Goal: Communication & Community: Answer question/provide support

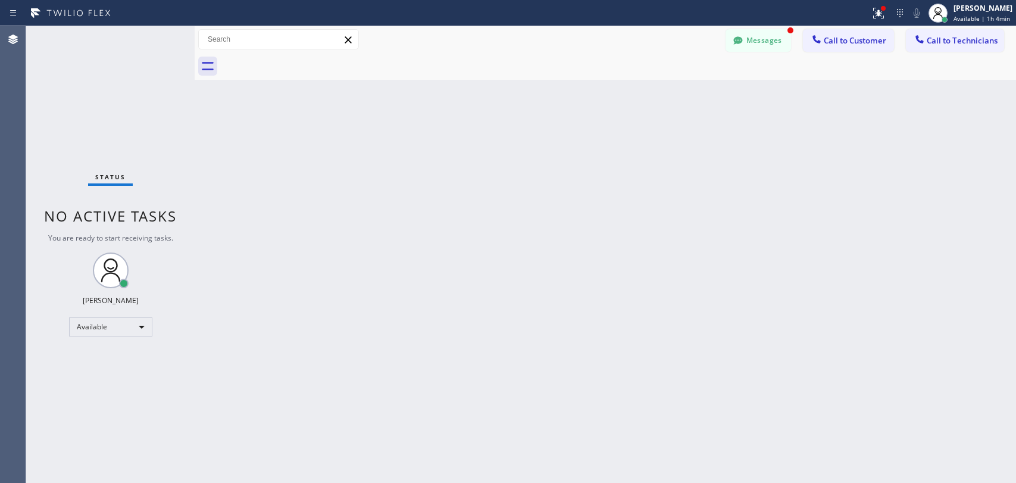
click at [755, 37] on button "Messages" at bounding box center [758, 40] width 65 height 23
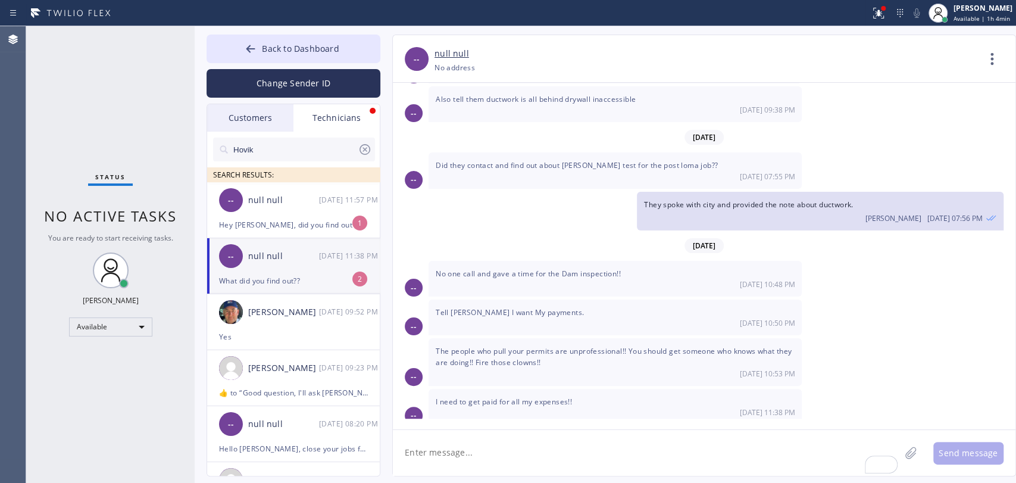
click at [482, 389] on div "I need to get paid for all my expenses!! 09/23 11:38 PM" at bounding box center [615, 407] width 373 height 36
click at [468, 449] on img at bounding box center [471, 484] width 64 height 71
click at [466, 468] on textarea "To enrich screen reader interactions, please activate Accessibility in Grammarl…" at bounding box center [646, 453] width 507 height 46
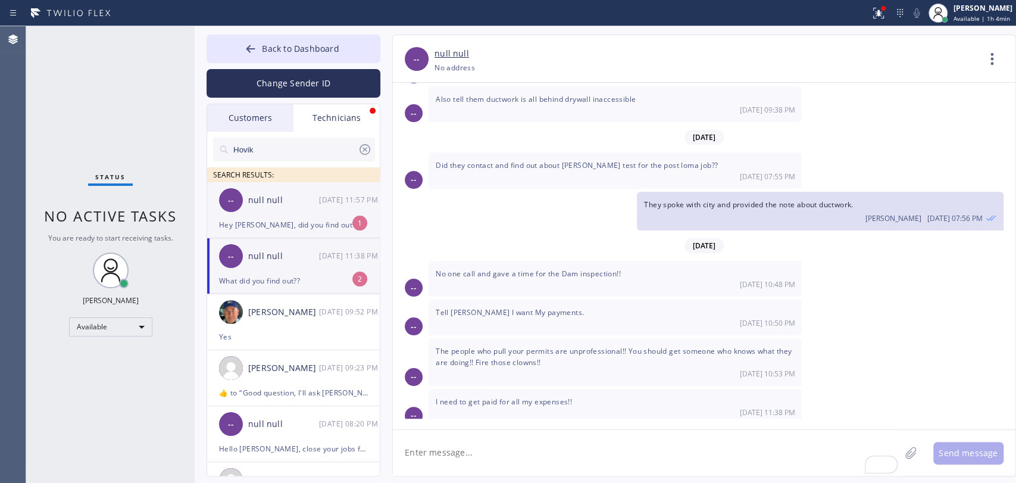
click at [305, 233] on li "-- null null 09/23 11:57 PM Hey Alex, did you find out why you went to other co…" at bounding box center [294, 210] width 174 height 56
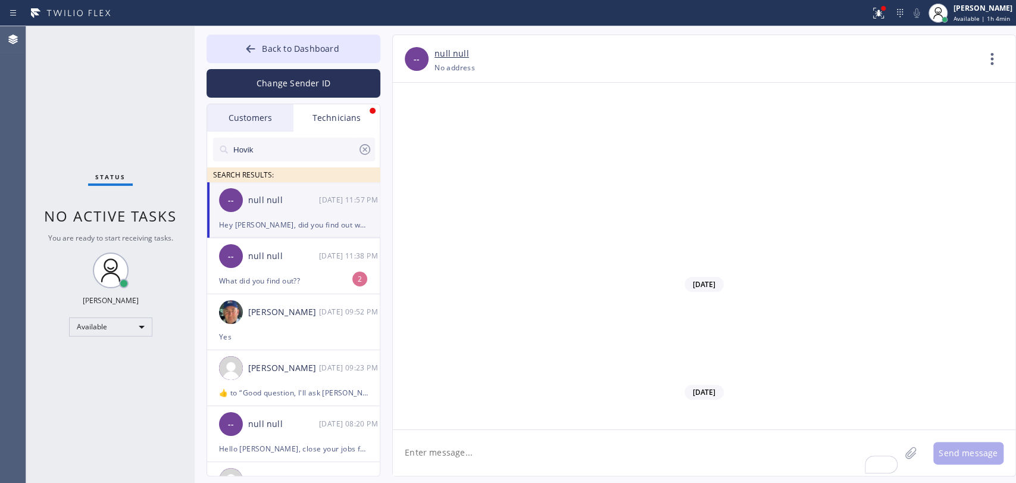
scroll to position [100371, 0]
click at [492, 450] on textarea "To enrich screen reader interactions, please activate Accessibility in Grammarl…" at bounding box center [646, 453] width 507 height 46
click at [239, 115] on div "Customers" at bounding box center [250, 117] width 86 height 27
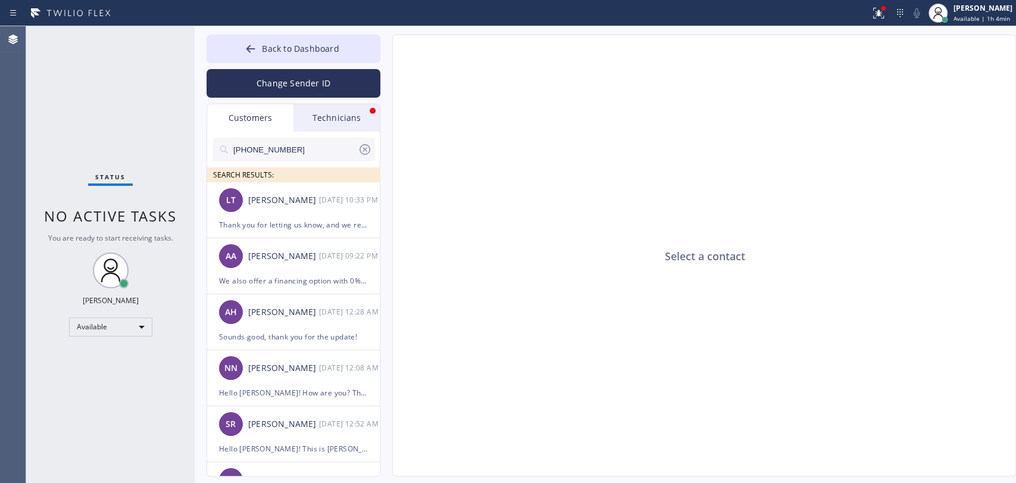
click at [340, 114] on div "Technicians" at bounding box center [336, 117] width 86 height 27
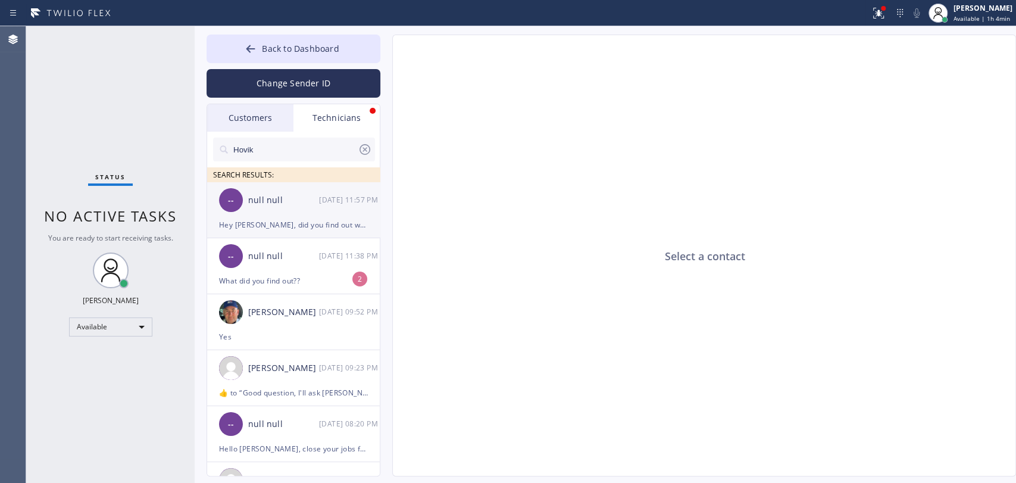
click at [274, 225] on div "Hey [PERSON_NAME], did you find out why you went to other company?" at bounding box center [293, 225] width 149 height 14
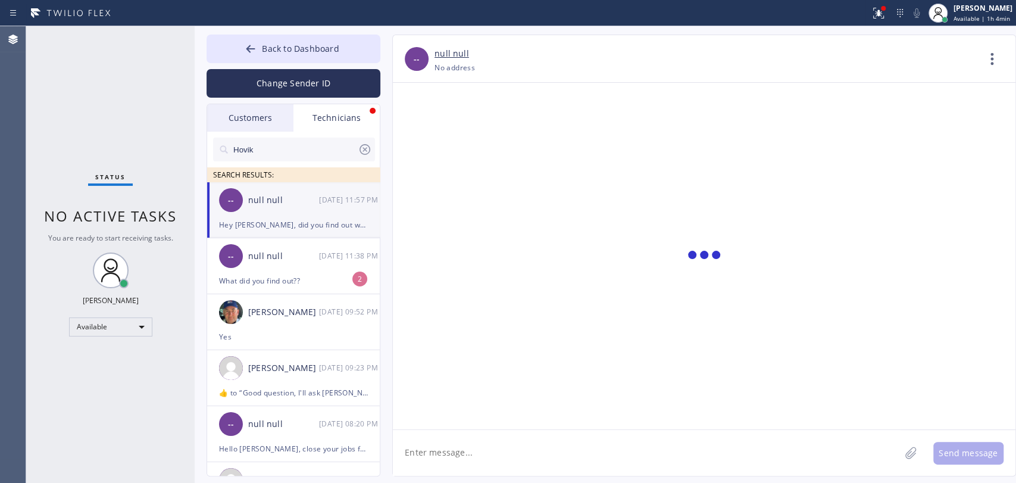
click at [464, 432] on textarea at bounding box center [646, 453] width 507 height 46
click at [466, 436] on textarea at bounding box center [646, 453] width 507 height 46
type textarea "No, he didn't answer, it was by text"
click at [258, 274] on div "What did you find out??" at bounding box center [293, 281] width 149 height 14
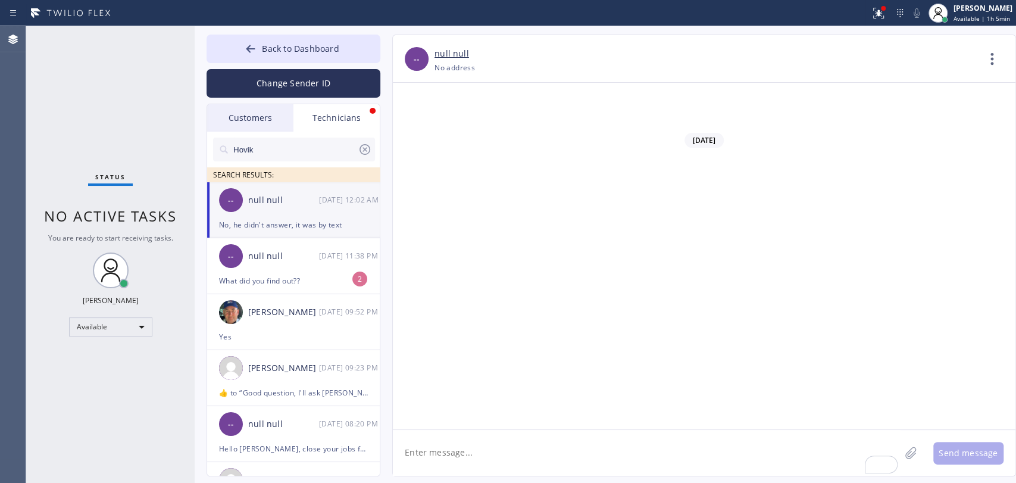
click at [449, 439] on textarea "To enrich screen reader interactions, please activate Accessibility in Grammarl…" at bounding box center [646, 453] width 507 height 46
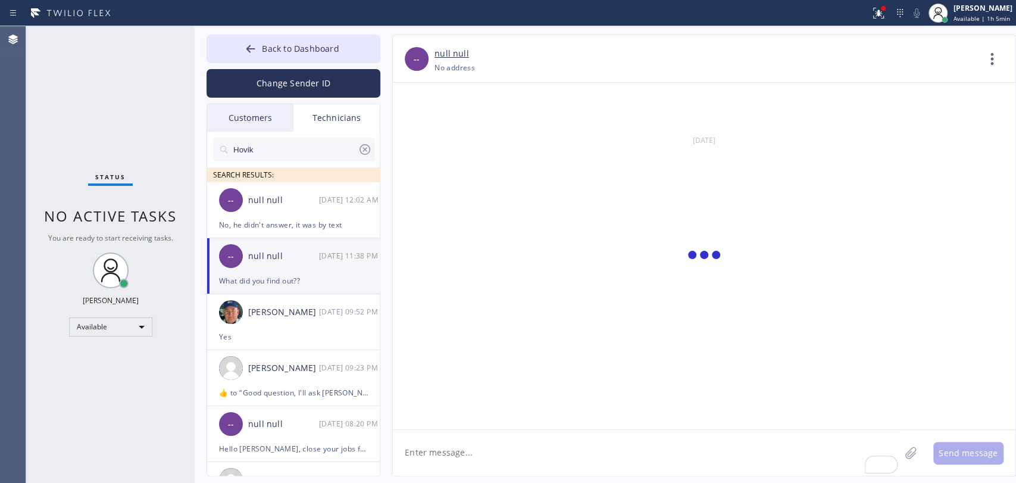
scroll to position [5404, 0]
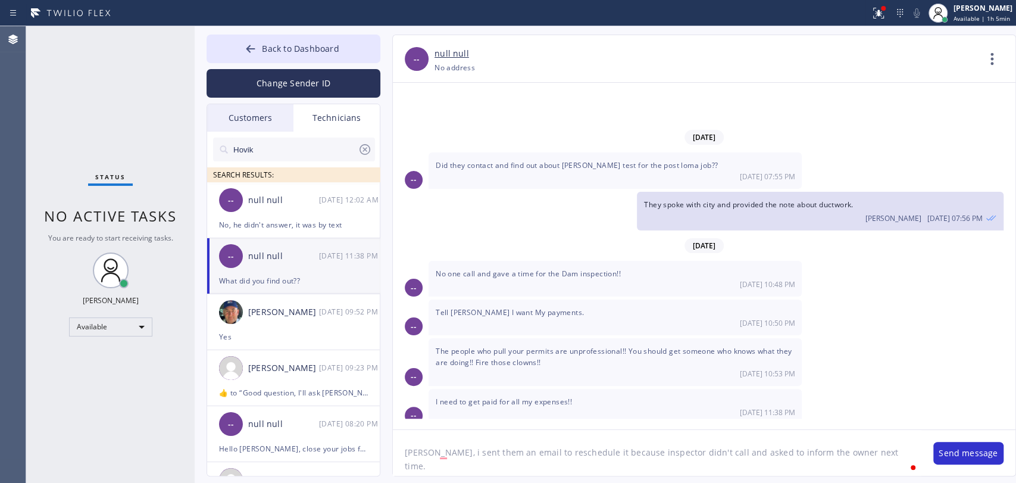
type textarea "[PERSON_NAME], i sent them an email to reschedule it because inspector didn't c…"
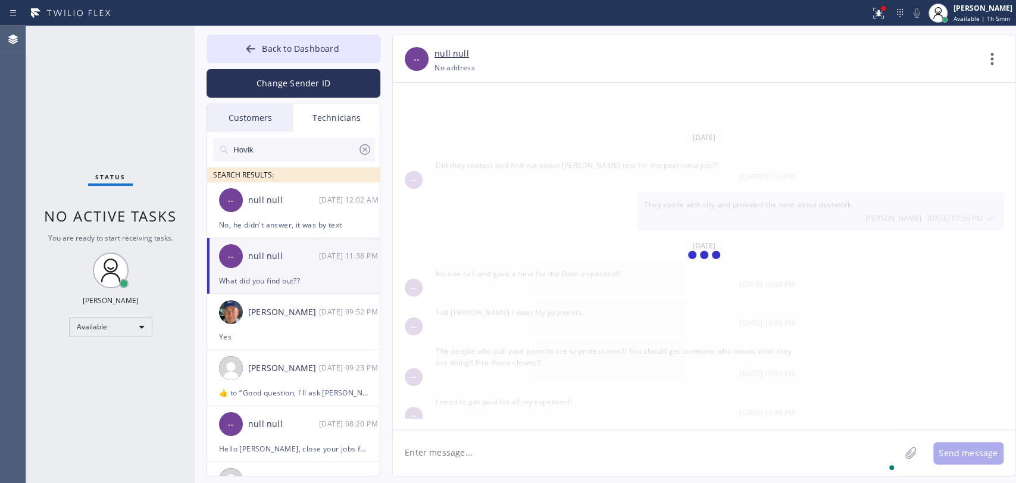
scroll to position [5484, 0]
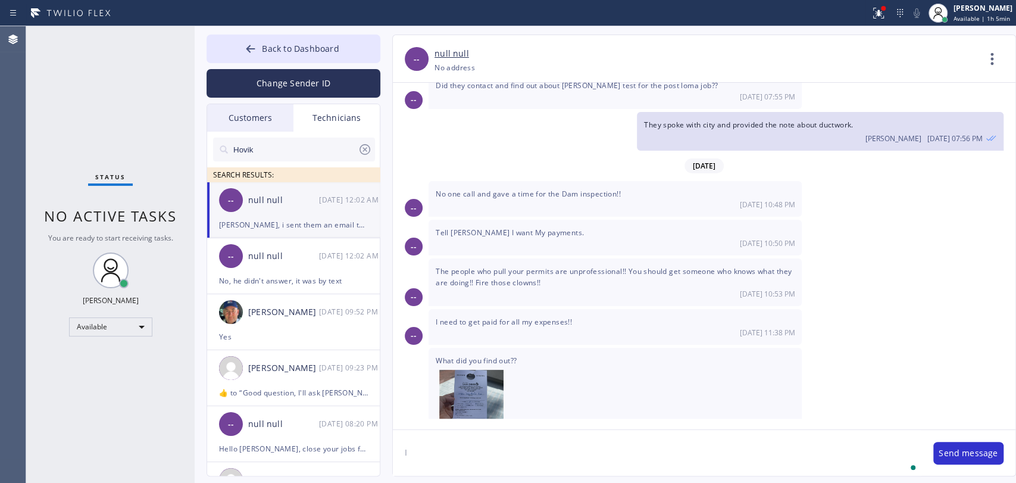
type textarea "I"
type textarea "i"
type textarea "I informed [PERSON_NAME] that you want to get paid"
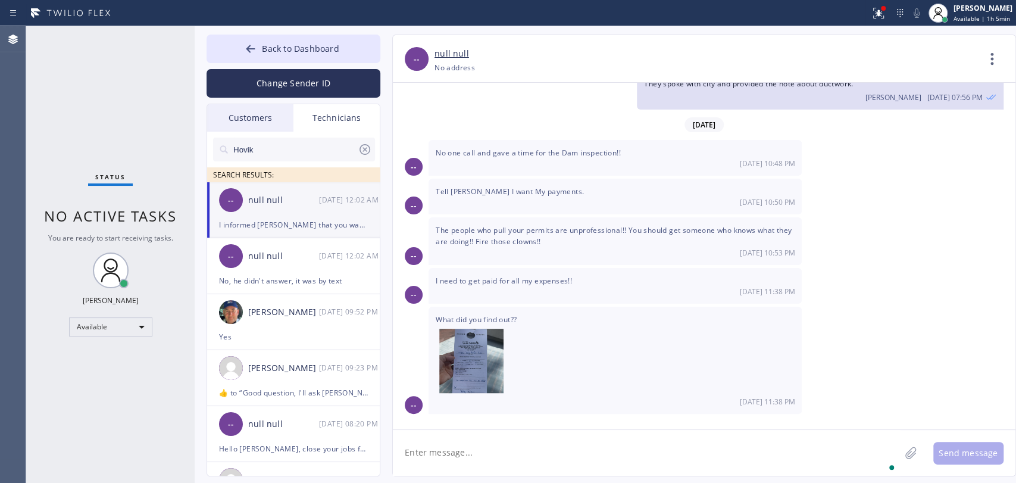
scroll to position [5459, 0]
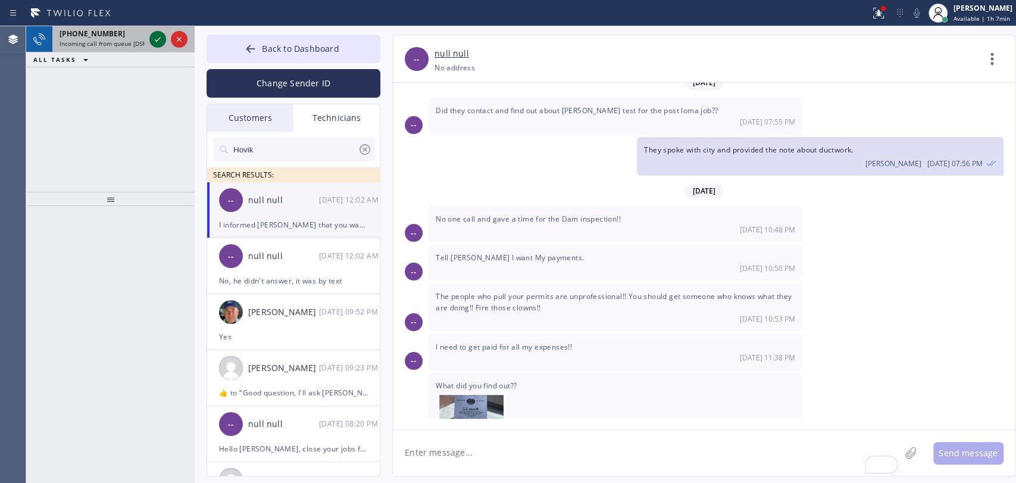
drag, startPoint x: 114, startPoint y: 30, endPoint x: 156, endPoint y: 37, distance: 42.8
click at [114, 32] on div "[PHONE_NUMBER]" at bounding box center [102, 34] width 85 height 10
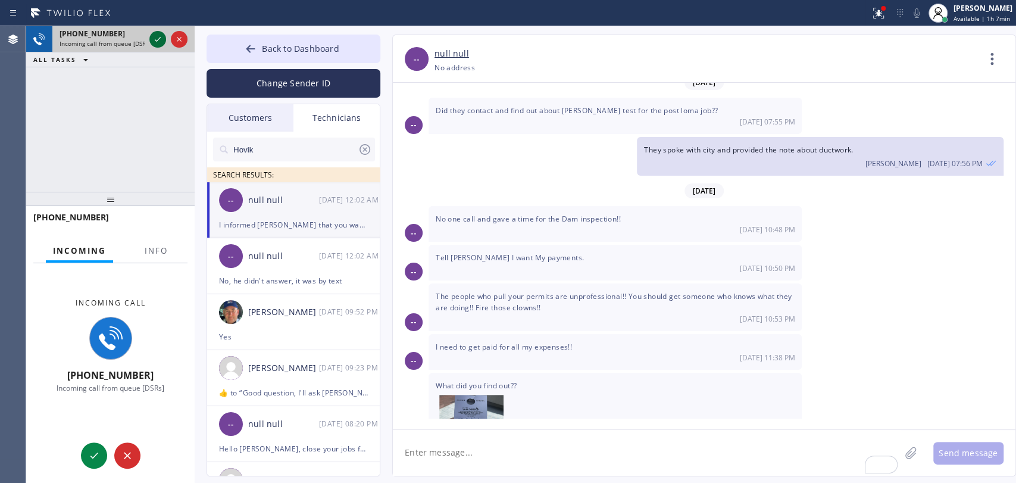
click at [156, 37] on icon at bounding box center [158, 39] width 14 height 14
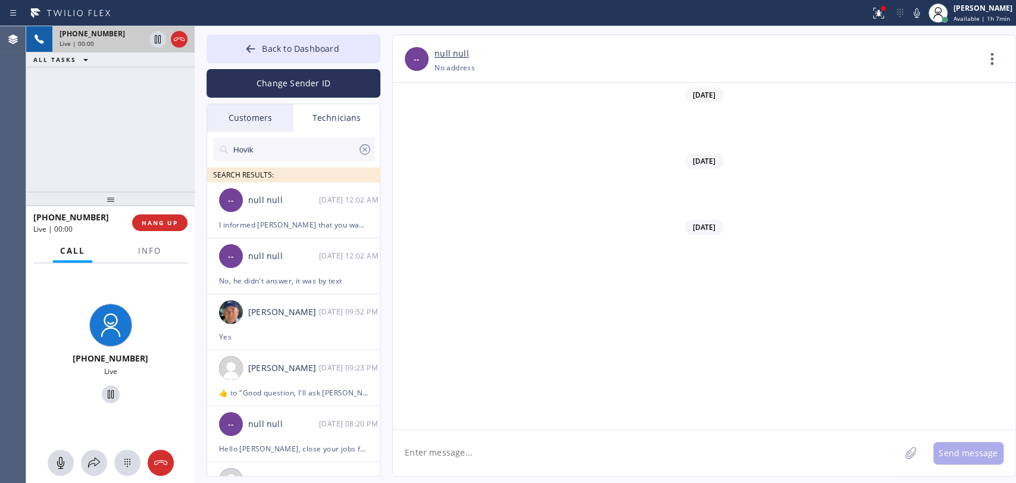
scroll to position [100440, 0]
click at [240, 123] on div "Customers" at bounding box center [250, 117] width 86 height 27
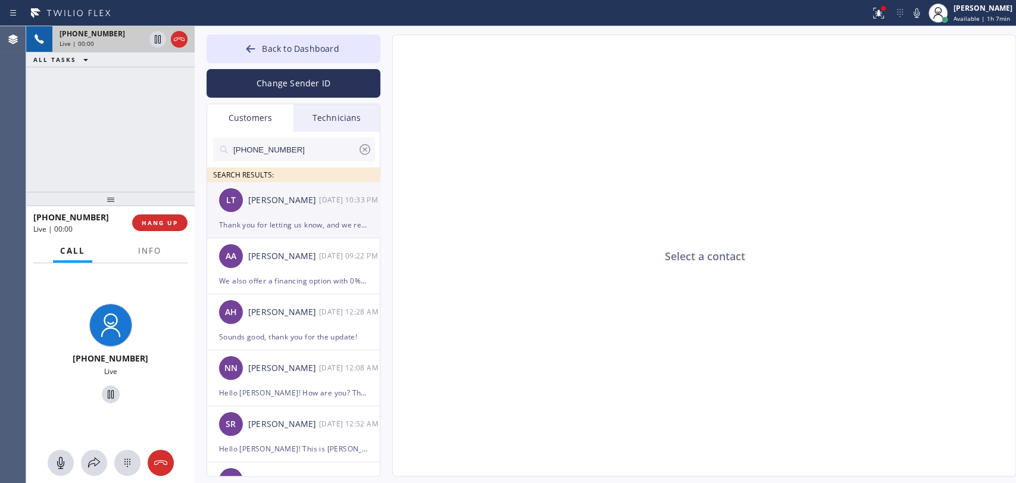
click at [329, 220] on div "Thank you for letting us know, and we really appreciate the opportunity to prov…" at bounding box center [293, 225] width 149 height 14
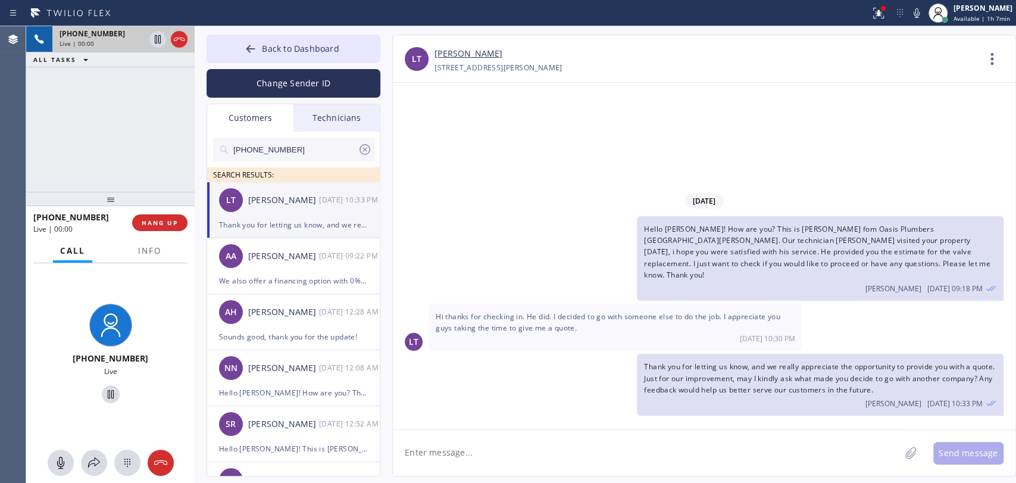
click at [481, 325] on span "Hi thanks for checking in. He did. I decided to go with someone else to do the …" at bounding box center [608, 321] width 345 height 21
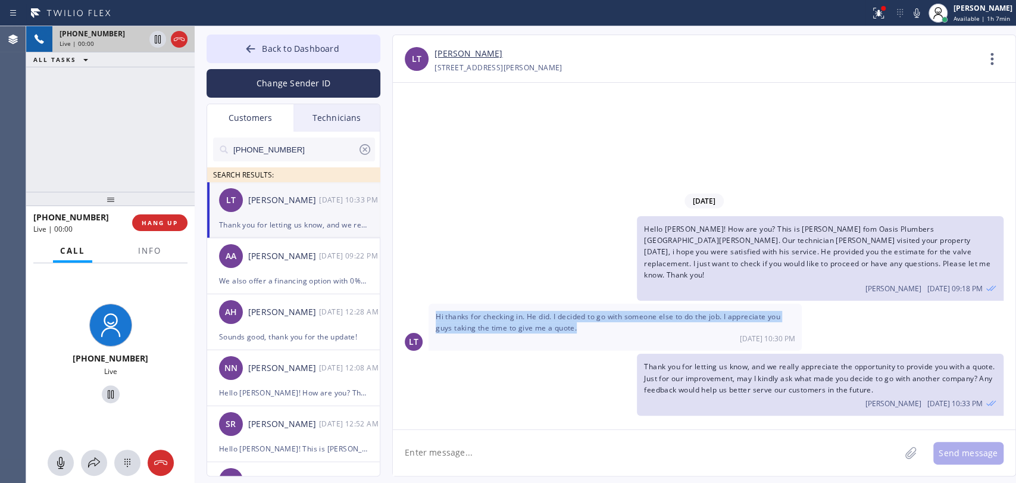
click at [481, 325] on span "Hi thanks for checking in. He did. I decided to go with someone else to do the …" at bounding box center [608, 321] width 345 height 21
copy span "Hi thanks for checking in. He did. I decided to go with someone else to do the …"
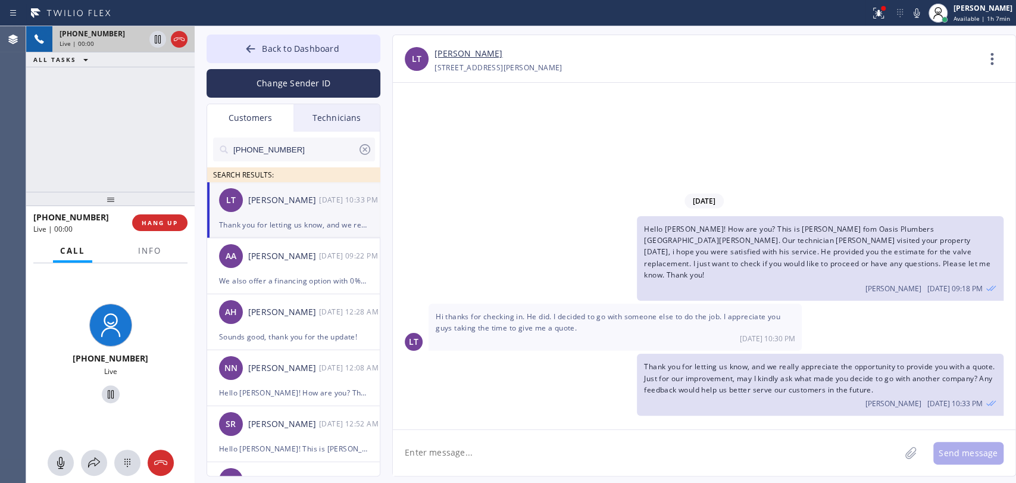
click at [341, 110] on div "Technicians" at bounding box center [336, 117] width 86 height 27
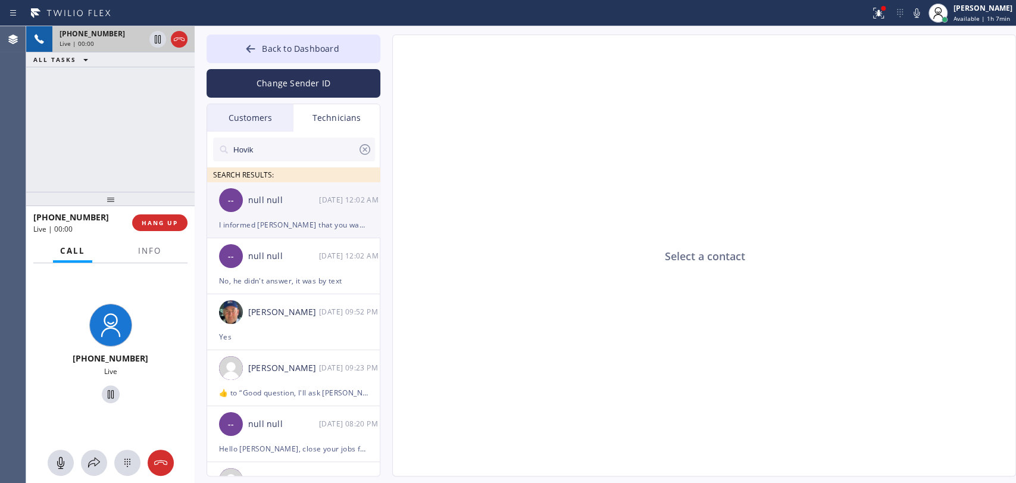
click at [284, 198] on div "null null" at bounding box center [283, 200] width 71 height 14
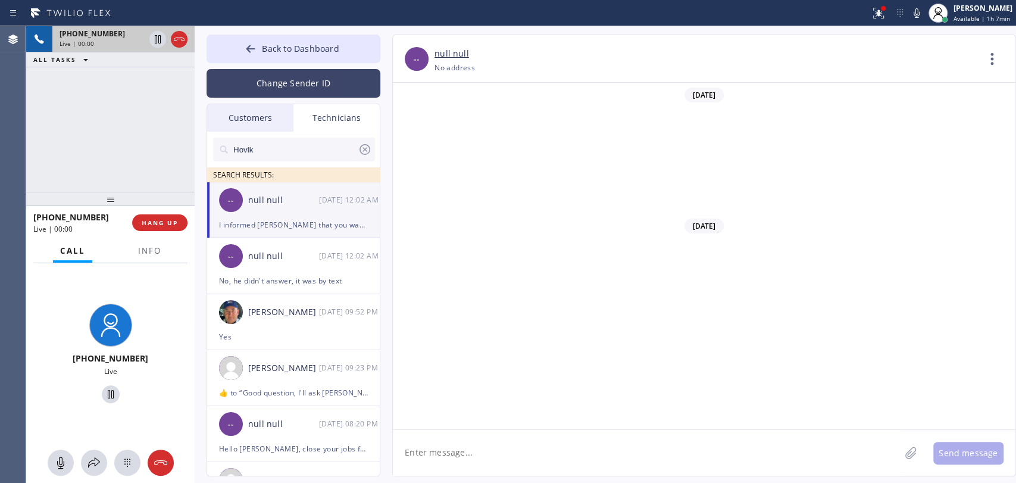
scroll to position [5525, 0]
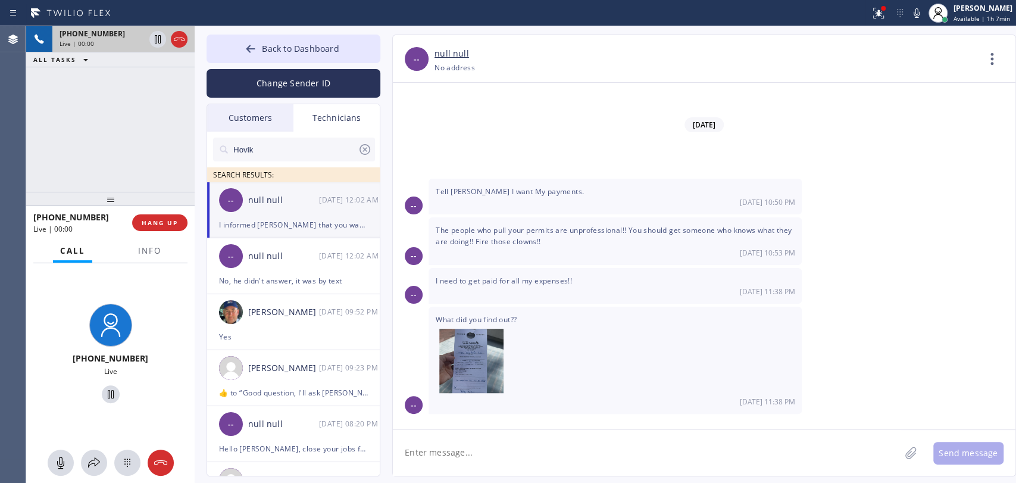
click at [257, 133] on div "[PERSON_NAME] SEARCH RESULTS:" at bounding box center [294, 157] width 174 height 51
click at [258, 124] on div "Customers" at bounding box center [250, 117] width 86 height 27
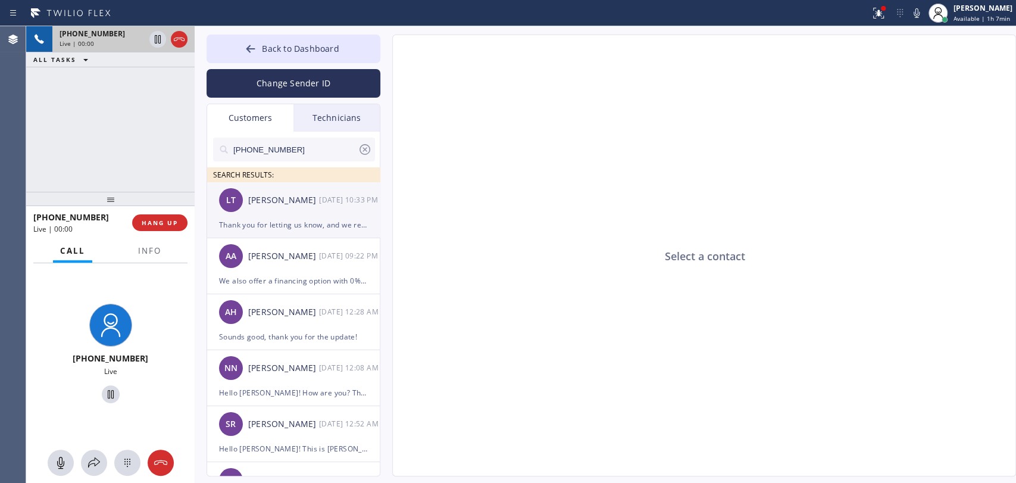
click at [296, 221] on div "Thank you for letting us know, and we really appreciate the opportunity to prov…" at bounding box center [293, 225] width 149 height 14
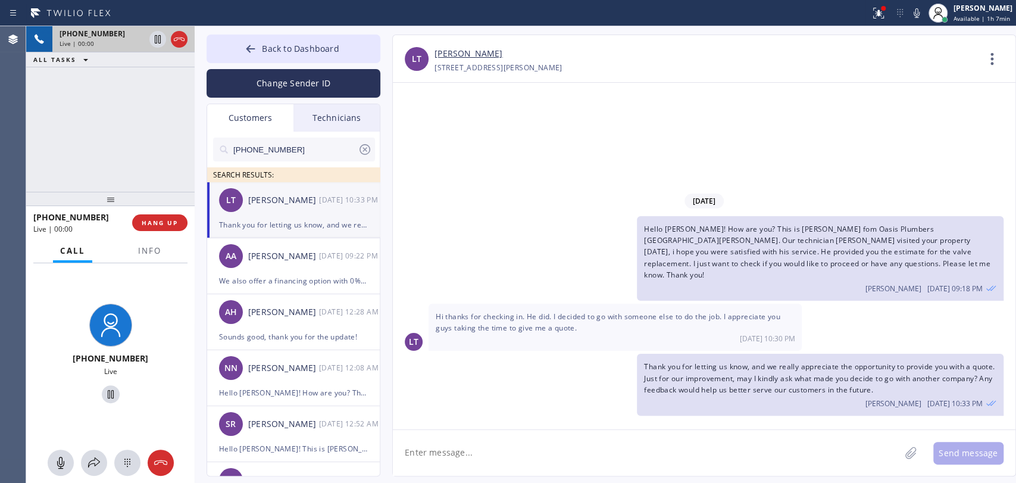
click at [800, 266] on span "Hello Lin! How are you? This is Alex fom Oasis Plumbers Santa Monica. Our techn…" at bounding box center [817, 252] width 346 height 56
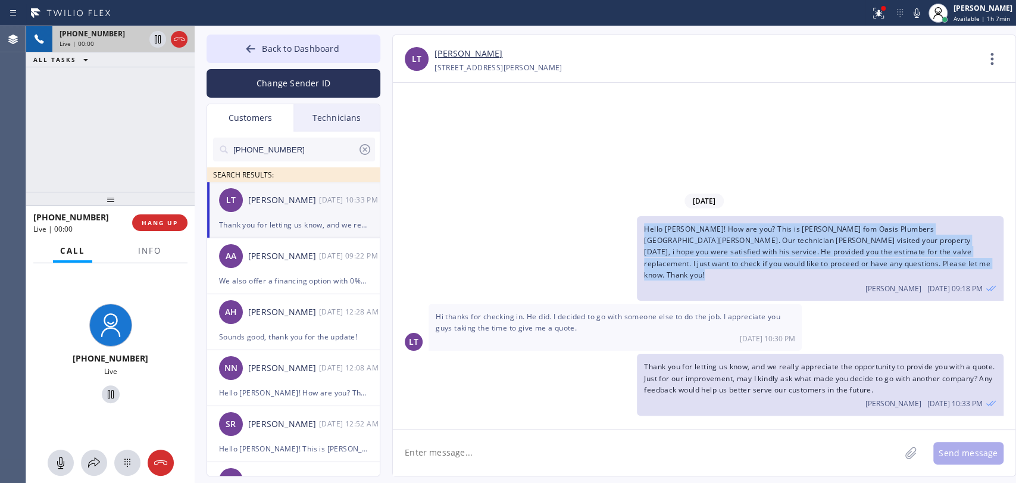
click at [801, 265] on span "Hello Lin! How are you? This is Alex fom Oasis Plumbers Santa Monica. Our techn…" at bounding box center [817, 252] width 346 height 56
click at [813, 248] on span "Hello Lin! How are you? This is Alex fom Oasis Plumbers Santa Monica. Our techn…" at bounding box center [817, 252] width 346 height 56
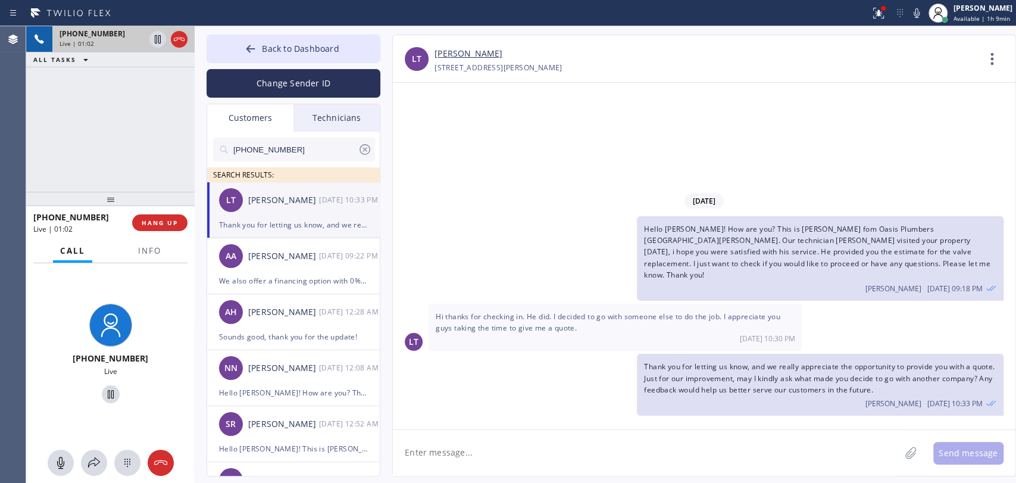
click at [579, 331] on div "Hi thanks for checking in. He did. I decided to go with someone else to do the …" at bounding box center [615, 327] width 373 height 47
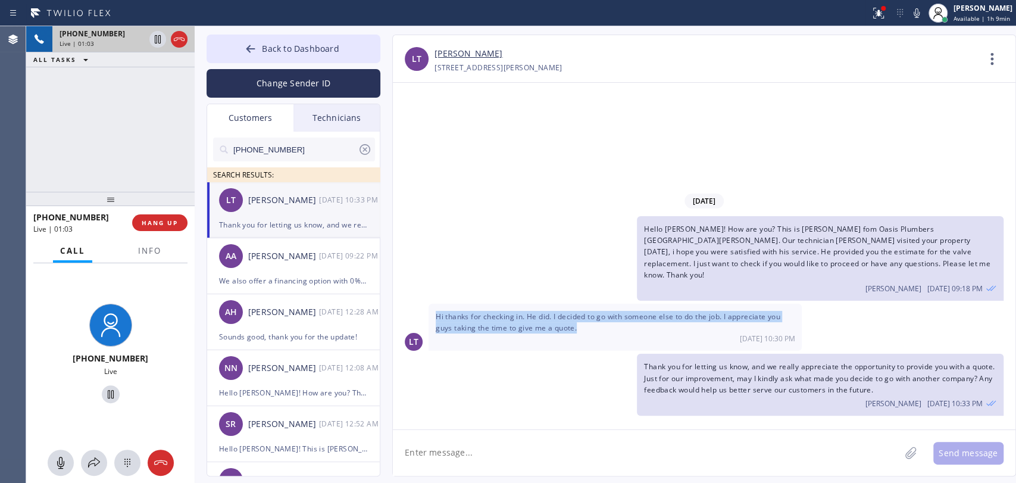
click at [579, 331] on div "Hi thanks for checking in. He did. I decided to go with someone else to do the …" at bounding box center [615, 327] width 373 height 47
drag, startPoint x: 579, startPoint y: 331, endPoint x: 554, endPoint y: 320, distance: 26.7
click at [579, 331] on div "Hi thanks for checking in. He did. I decided to go with someone else to do the …" at bounding box center [615, 327] width 373 height 47
click at [140, 220] on button "HANG UP" at bounding box center [159, 222] width 55 height 17
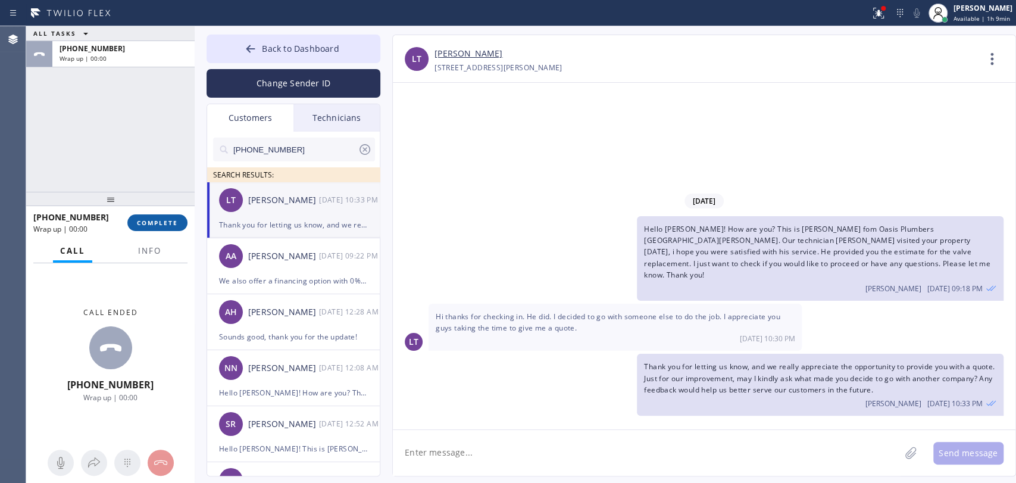
drag, startPoint x: 198, startPoint y: 231, endPoint x: 173, endPoint y: 224, distance: 25.8
click at [198, 231] on div "Back to Dashboard Change Sender ID Customers Technicians [PHONE_NUMBER] SEARCH …" at bounding box center [605, 254] width 821 height 456
click at [173, 224] on span "COMPLETE" at bounding box center [157, 222] width 41 height 8
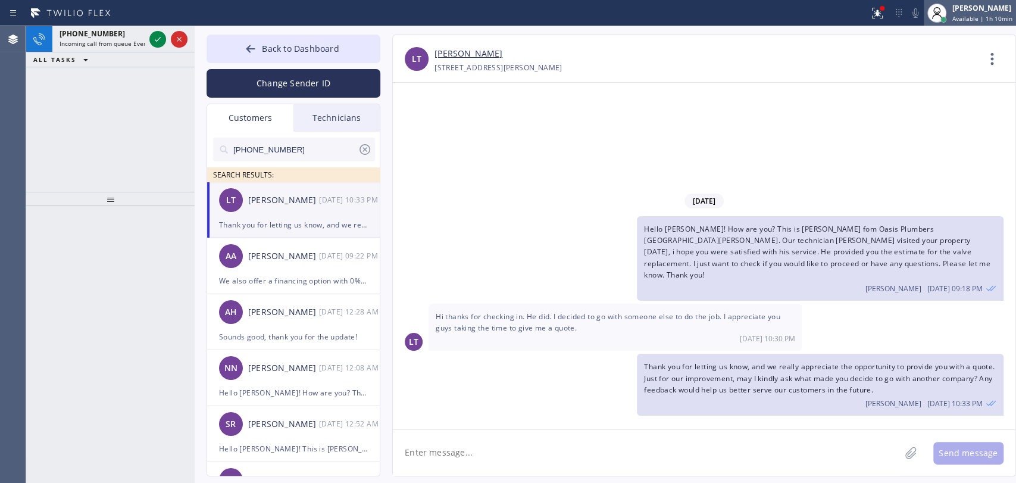
click at [987, 12] on div "[PERSON_NAME]" at bounding box center [982, 8] width 60 height 10
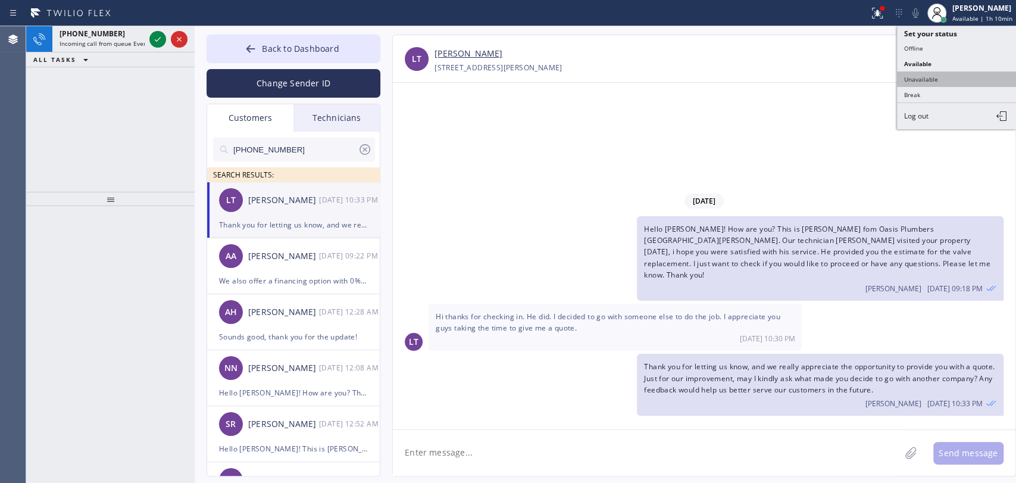
drag, startPoint x: 945, startPoint y: 61, endPoint x: 945, endPoint y: 72, distance: 10.7
click at [945, 72] on ul "Set your status Offline Available Unavailable Break Log out" at bounding box center [956, 77] width 119 height 103
click at [945, 72] on button "Unavailable" at bounding box center [956, 78] width 119 height 15
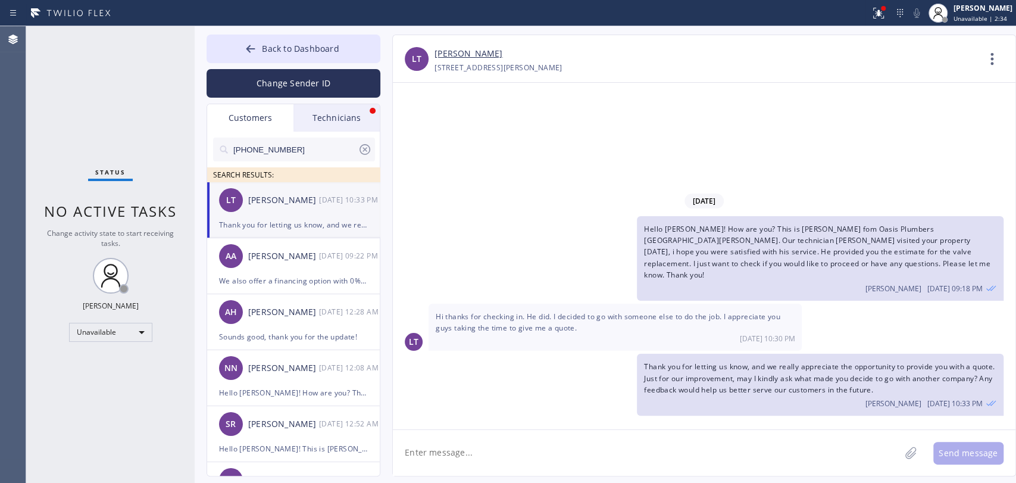
click at [319, 124] on div "Technicians" at bounding box center [336, 117] width 86 height 27
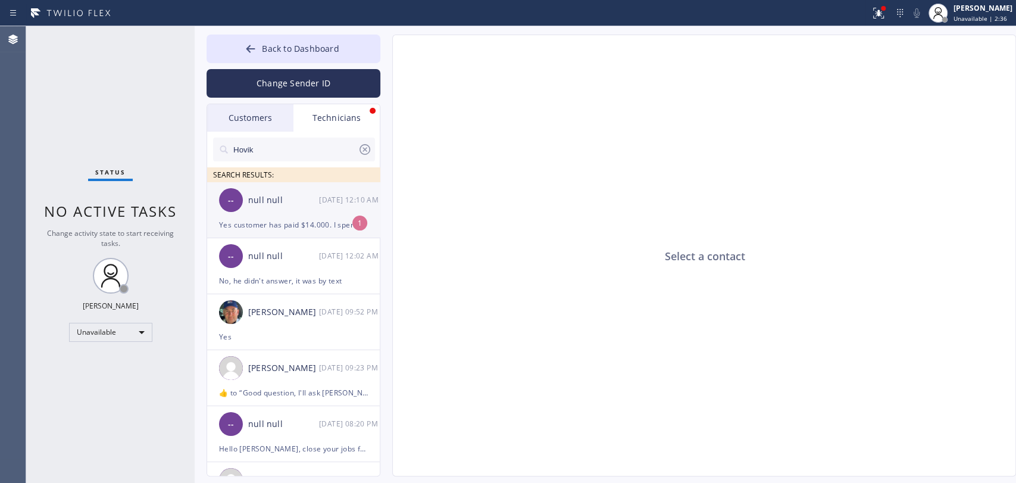
click at [293, 208] on div "-- null null 09/24 12:10 AM" at bounding box center [294, 200] width 174 height 36
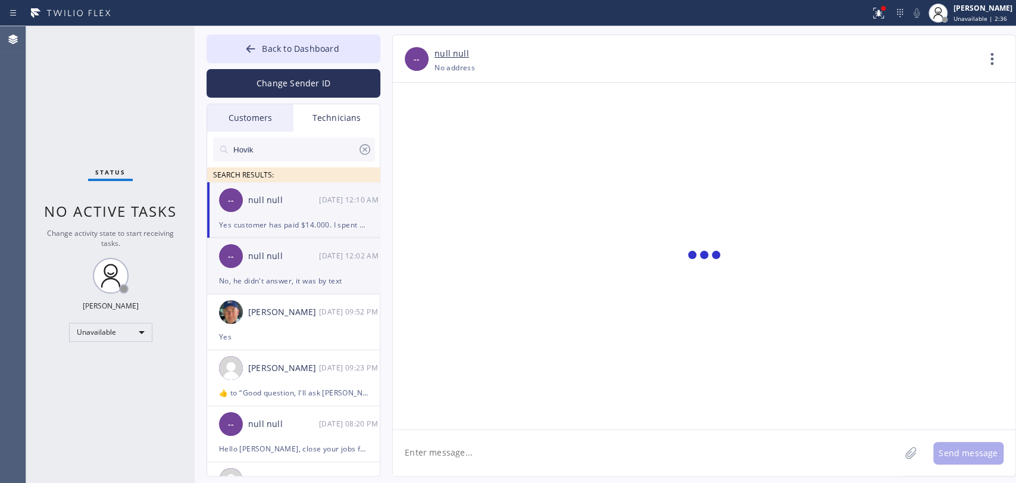
scroll to position [5563, 0]
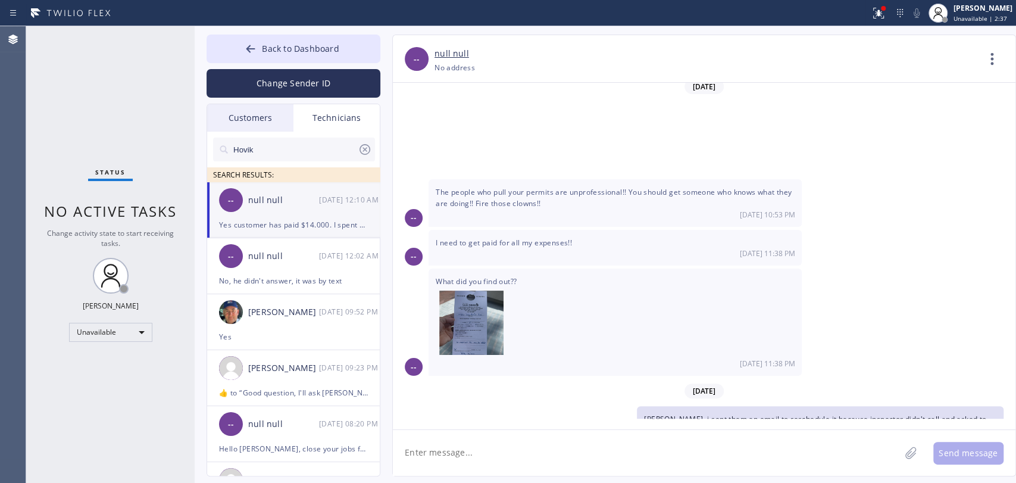
drag, startPoint x: 611, startPoint y: 395, endPoint x: 646, endPoint y: 400, distance: 36.0
click at [476, 451] on textarea at bounding box center [646, 453] width 507 height 46
click at [460, 461] on textarea "To enrich screen reader interactions, please activate Accessibility in Grammarl…" at bounding box center [646, 453] width 507 height 46
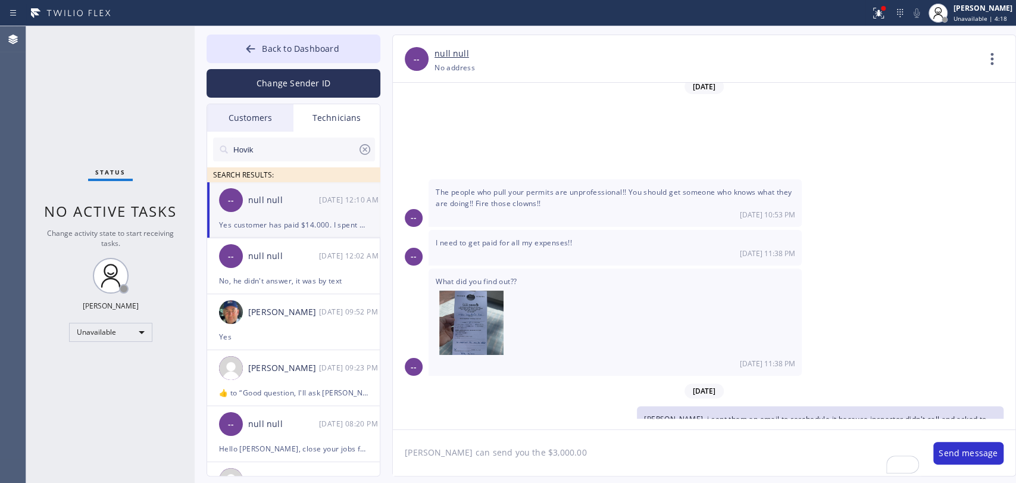
click at [554, 450] on textarea "Olga can send you the $3,000.00" at bounding box center [657, 453] width 529 height 46
click at [486, 449] on textarea "Olga can send you the $3,000.00" at bounding box center [657, 453] width 529 height 46
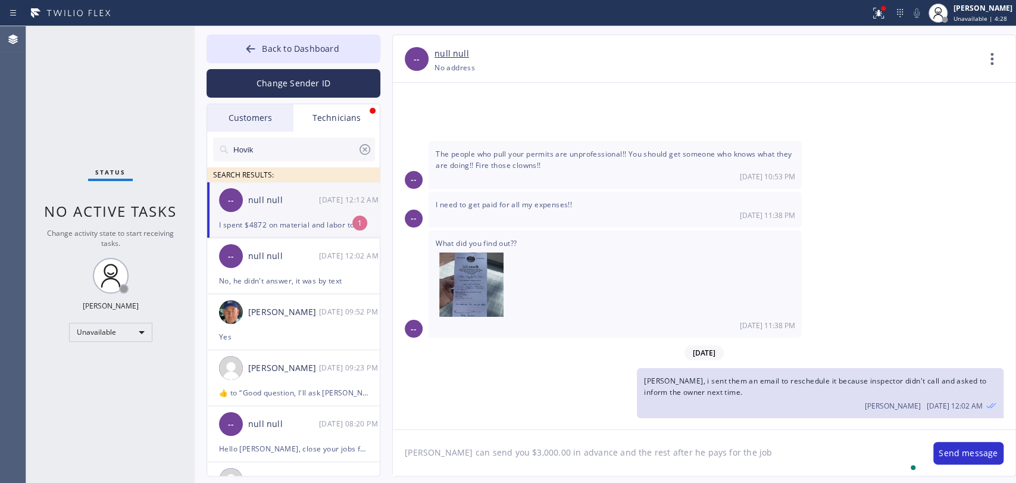
type textarea "[PERSON_NAME] can send you $3,000.00 in advance and the rest after he pays for …"
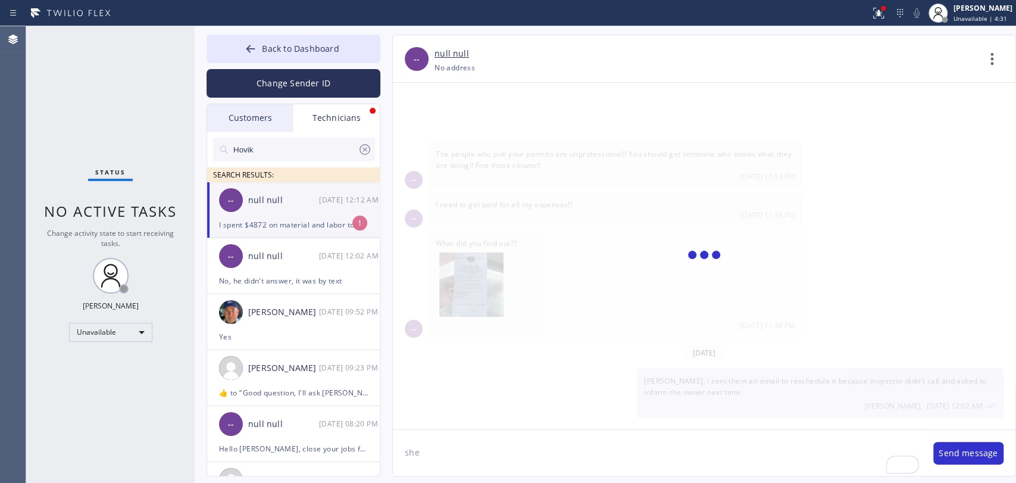
click at [299, 225] on div "I spent $4872 on material and labor to complete job Professionally and quickly." at bounding box center [293, 225] width 149 height 14
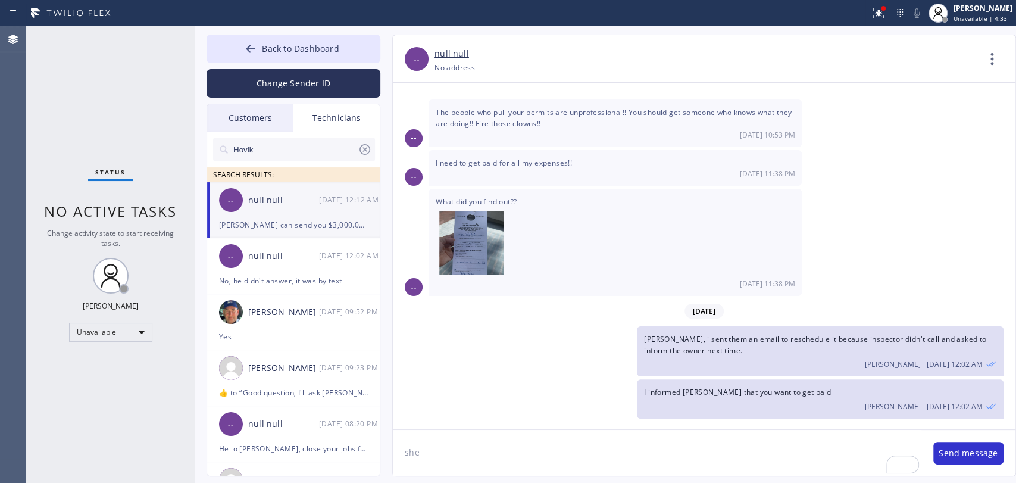
click at [455, 481] on div "Back to Dashboard Change Sender ID Customers Technicians [PHONE_NUMBER] SEARCH …" at bounding box center [605, 254] width 821 height 456
click at [448, 456] on textarea "she" at bounding box center [657, 453] width 529 height 46
type textarea "she informed the accounting"
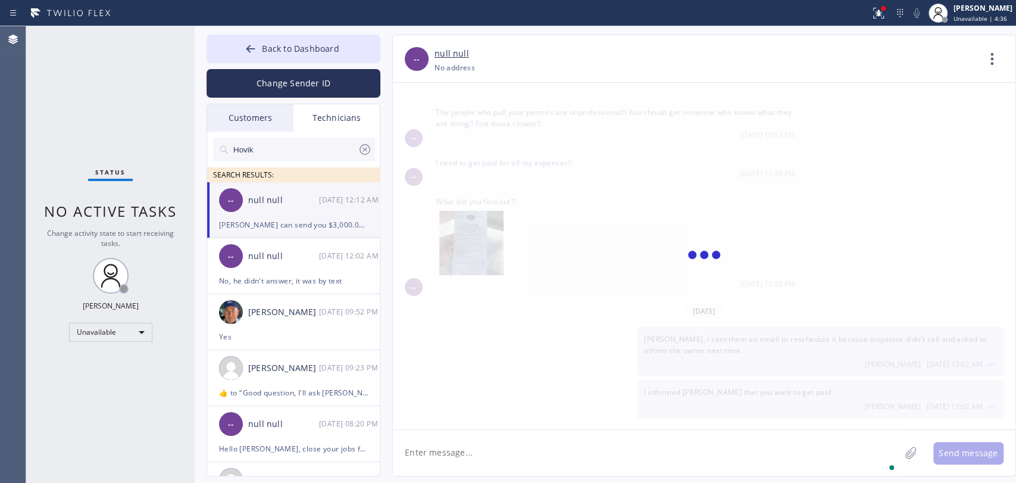
scroll to position [5685, 0]
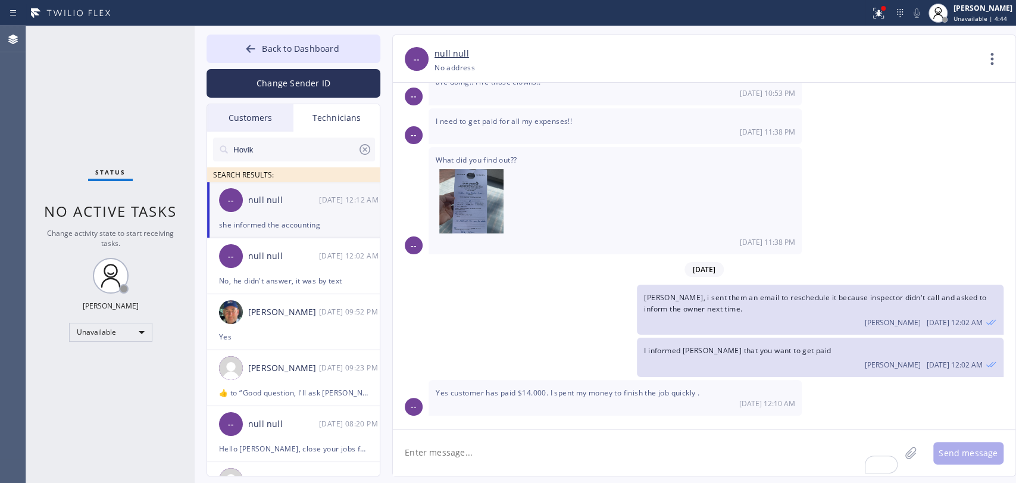
click at [579, 426] on span "I spent $4872 on material and labor to complete job Professionally and quickly." at bounding box center [575, 431] width 279 height 10
click at [581, 426] on span "I spent $4872 on material and labor to complete job Professionally and quickly." at bounding box center [575, 431] width 279 height 10
click at [578, 426] on span "I spent $4872 on material and labor to complete job Professionally and quickly." at bounding box center [575, 431] width 279 height 10
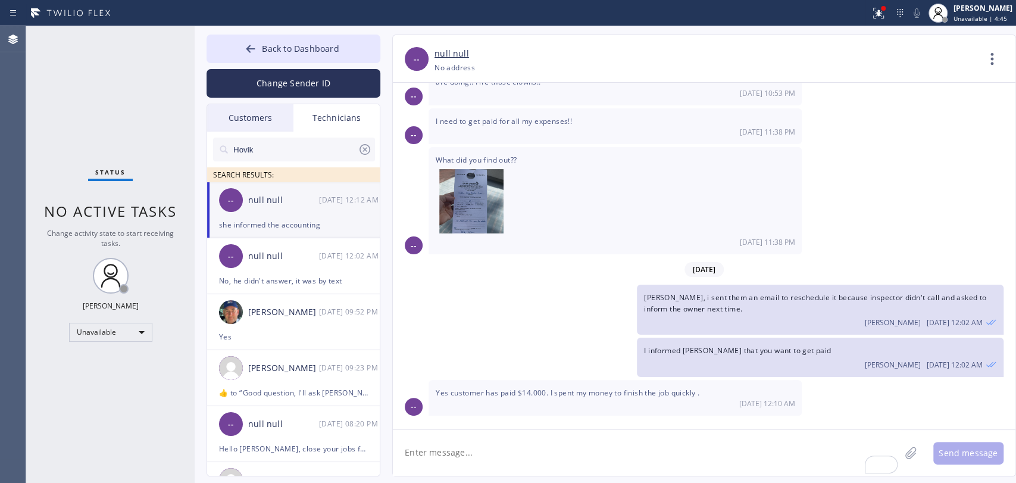
click at [578, 426] on span "I spent $4872 on material and labor to complete job Professionally and quickly." at bounding box center [575, 431] width 279 height 10
click at [565, 426] on span "I spent $4872 on material and labor to complete job Professionally and quickly." at bounding box center [575, 431] width 279 height 10
click at [543, 426] on span "I spent $4872 on material and labor to complete job Professionally and quickly." at bounding box center [575, 431] width 279 height 10
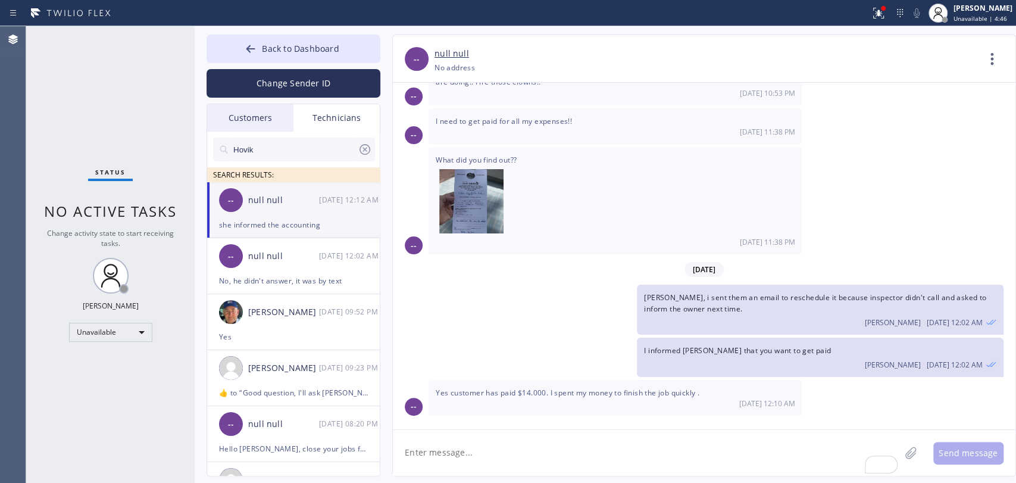
click at [543, 426] on span "I spent $4872 on material and labor to complete job Professionally and quickly." at bounding box center [575, 431] width 279 height 10
click at [538, 295] on div "08/16/2024 Hello Anthony! This is Alex from HVAC Alliance Expert. Please call y…" at bounding box center [704, 251] width 623 height 336
click at [299, 228] on div "she informed the accounting" at bounding box center [293, 225] width 149 height 14
click at [293, 293] on li "-- null null 09/24 12:02 AM No, he didn't answer, it was by text" at bounding box center [294, 266] width 174 height 56
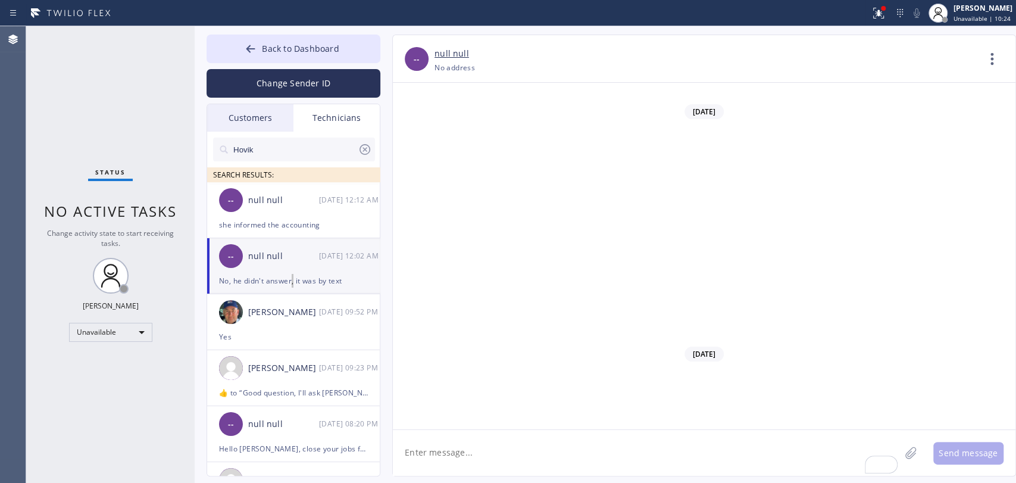
scroll to position [100440, 0]
click at [101, 318] on div "Status No active tasks Change activity state to start receiving tasks. [PERSON_…" at bounding box center [110, 254] width 168 height 456
click at [105, 327] on div "Unavailable" at bounding box center [110, 332] width 83 height 19
click at [119, 363] on li "Available" at bounding box center [110, 362] width 81 height 14
click at [125, 254] on div at bounding box center [508, 241] width 1016 height 483
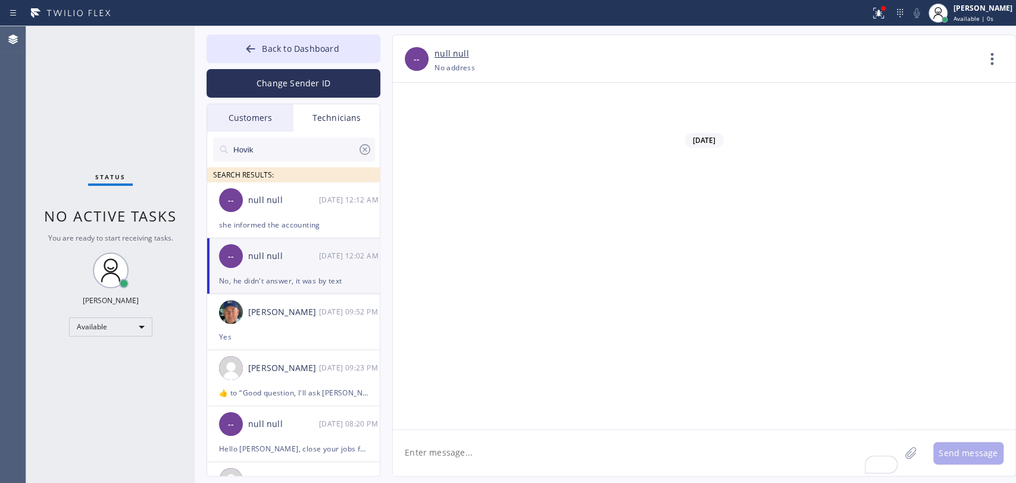
drag, startPoint x: 298, startPoint y: 39, endPoint x: 9, endPoint y: 58, distance: 289.3
click at [298, 41] on button "Back to Dashboard" at bounding box center [294, 49] width 174 height 29
click at [157, 63] on div "Status No active tasks You are ready to start receiving tasks. Oleksiy Dmitriev…" at bounding box center [110, 254] width 168 height 456
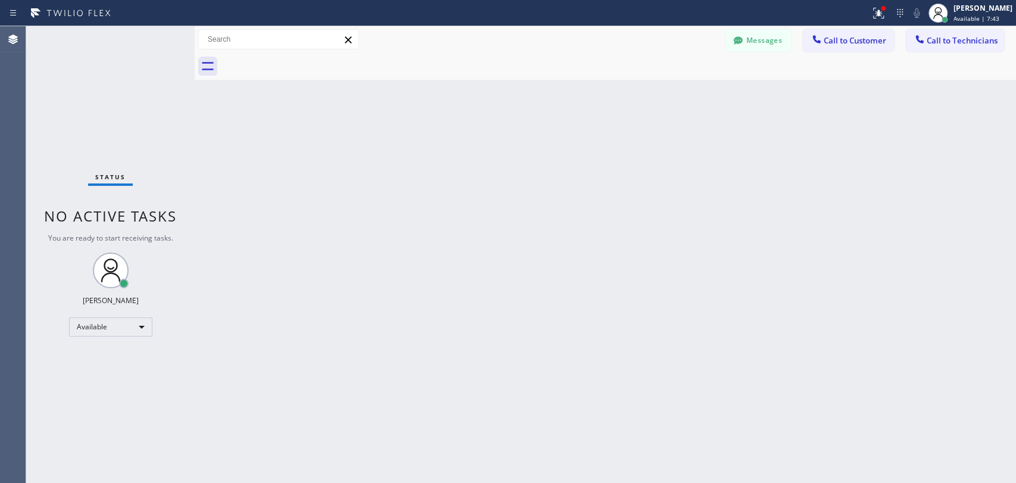
click at [381, 251] on div "Back to Dashboard Change Sender ID Customers Technicians [PHONE_NUMBER] SEARCH …" at bounding box center [605, 254] width 821 height 456
click at [767, 40] on button "Messages" at bounding box center [758, 40] width 65 height 23
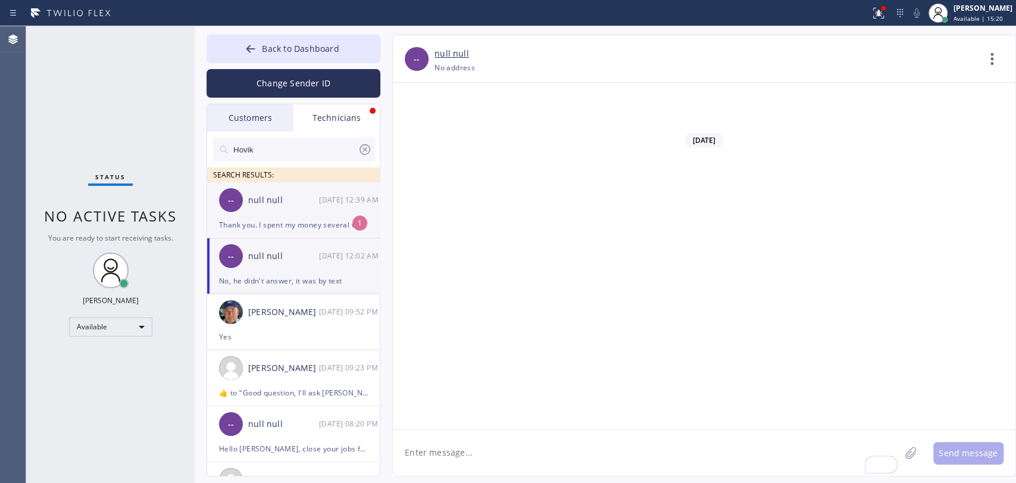
click at [278, 196] on div "null null" at bounding box center [283, 200] width 71 height 14
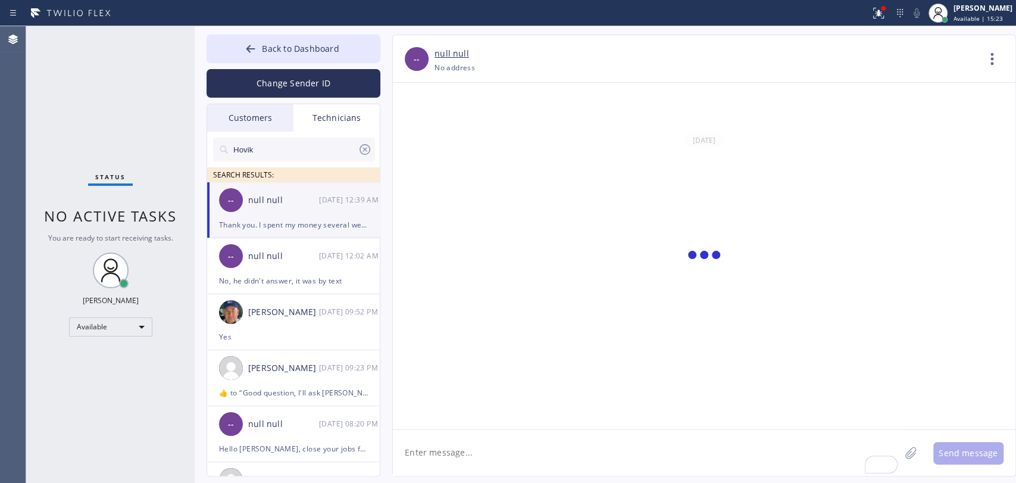
scroll to position [5734, 0]
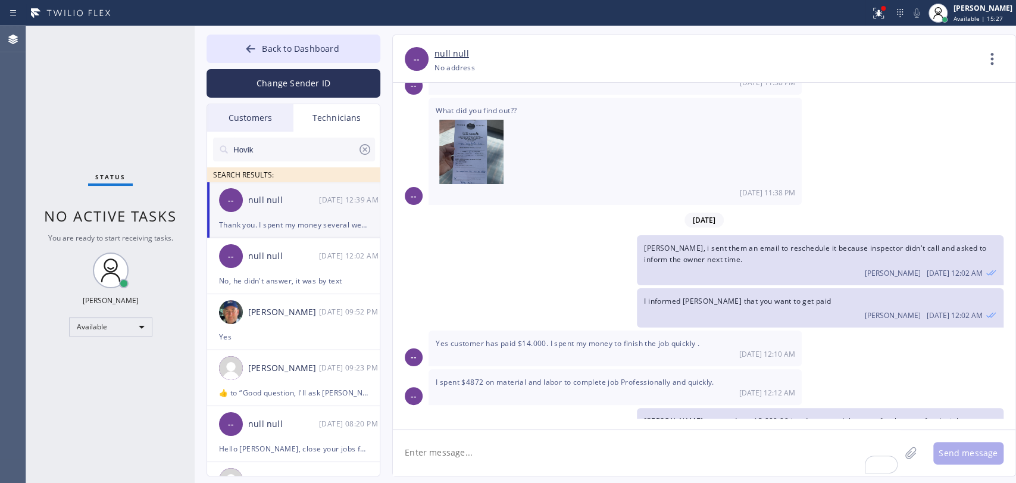
drag, startPoint x: 529, startPoint y: 392, endPoint x: 667, endPoint y: 396, distance: 138.7
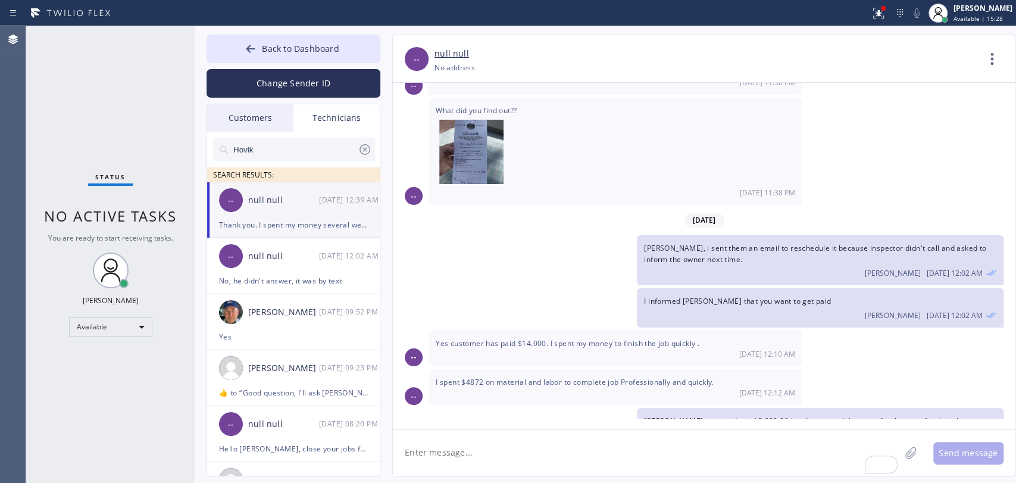
click at [232, 42] on button "Back to Dashboard" at bounding box center [294, 49] width 174 height 29
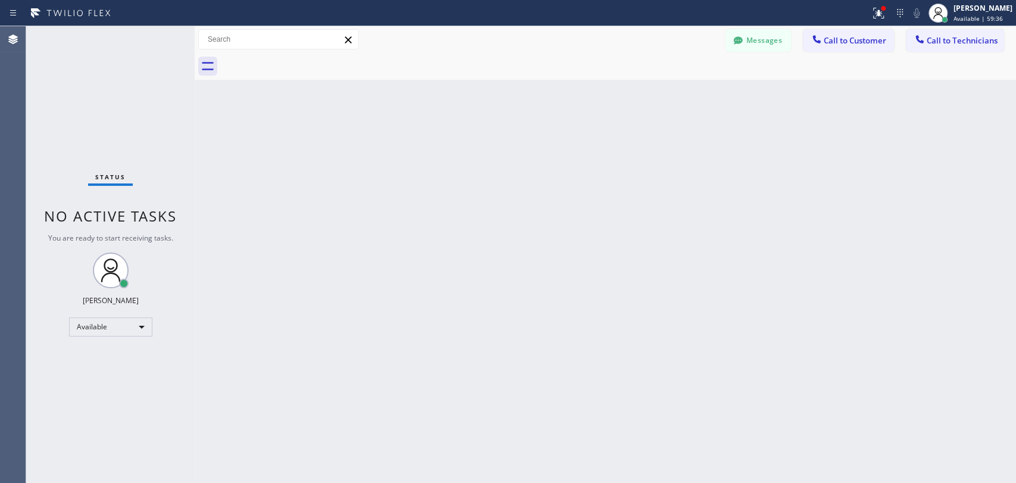
click at [433, 309] on div "Back to Dashboard Change Sender ID Customers Technicians [PHONE_NUMBER] SEARCH …" at bounding box center [605, 254] width 821 height 456
click at [438, 316] on div "Back to Dashboard Change Sender ID Customers Technicians [PHONE_NUMBER] SEARCH …" at bounding box center [605, 254] width 821 height 456
click at [761, 35] on button "Messages" at bounding box center [758, 40] width 65 height 23
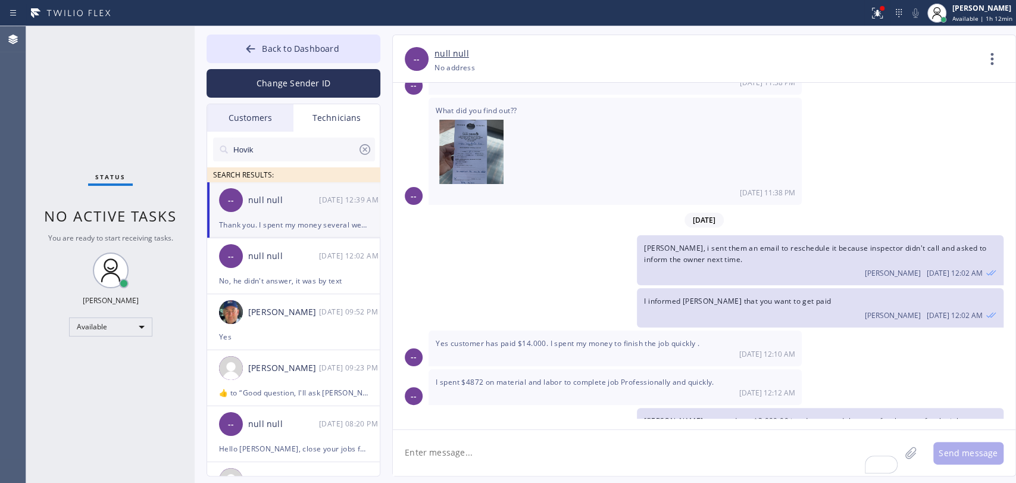
click at [293, 161] on div at bounding box center [294, 168] width 162 height 15
drag, startPoint x: 293, startPoint y: 161, endPoint x: 294, endPoint y: 153, distance: 8.4
click at [294, 154] on div "[PERSON_NAME] SEARCH RESULTS:" at bounding box center [294, 157] width 174 height 51
click at [294, 153] on input "Hovik" at bounding box center [295, 149] width 126 height 24
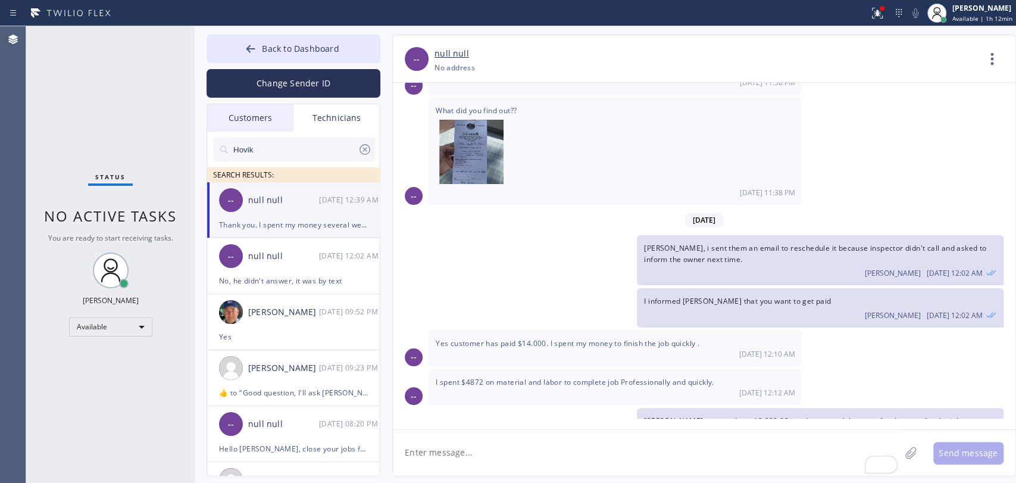
click at [294, 152] on input "Hovik" at bounding box center [295, 149] width 126 height 24
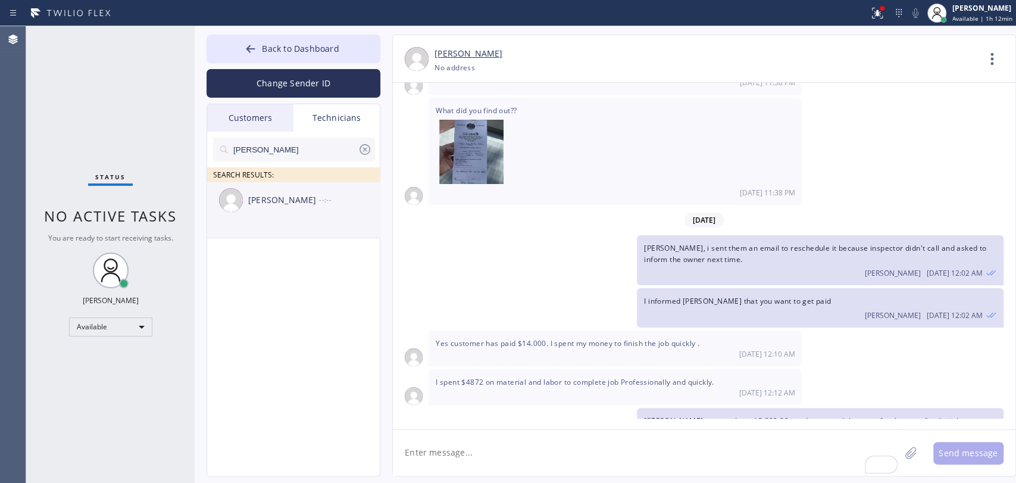
type input "[PERSON_NAME]"
click at [286, 205] on div "[PERSON_NAME]" at bounding box center [283, 200] width 71 height 14
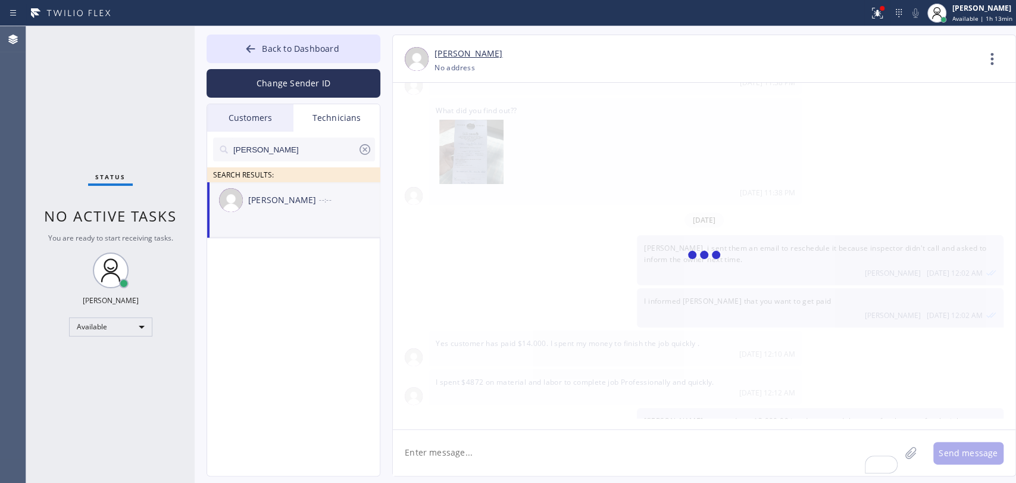
click at [459, 452] on textarea "To enrich screen reader interactions, please activate Accessibility in Grammarl…" at bounding box center [646, 453] width 507 height 46
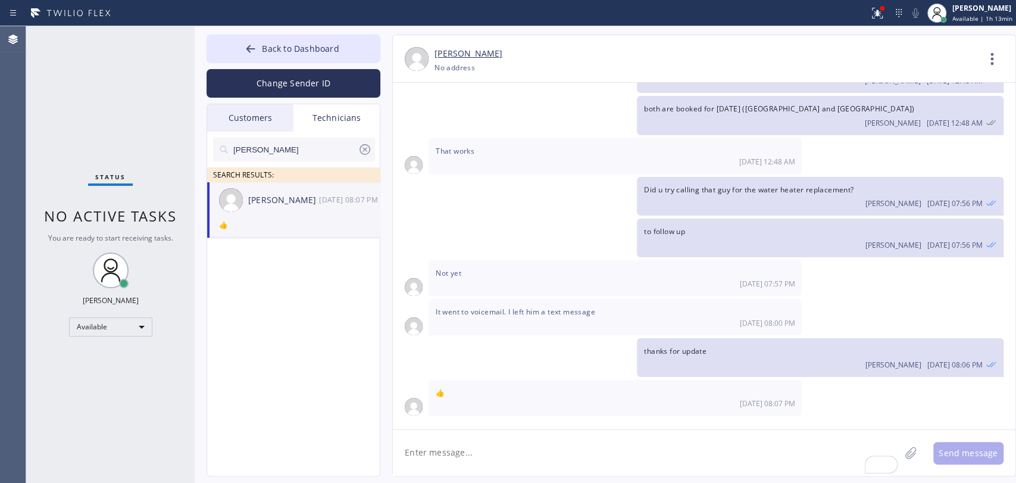
scroll to position [378, 0]
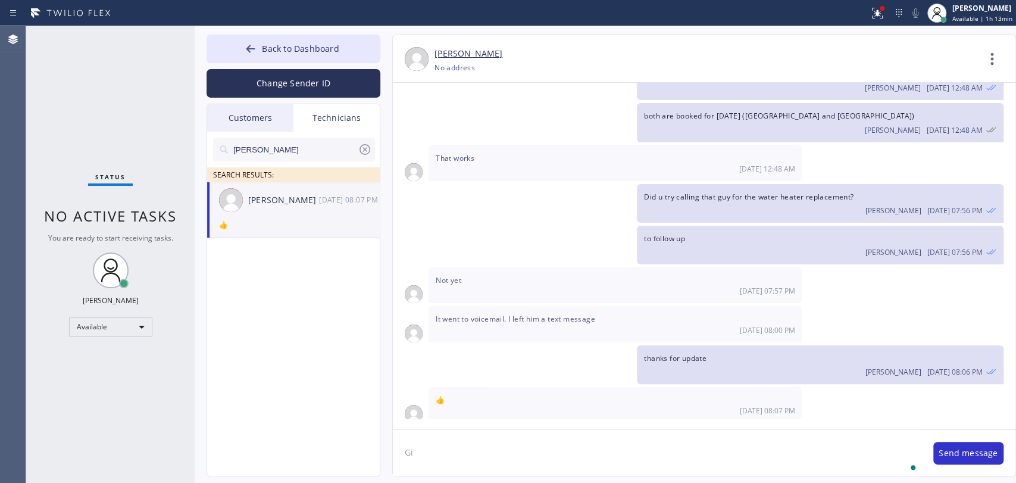
type textarea "G"
type textarea "Hi [PERSON_NAME]! Any updates on the jobs from [DATE]?"
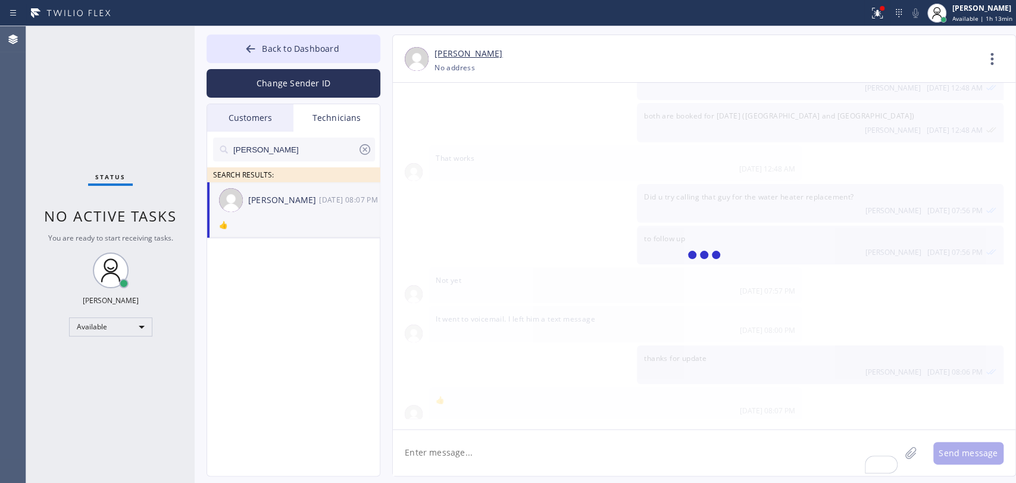
scroll to position [446, 0]
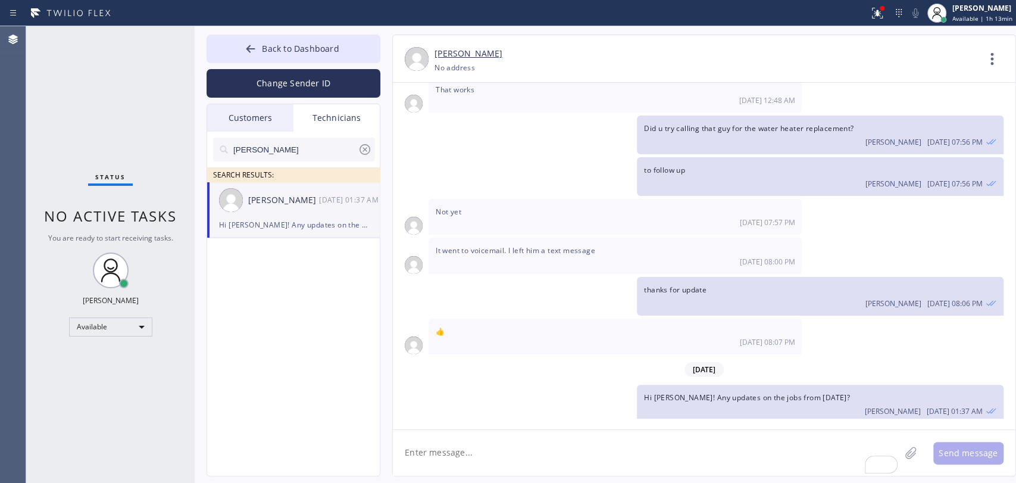
click at [257, 120] on div "Customers" at bounding box center [250, 117] width 86 height 27
click at [0, 0] on input "[PHONE_NUMBER]" at bounding box center [0, 0] width 0 height 0
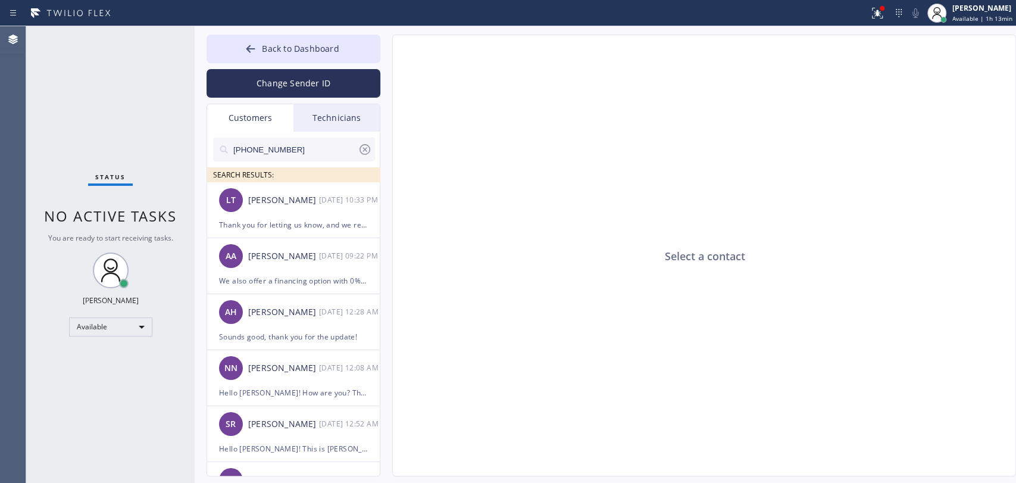
click at [261, 151] on input "[PHONE_NUMBER]" at bounding box center [295, 149] width 126 height 24
paste input "714) 345-0658"
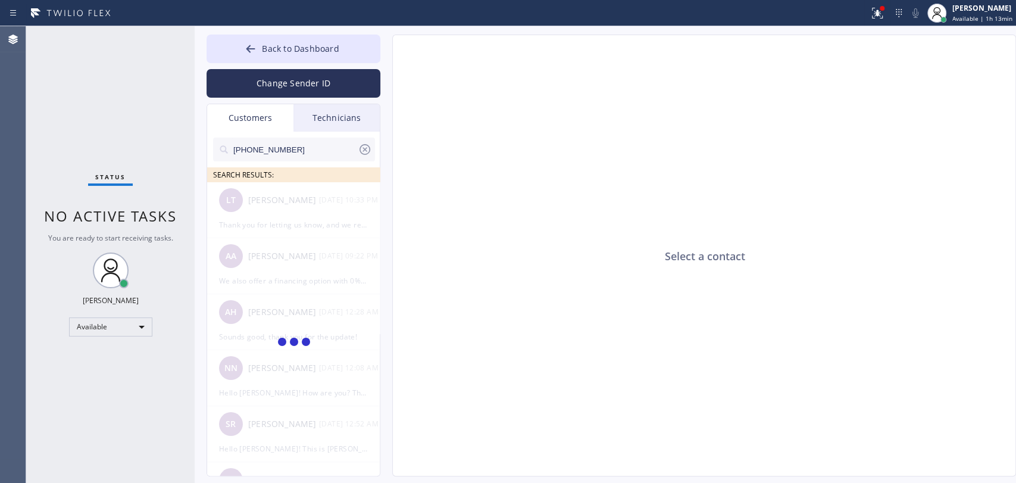
type input "[PHONE_NUMBER]"
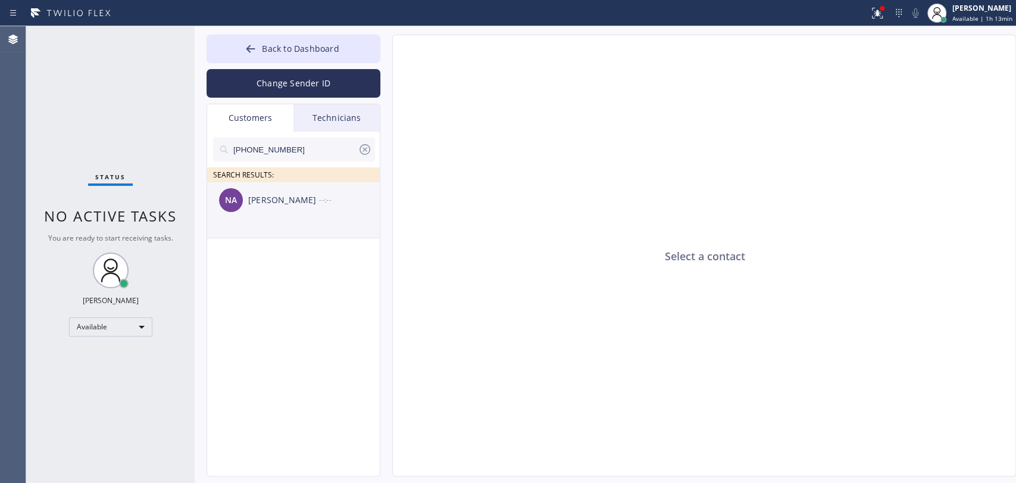
click at [257, 217] on div "NA [PERSON_NAME] --:--" at bounding box center [294, 200] width 174 height 36
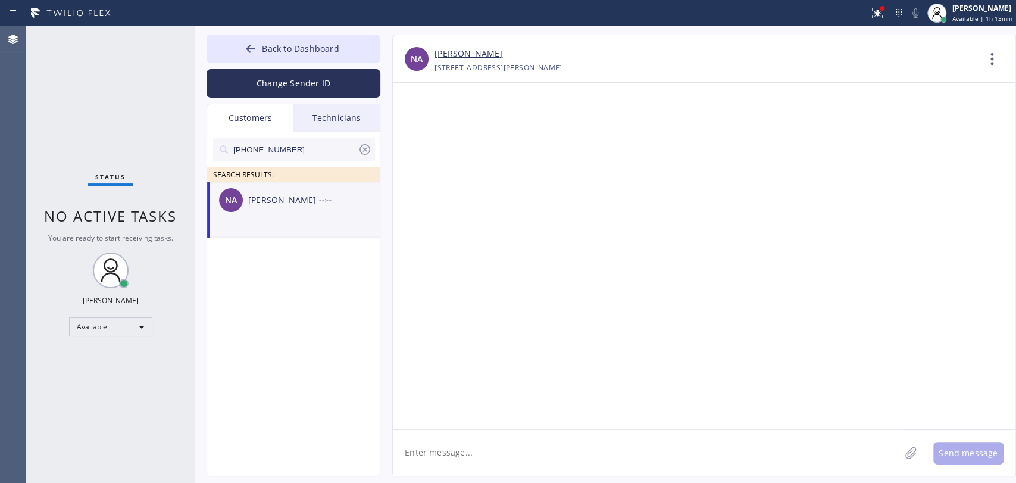
click at [489, 449] on textarea at bounding box center [646, 453] width 507 height 46
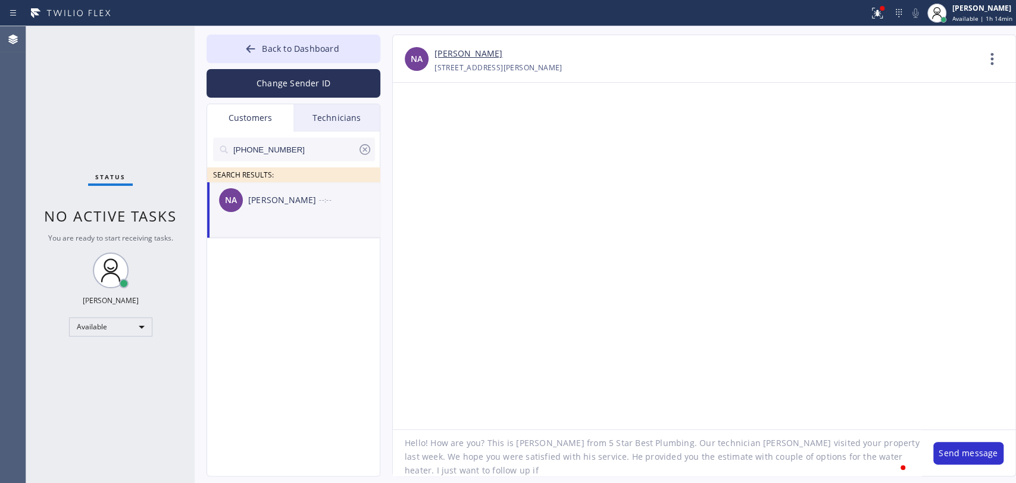
scroll to position [10, 0]
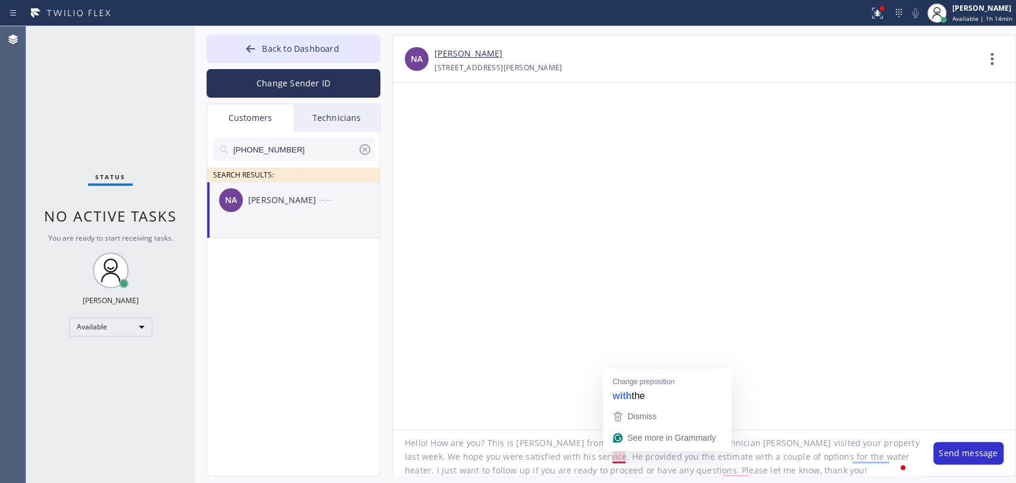
type textarea "Hello! How are you? This is [PERSON_NAME] from 5 Star Best Plumbing. Our techni…"
click at [839, 477] on div "Back to Dashboard Change Sender ID Customers Technicians [PHONE_NUMBER] SEARCH …" at bounding box center [605, 254] width 821 height 456
click at [993, 460] on button "Send message" at bounding box center [968, 453] width 70 height 23
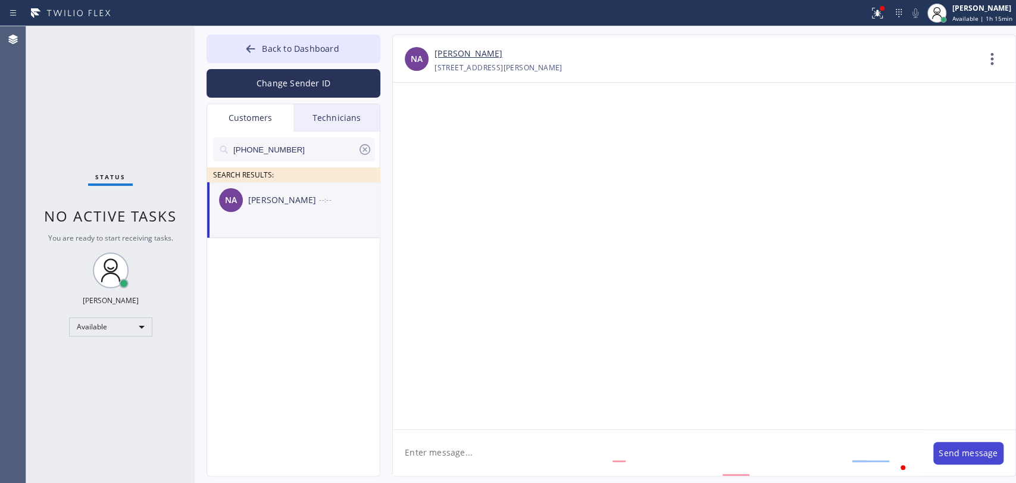
scroll to position [0, 0]
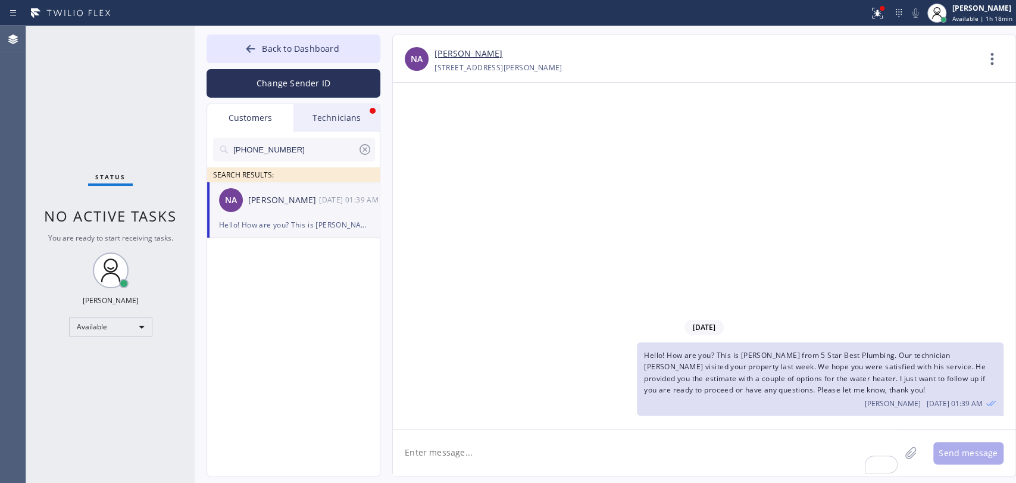
click at [306, 121] on div "Technicians" at bounding box center [336, 117] width 86 height 27
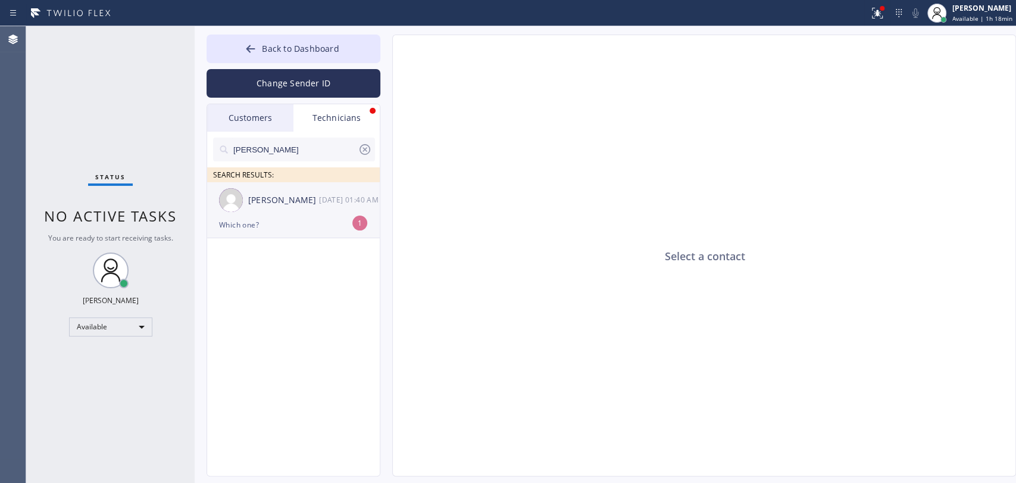
click at [285, 201] on div "[PERSON_NAME]" at bounding box center [283, 200] width 71 height 14
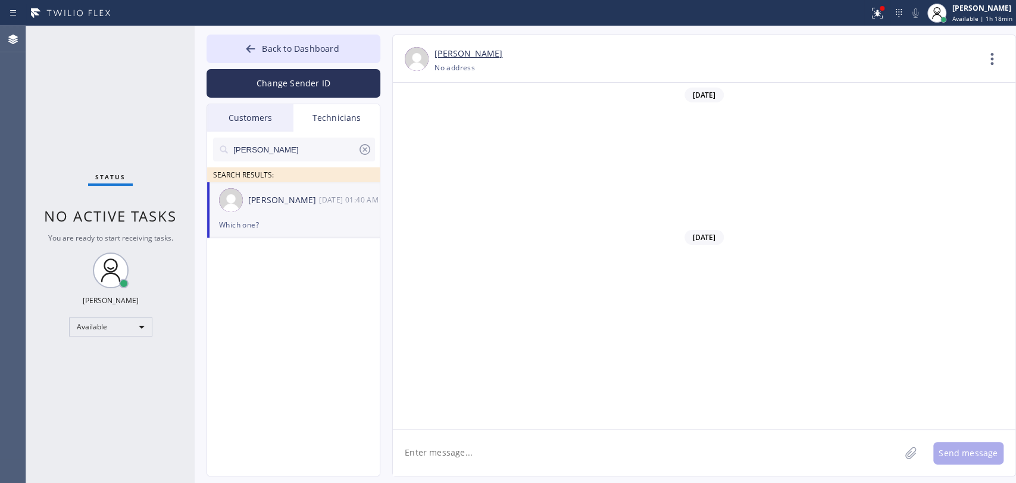
scroll to position [484, 0]
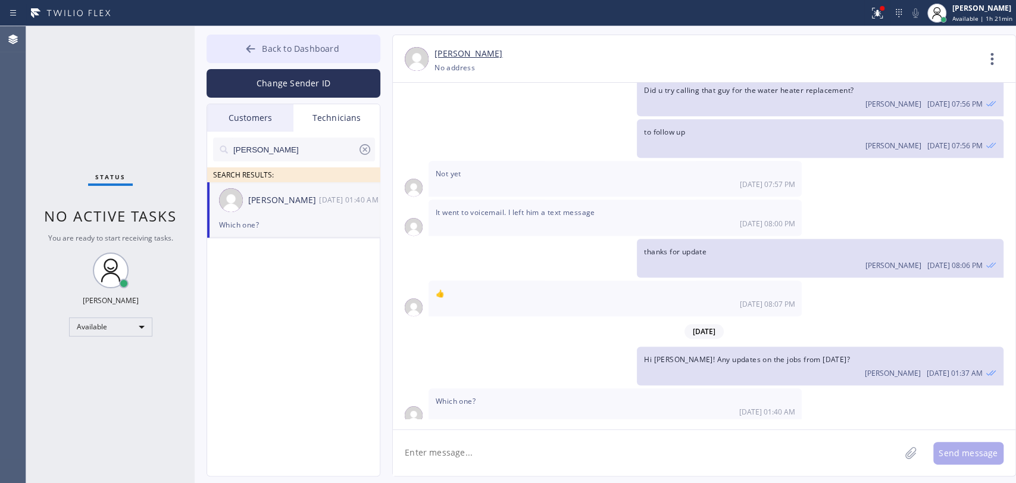
click at [271, 60] on button "Back to Dashboard" at bounding box center [294, 49] width 174 height 29
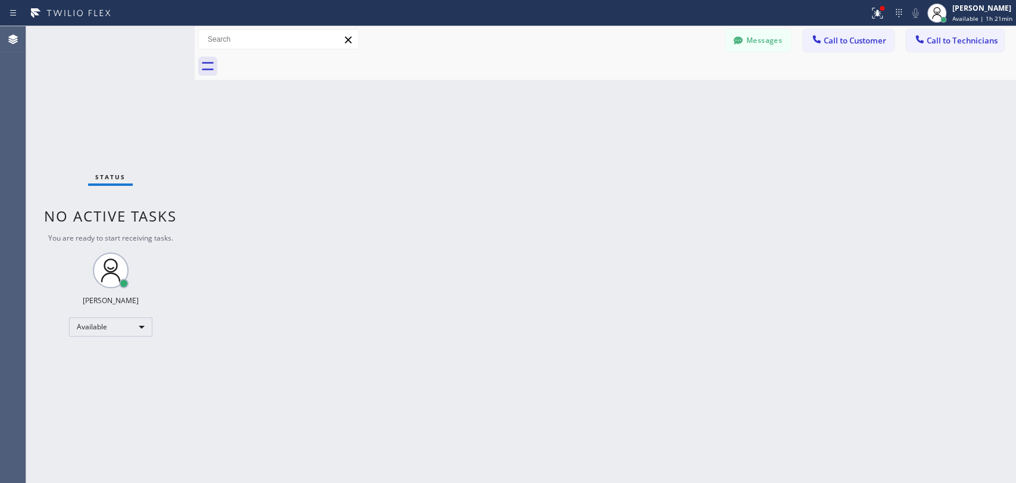
click at [933, 40] on span "Call to Technicians" at bounding box center [962, 40] width 71 height 11
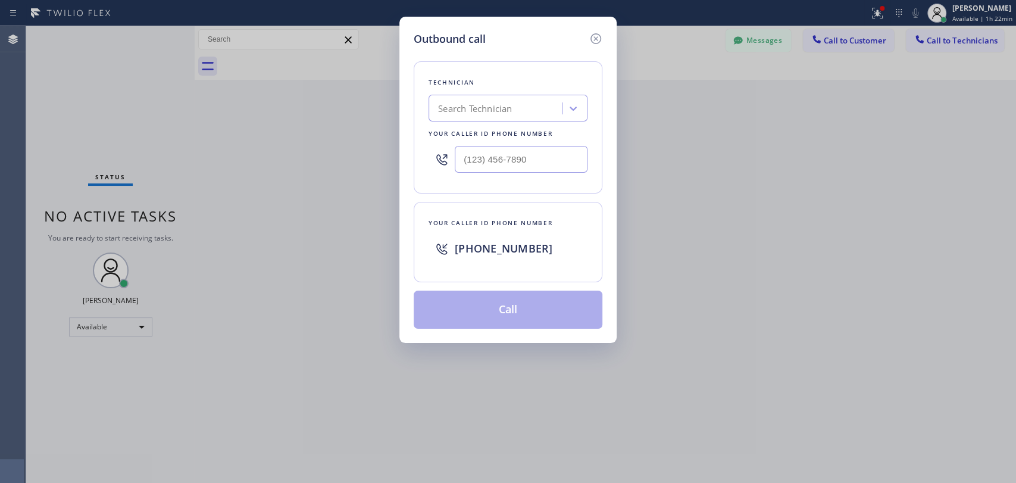
click at [471, 111] on div "Search Technician" at bounding box center [475, 109] width 74 height 14
type input "[PERSON_NAME]"
click at [467, 133] on div "[PERSON_NAME]" at bounding box center [508, 133] width 159 height 21
type input "[PHONE_NUMBER]"
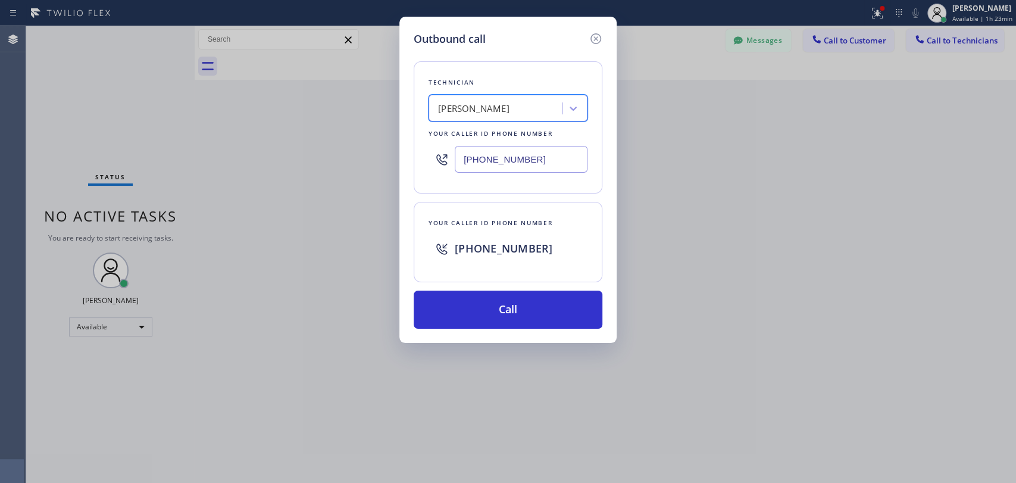
click at [512, 153] on input "[PHONE_NUMBER]" at bounding box center [521, 159] width 133 height 27
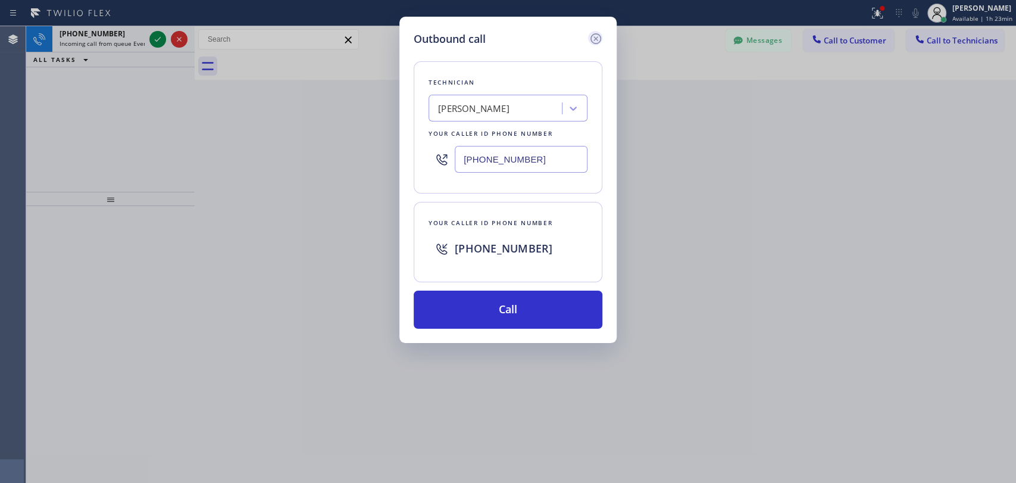
click at [587, 37] on div "Outbound call" at bounding box center [508, 39] width 189 height 16
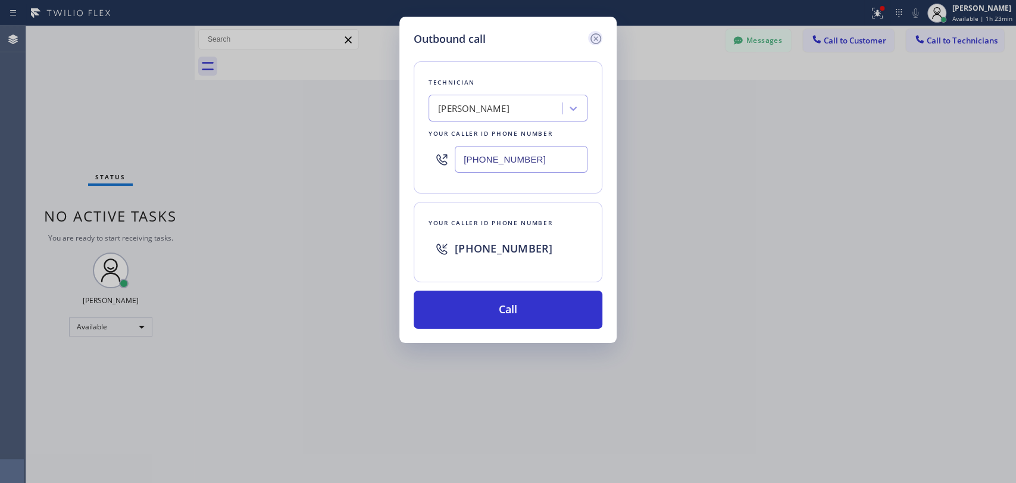
click at [593, 35] on icon at bounding box center [596, 39] width 14 height 14
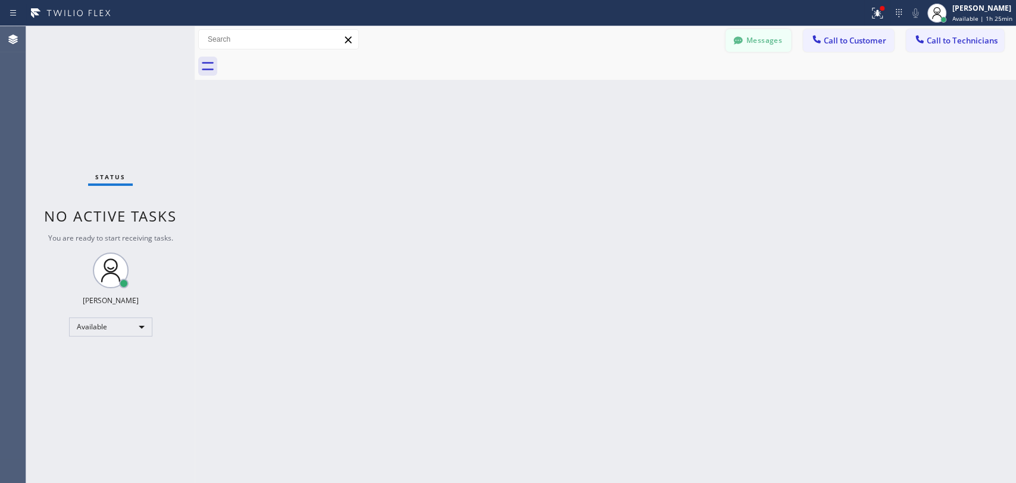
click at [765, 33] on button "Messages" at bounding box center [758, 40] width 65 height 23
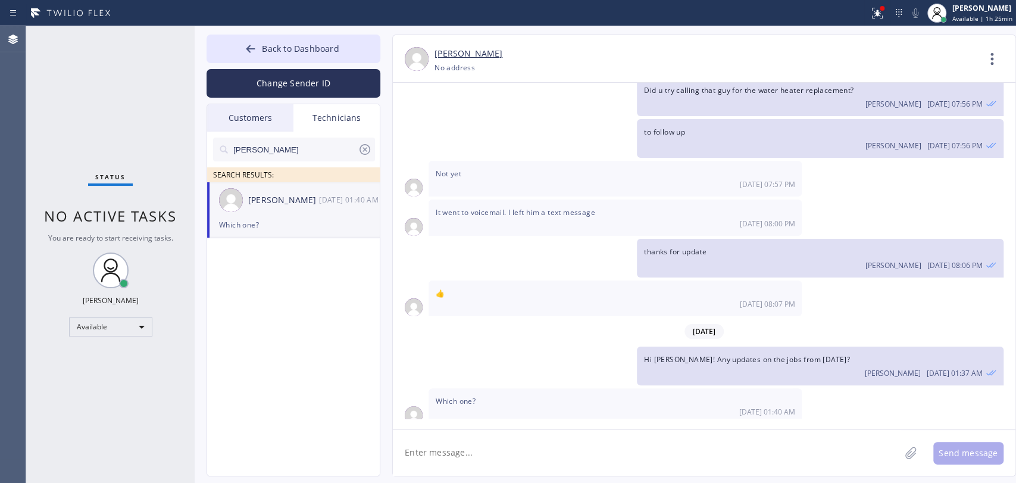
click at [371, 151] on icon at bounding box center [365, 149] width 14 height 14
click at [371, 151] on input "text" at bounding box center [303, 149] width 143 height 24
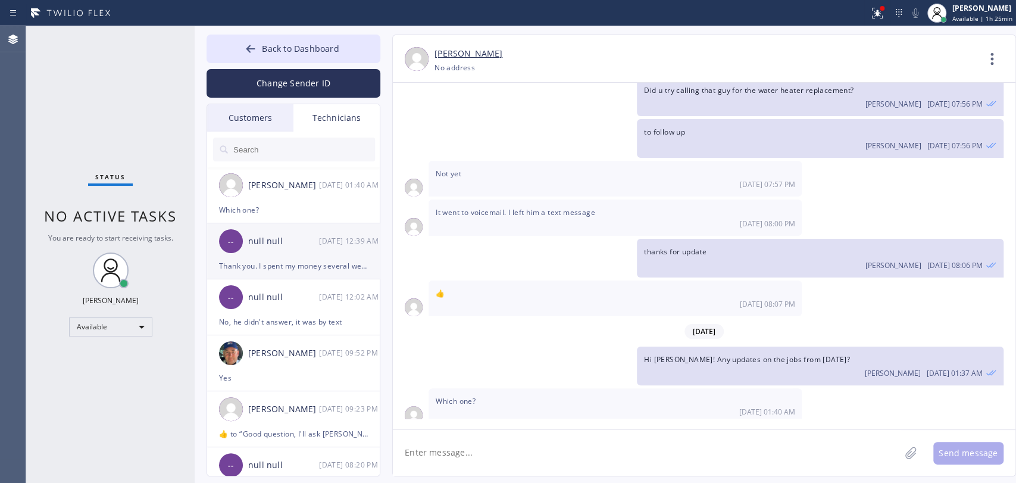
click at [265, 270] on div "Thank you. I spent my money several weeks ago . The job looks and works perfect…" at bounding box center [293, 266] width 149 height 14
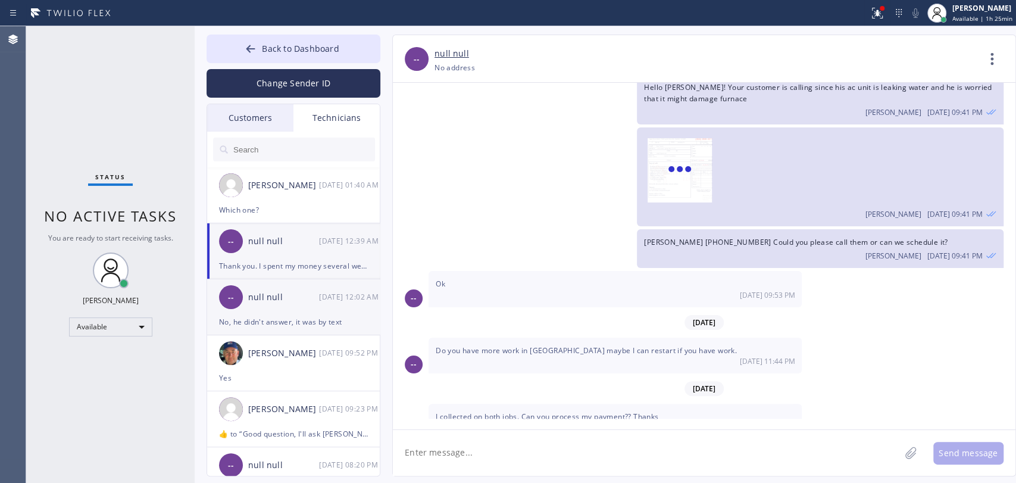
scroll to position [5734, 0]
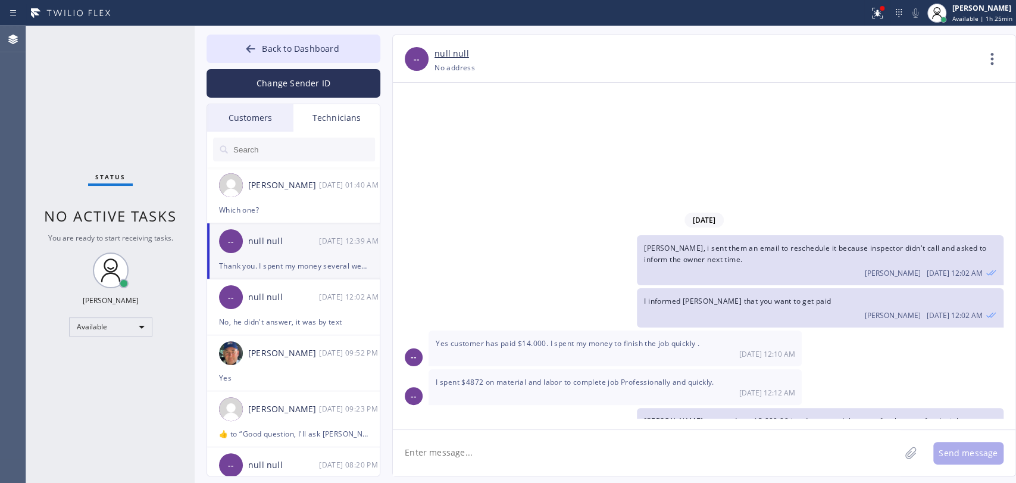
drag, startPoint x: 509, startPoint y: 383, endPoint x: 624, endPoint y: 383, distance: 114.9
drag, startPoint x: 614, startPoint y: 383, endPoint x: 662, endPoint y: 383, distance: 48.2
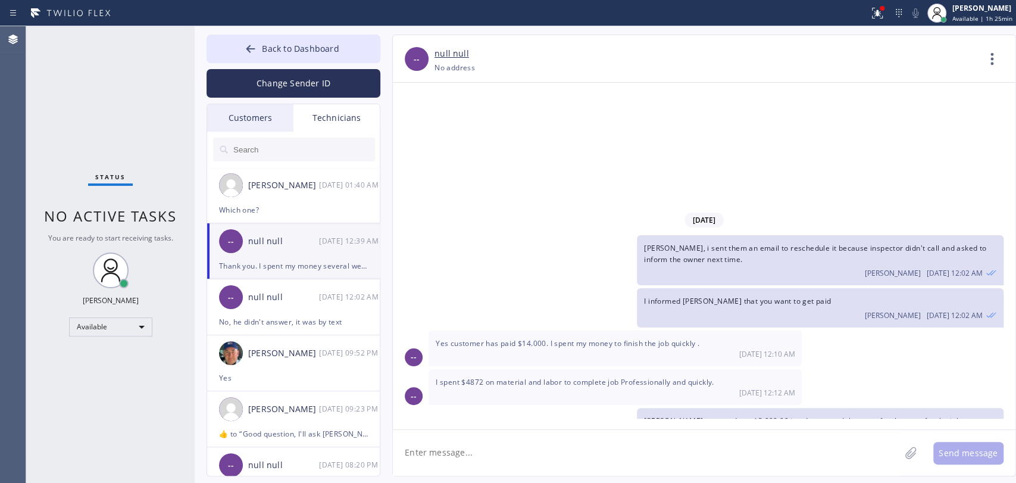
click at [858, 449] on div "she informed the accounting [PERSON_NAME] [DATE] 12:12 AM" at bounding box center [820, 468] width 366 height 39
drag, startPoint x: 257, startPoint y: 219, endPoint x: 248, endPoint y: 121, distance: 98.7
click at [257, 219] on li "[PERSON_NAME] [DATE] 01:40 AM Which one?" at bounding box center [294, 195] width 174 height 56
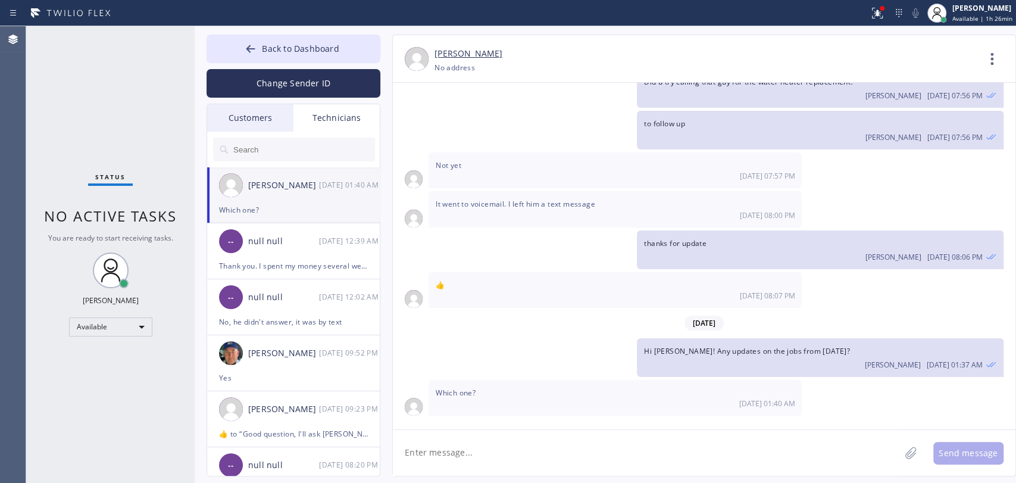
scroll to position [484, 0]
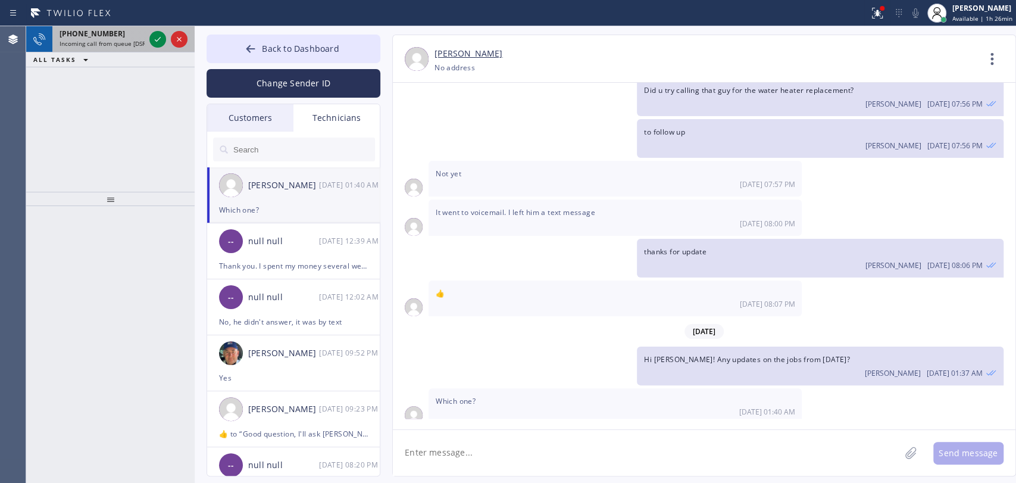
click at [83, 41] on span "Incoming call from queue [DSRs]" at bounding box center [105, 43] width 91 height 8
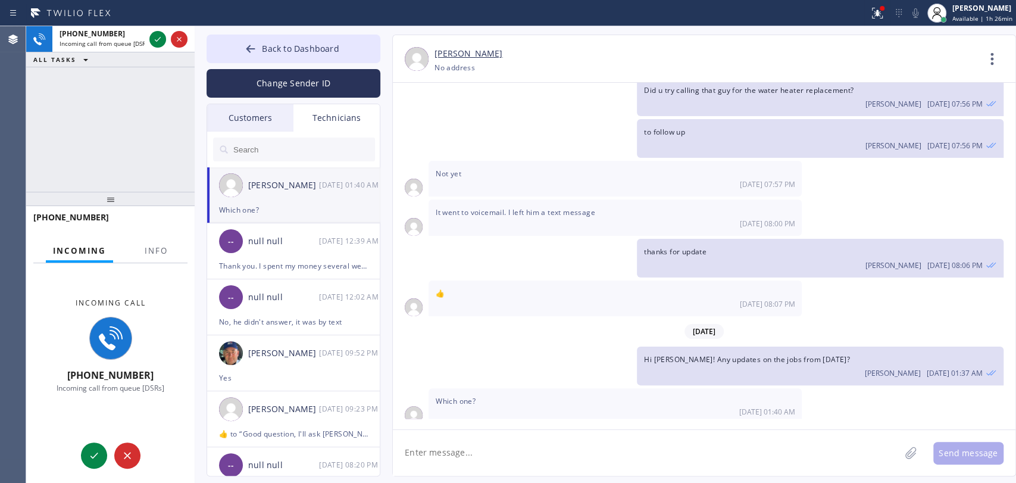
click at [135, 247] on div "Incoming Info" at bounding box center [110, 251] width 154 height 24
click at [136, 246] on div "Incoming Info" at bounding box center [110, 251] width 154 height 24
click at [138, 246] on div "Incoming Info" at bounding box center [110, 251] width 154 height 24
click at [948, 7] on div at bounding box center [937, 13] width 26 height 26
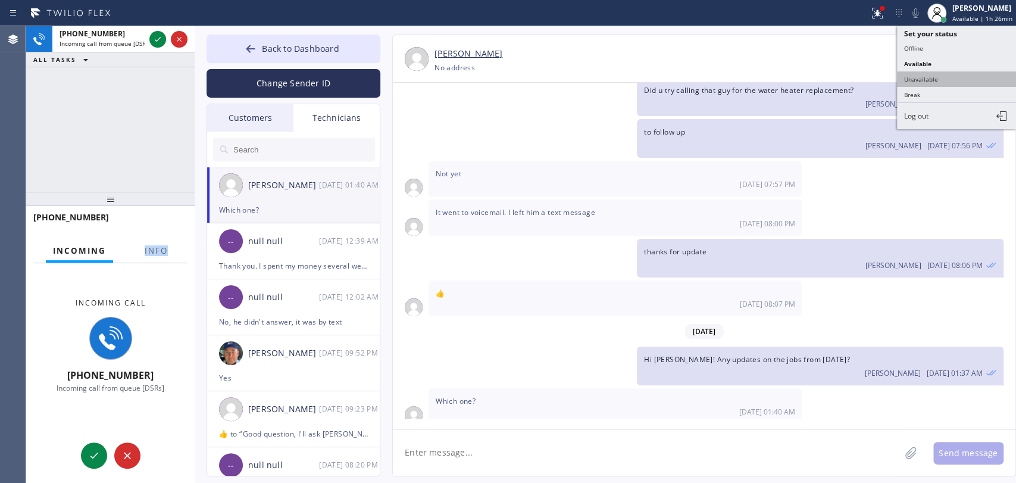
click at [924, 81] on button "Unavailable" at bounding box center [956, 78] width 119 height 15
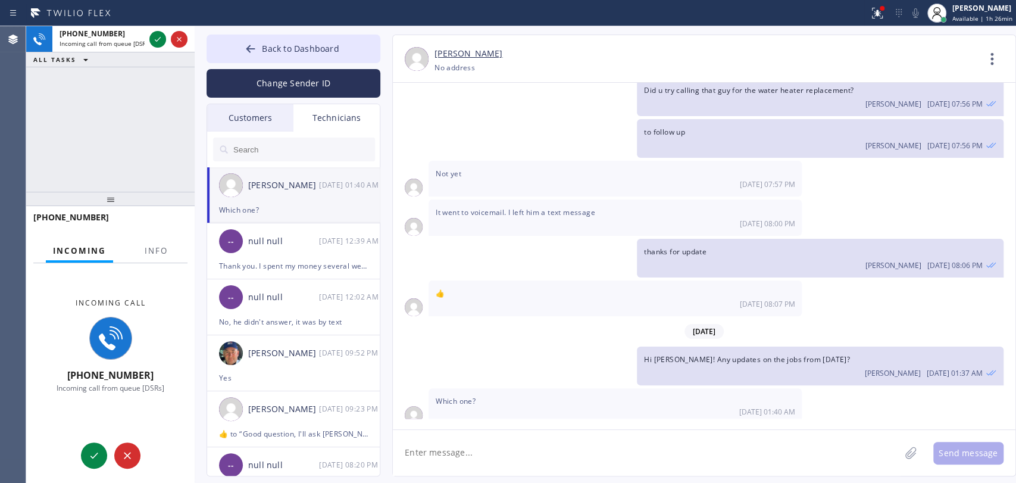
click at [306, 139] on input "text" at bounding box center [303, 149] width 143 height 24
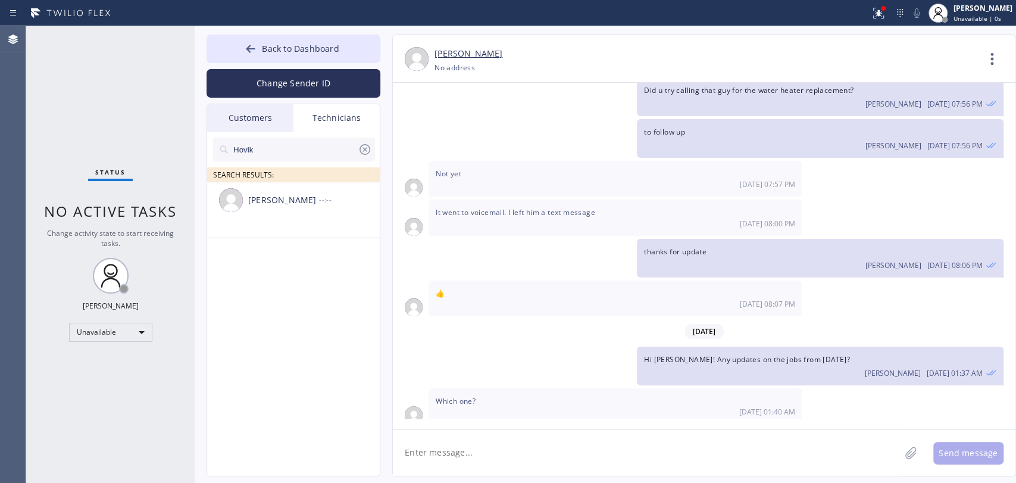
type input "Hovik"
click at [273, 203] on div "[PERSON_NAME]" at bounding box center [283, 200] width 71 height 14
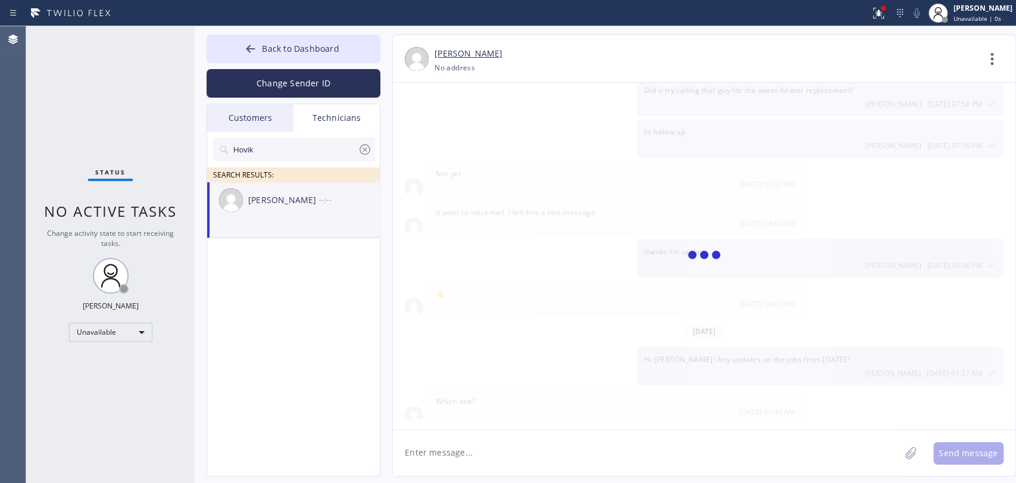
click at [455, 441] on textarea at bounding box center [646, 453] width 507 height 46
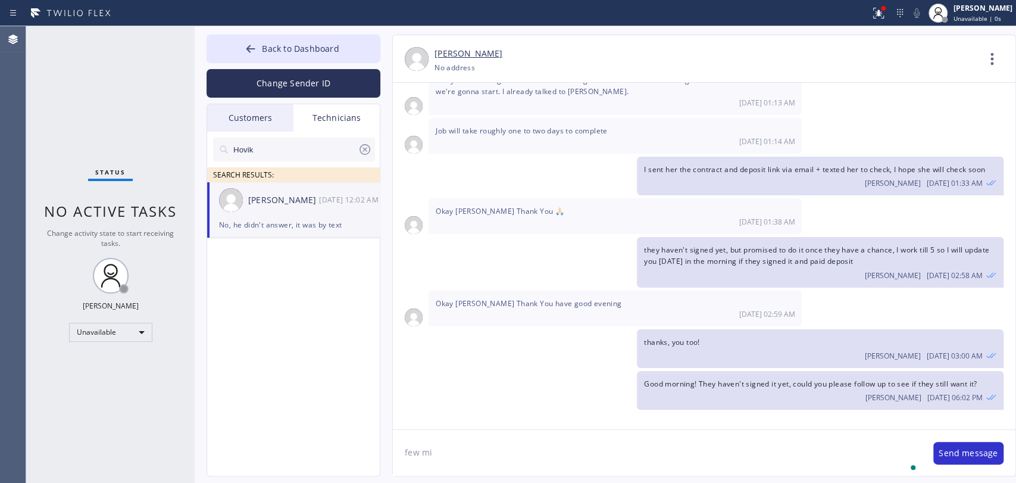
scroll to position [100440, 0]
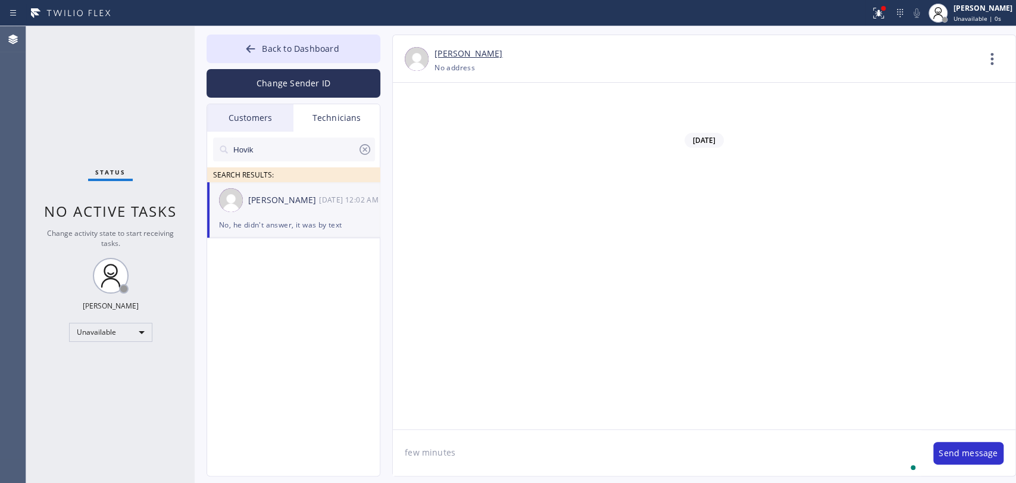
type textarea "few minutes"
click at [286, 151] on input "Hovik" at bounding box center [295, 149] width 126 height 24
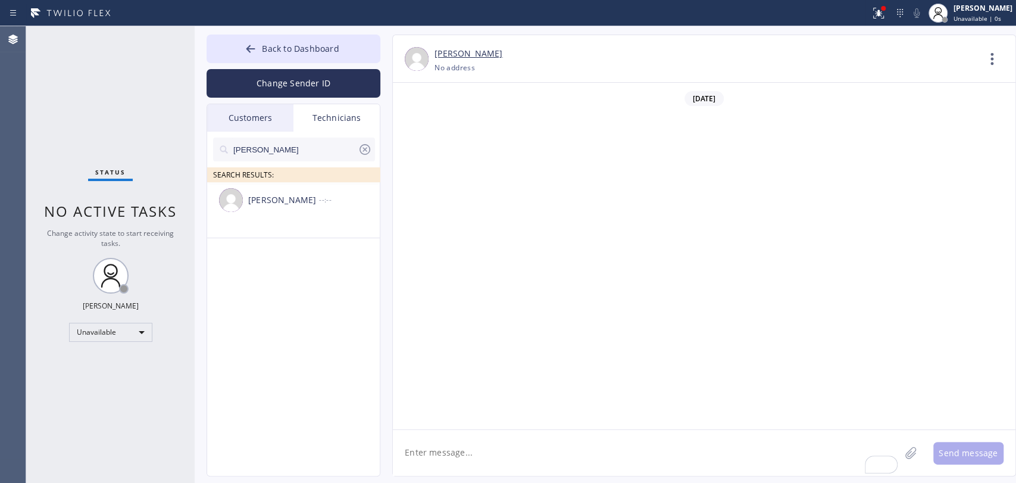
type input "[PERSON_NAME]"
click at [252, 212] on div "[PERSON_NAME] --:--" at bounding box center [294, 200] width 174 height 36
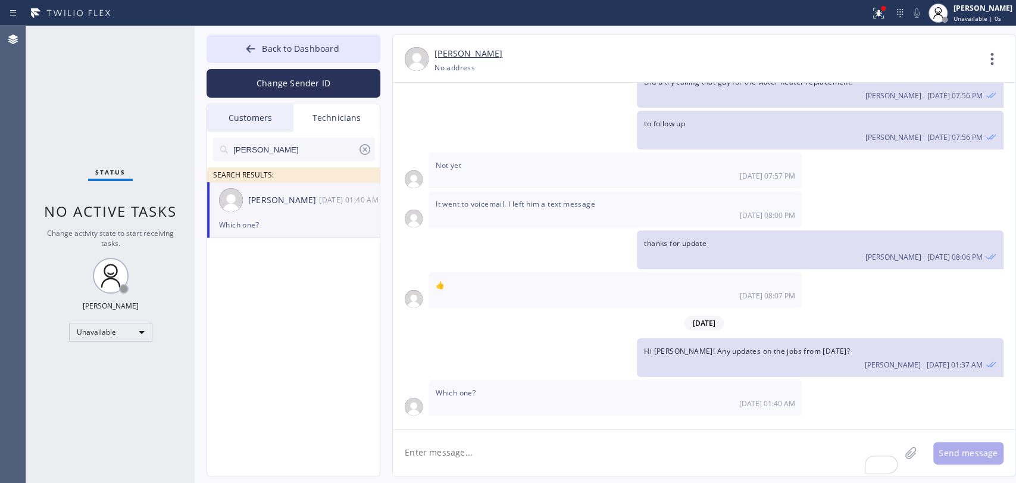
scroll to position [484, 0]
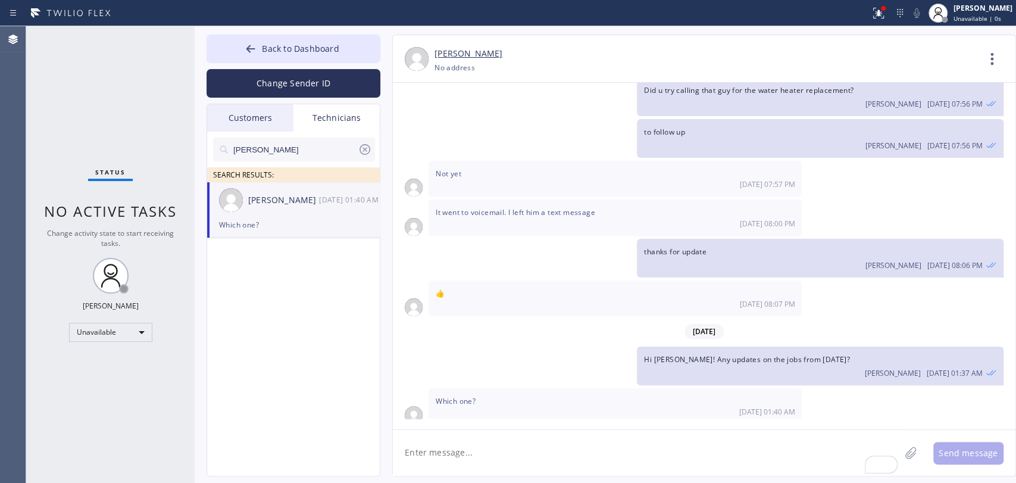
click at [445, 457] on textarea "To enrich screen reader interactions, please activate Accessibility in Grammarl…" at bounding box center [646, 453] width 507 height 46
paste textarea "H2ZFES"
type textarea "H2ZFES - this one"
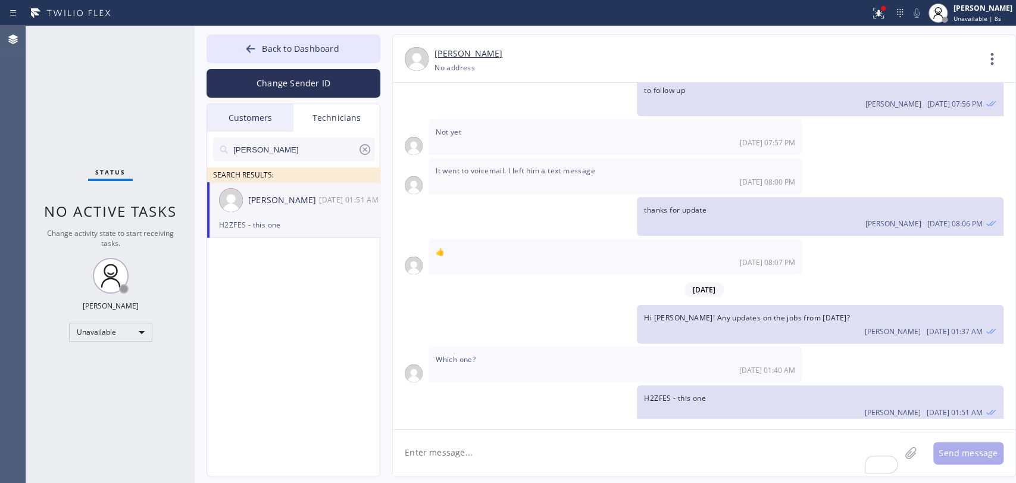
drag, startPoint x: 493, startPoint y: 456, endPoint x: 487, endPoint y: 448, distance: 9.8
click at [489, 449] on textarea "To enrich screen reader interactions, please activate Accessibility in Grammarl…" at bounding box center [646, 453] width 507 height 46
click at [438, 449] on textarea "To enrich screen reader interactions, please activate Accessibility in Grammarl…" at bounding box center [646, 453] width 507 height 46
paste textarea "PM4BCB"
drag, startPoint x: 438, startPoint y: 451, endPoint x: 452, endPoint y: 445, distance: 15.3
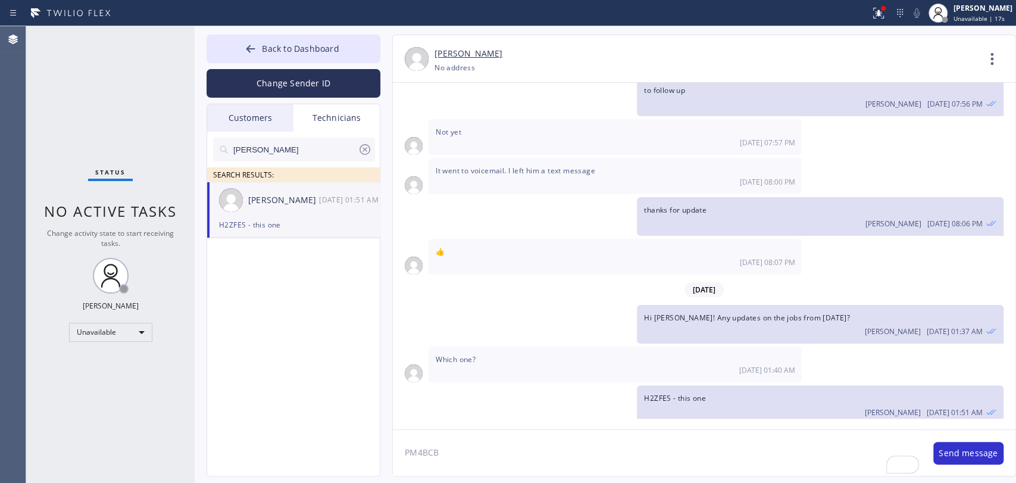
click at [448, 446] on textarea "PM4BCB" at bounding box center [657, 453] width 529 height 46
type textarea "PM4BCB and this one"
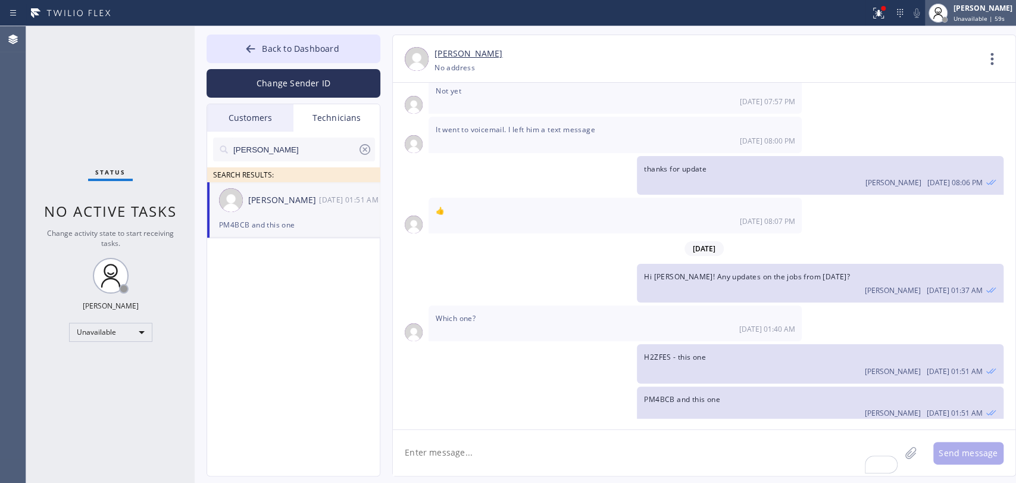
click at [995, 5] on div "[PERSON_NAME]" at bounding box center [982, 8] width 59 height 10
click at [362, 149] on icon at bounding box center [365, 149] width 14 height 14
click at [174, 186] on div "Status No active tasks Change activity state to start receiving tasks. [PERSON_…" at bounding box center [110, 254] width 168 height 456
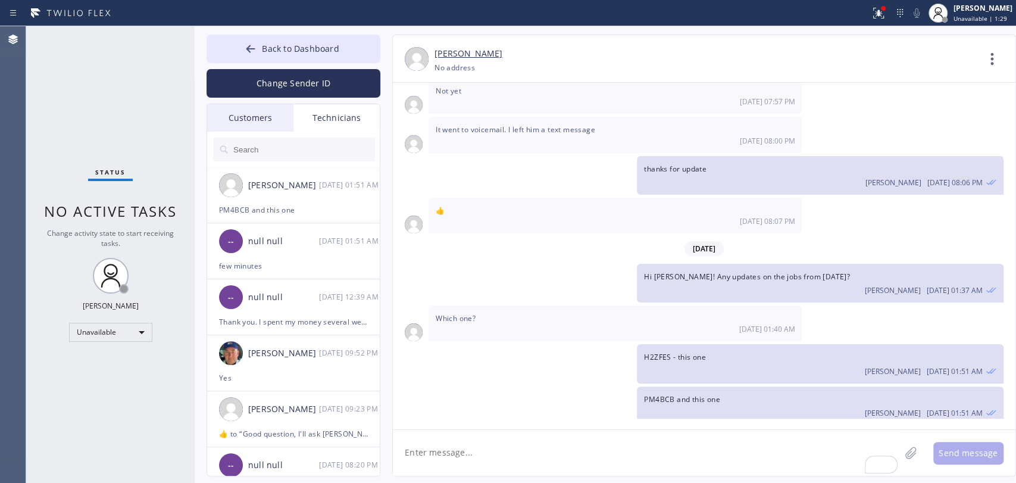
click at [140, 220] on span "No active tasks" at bounding box center [110, 211] width 133 height 20
click at [129, 220] on span "No active tasks" at bounding box center [110, 211] width 133 height 20
click at [119, 236] on span "Change activity state to start receiving tasks." at bounding box center [110, 238] width 127 height 20
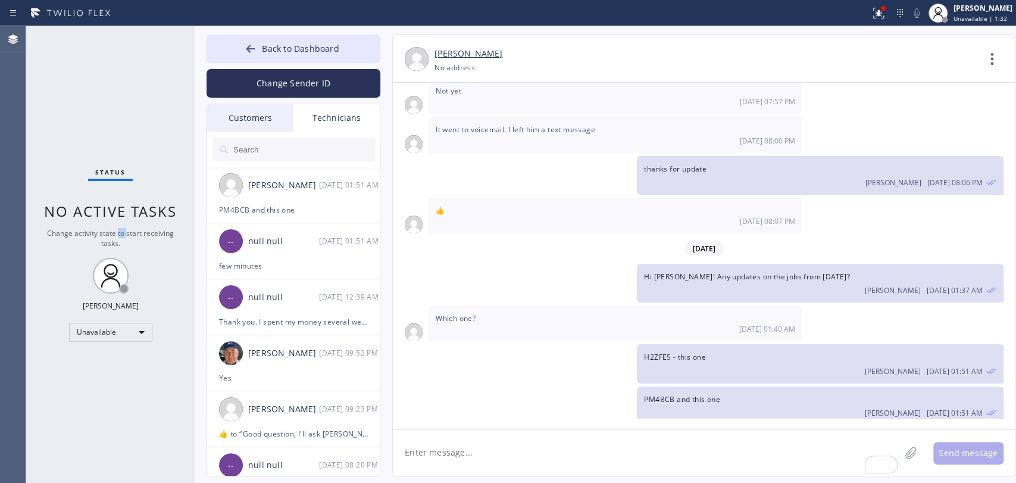
click at [119, 236] on span "Change activity state to start receiving tasks." at bounding box center [110, 238] width 127 height 20
click at [80, 232] on span "Change activity state to start receiving tasks." at bounding box center [110, 238] width 127 height 20
click at [90, 211] on span "No active tasks" at bounding box center [110, 211] width 133 height 20
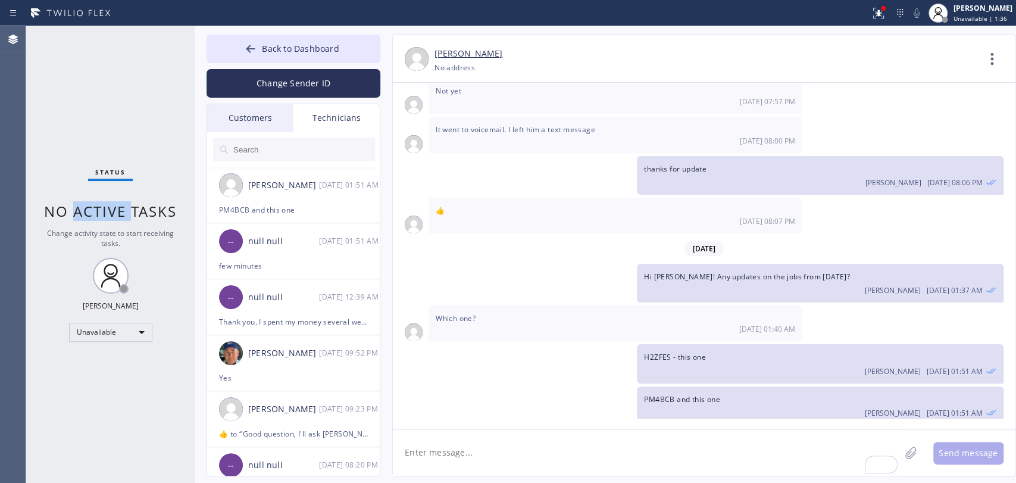
click at [90, 211] on span "No active tasks" at bounding box center [110, 211] width 133 height 20
click at [77, 211] on span "No active tasks" at bounding box center [110, 211] width 133 height 20
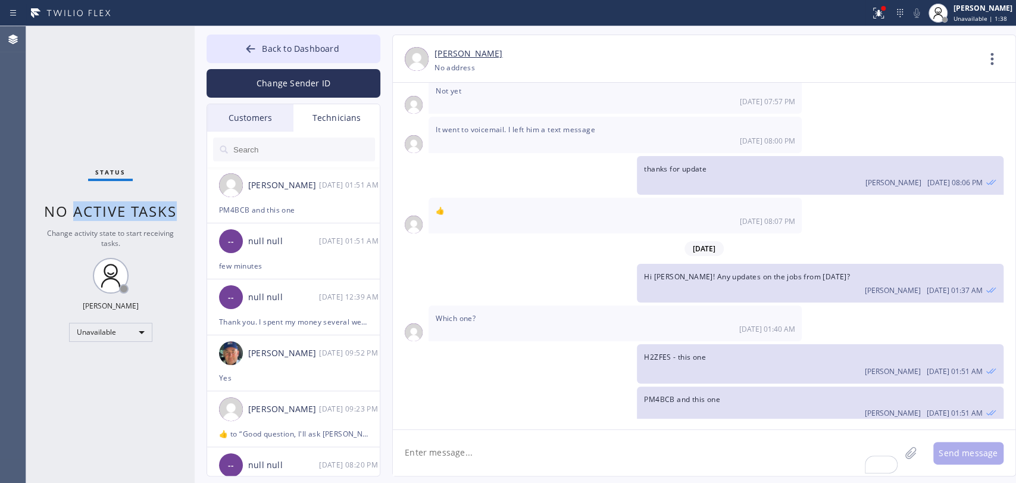
drag, startPoint x: 77, startPoint y: 211, endPoint x: 130, endPoint y: 213, distance: 53.0
click at [130, 213] on span "No active tasks" at bounding box center [110, 211] width 133 height 20
click at [340, 55] on button "Back to Dashboard" at bounding box center [294, 49] width 174 height 29
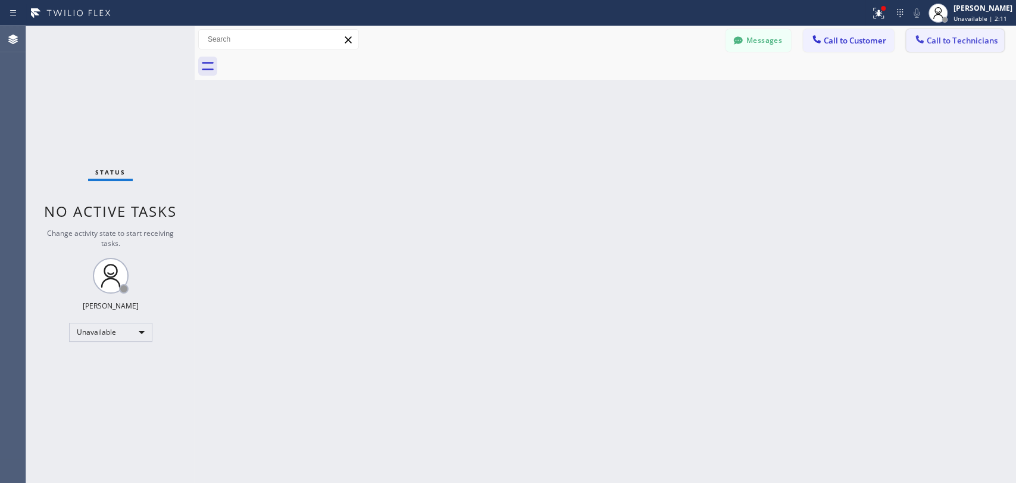
click at [939, 48] on button "Call to Technicians" at bounding box center [955, 40] width 98 height 23
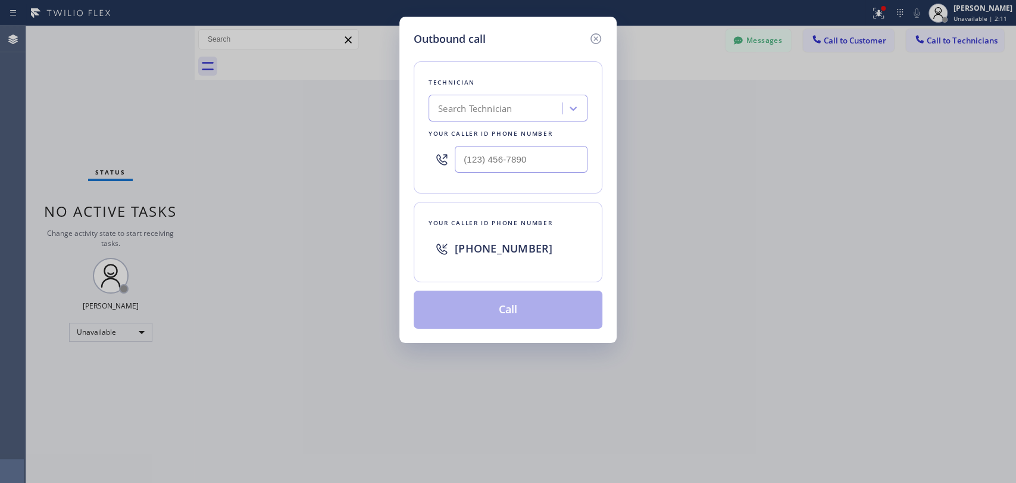
click at [476, 93] on div "Technician Search Technician Your caller id phone number" at bounding box center [508, 127] width 189 height 132
click at [473, 107] on div "Search Technician" at bounding box center [475, 109] width 74 height 14
type input "Hovik"
click at [469, 130] on div "[PERSON_NAME]" at bounding box center [508, 133] width 159 height 21
type input "[PHONE_NUMBER]"
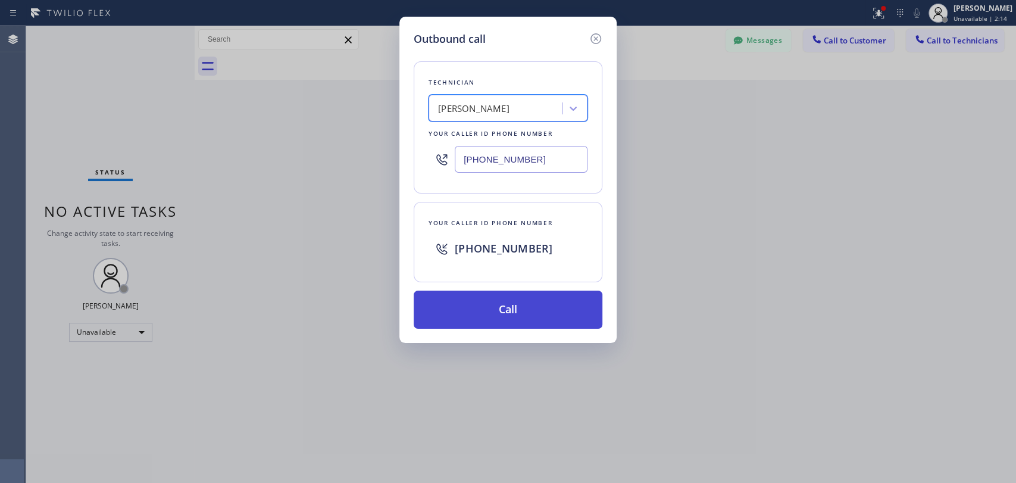
click at [465, 300] on button "Call" at bounding box center [508, 309] width 189 height 38
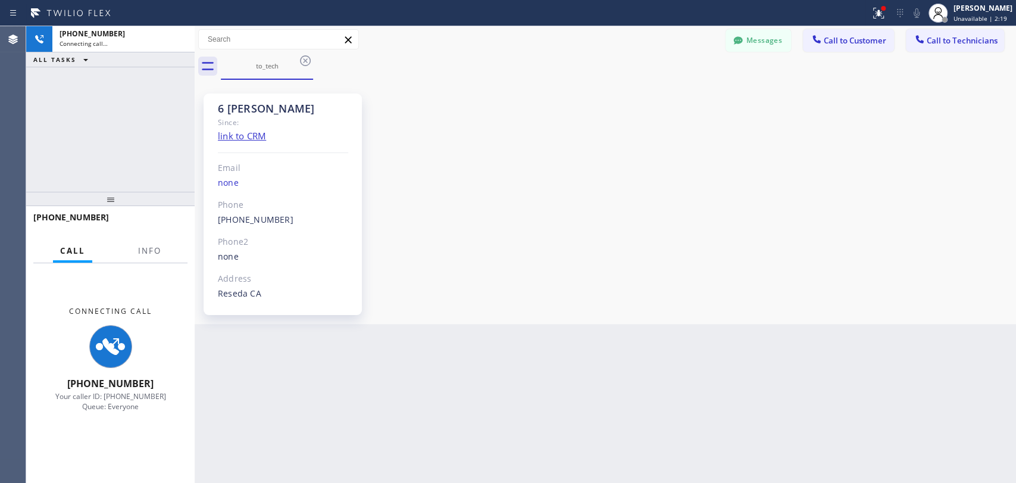
scroll to position [100481, 0]
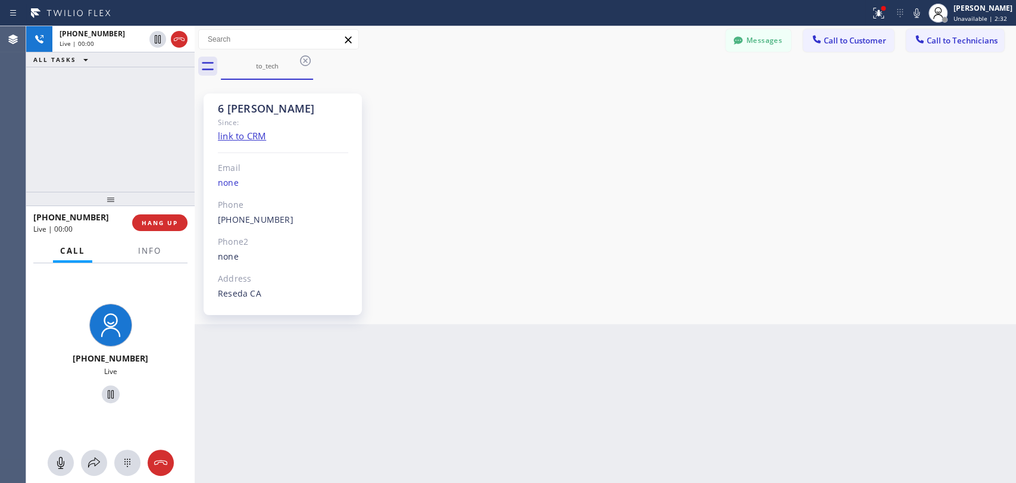
click at [79, 142] on div "[PHONE_NUMBER] Live | 00:00 ALL TASKS ALL TASKS ACTIVE TASKS TASKS IN WRAP UP" at bounding box center [110, 108] width 168 height 165
click at [170, 223] on span "HANG UP" at bounding box center [160, 222] width 36 height 8
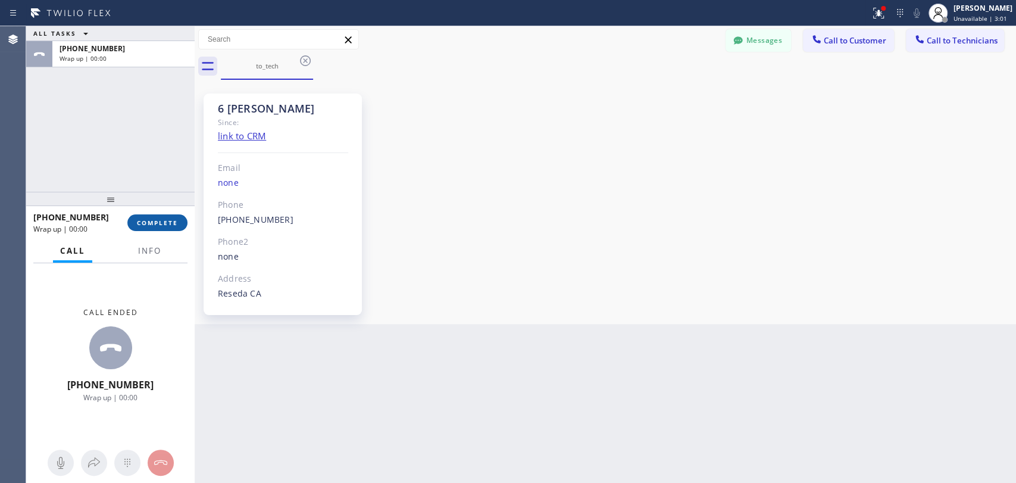
click at [160, 220] on span "COMPLETE" at bounding box center [157, 222] width 41 height 8
click at [735, 48] on div at bounding box center [738, 42] width 14 height 14
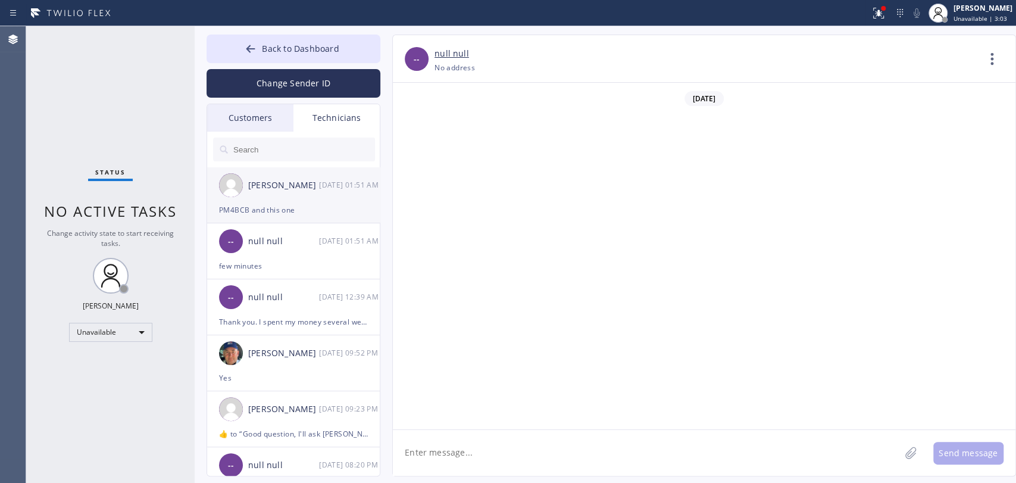
click at [286, 223] on div "-- null null [DATE] 01:51 AM" at bounding box center [294, 241] width 174 height 36
click at [293, 213] on div "PM4BCB and this one" at bounding box center [293, 210] width 149 height 14
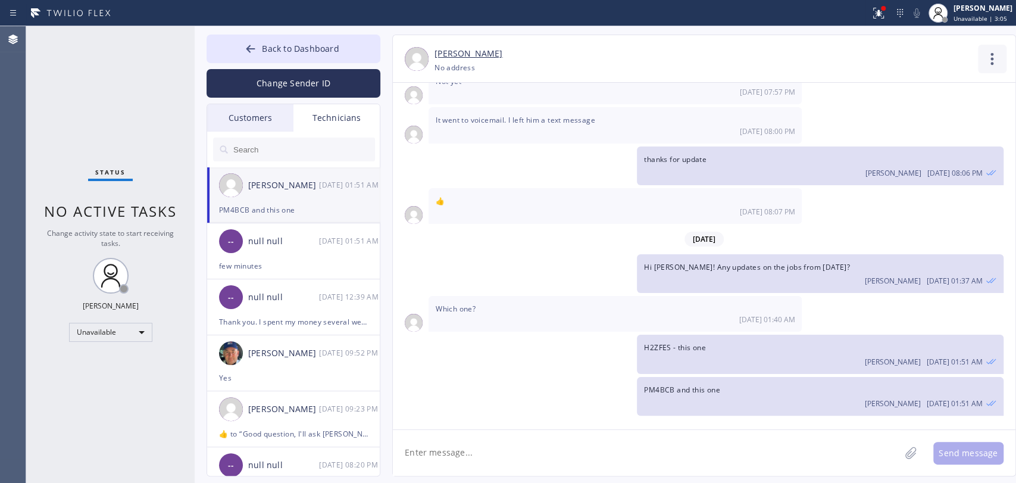
scroll to position [567, 0]
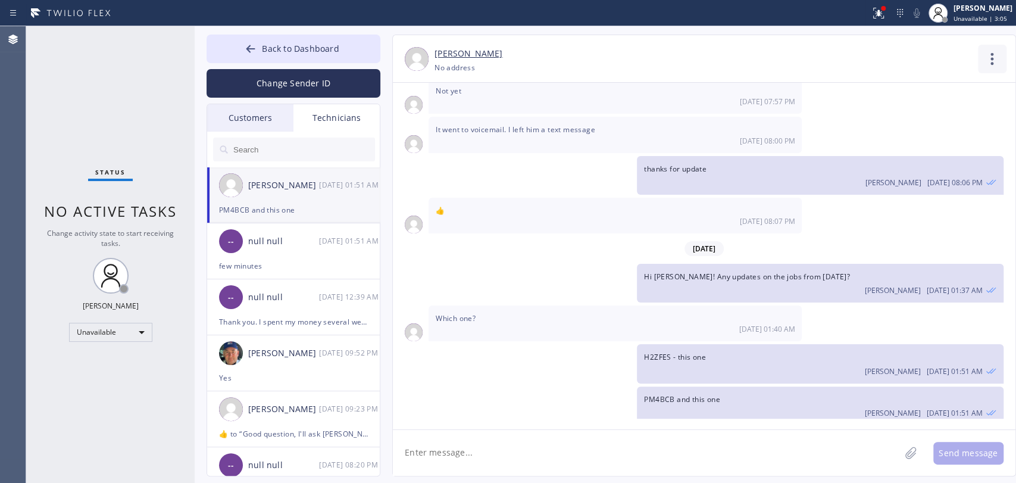
click at [989, 54] on icon at bounding box center [992, 59] width 29 height 29
click at [859, 115] on li "Call to Technician" at bounding box center [920, 122] width 173 height 31
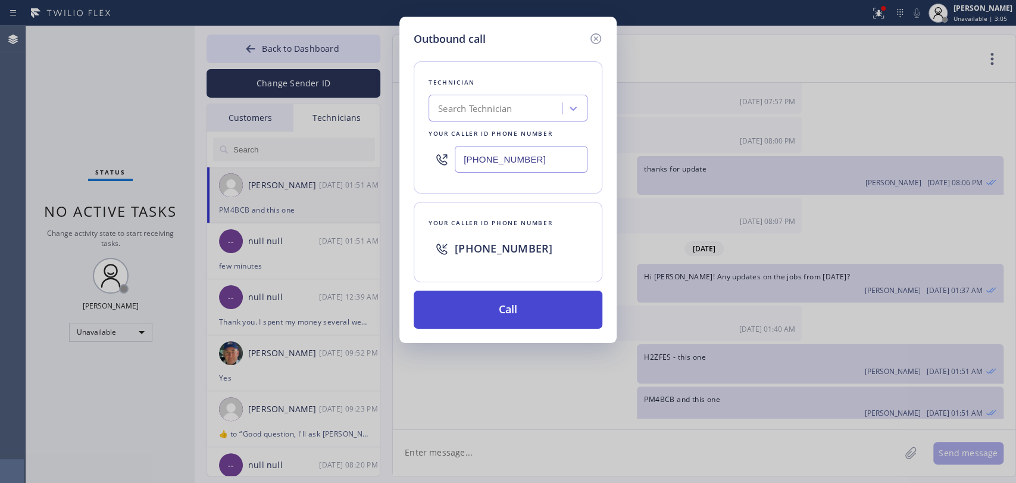
click at [541, 296] on button "Call" at bounding box center [508, 309] width 189 height 38
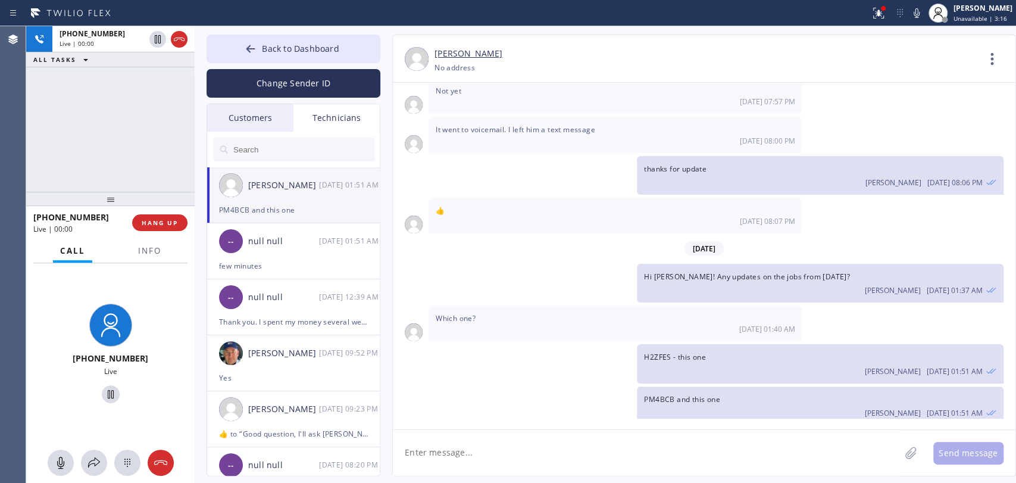
click at [486, 305] on div "Which one? [DATE] 01:40 AM" at bounding box center [615, 323] width 373 height 36
click at [477, 305] on div "Which one? [DATE] 01:40 AM" at bounding box center [615, 323] width 373 height 36
drag, startPoint x: 458, startPoint y: 201, endPoint x: 431, endPoint y: 200, distance: 26.8
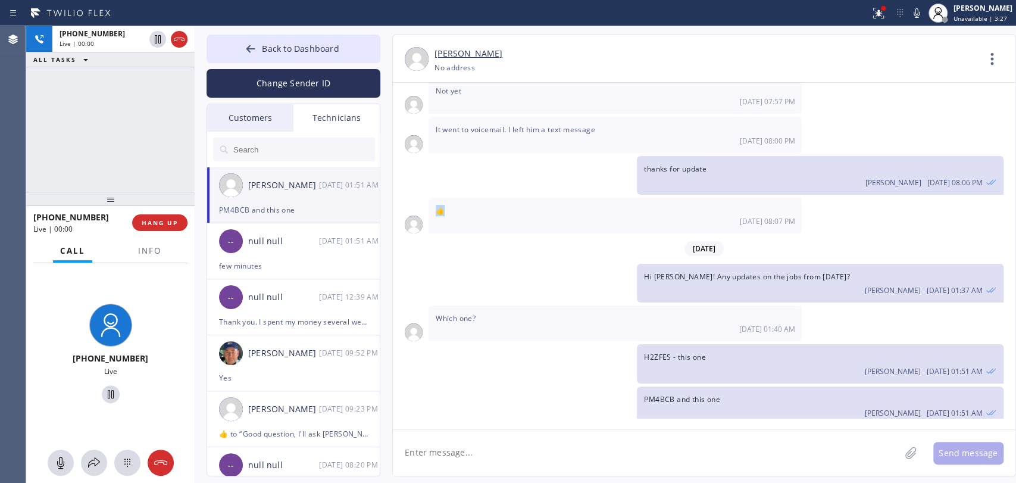
click at [431, 200] on div "👍 [DATE] 08:07 PM" at bounding box center [615, 216] width 373 height 36
click at [155, 218] on span "HANG UP" at bounding box center [160, 222] width 36 height 8
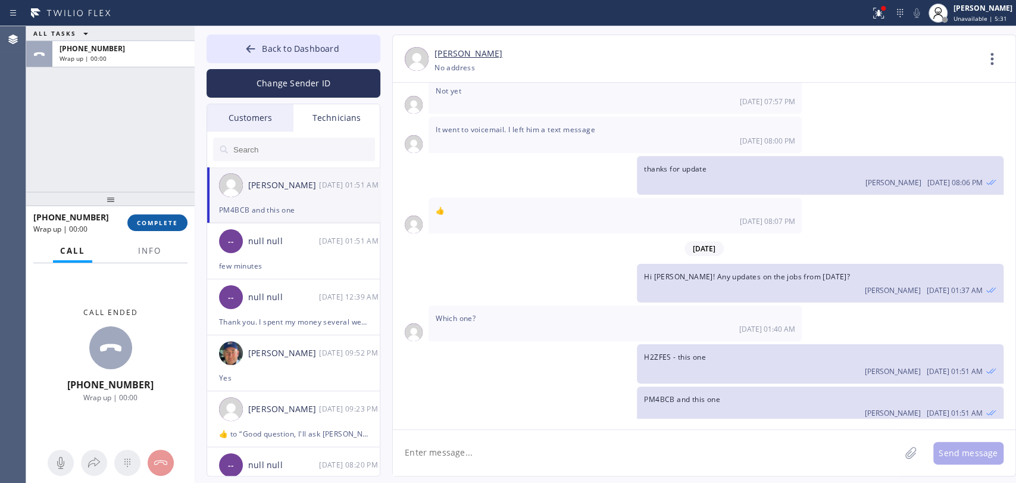
click at [172, 214] on div "[PHONE_NUMBER] Wrap up | 00:00 COMPLETE" at bounding box center [110, 222] width 154 height 31
click at [172, 214] on button "COMPLETE" at bounding box center [157, 222] width 60 height 17
click at [167, 193] on div at bounding box center [110, 199] width 168 height 14
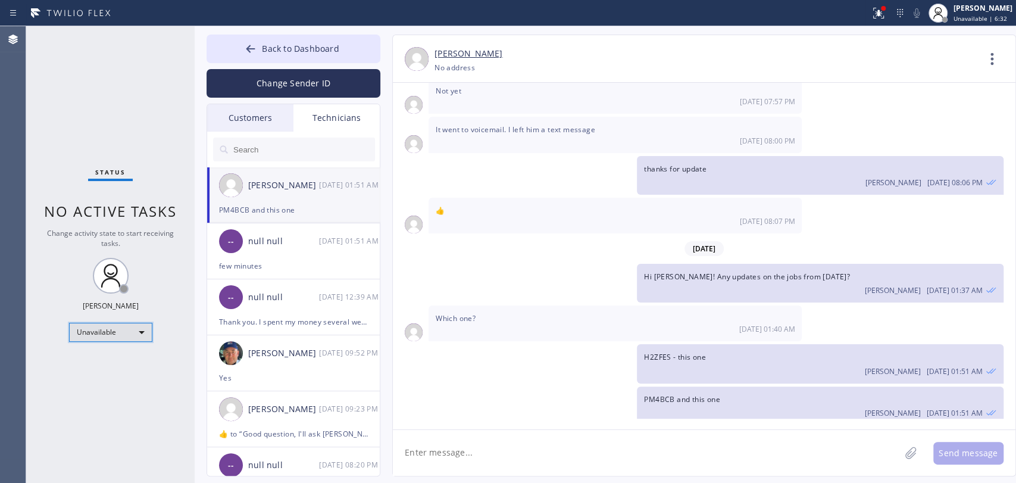
click at [140, 332] on div "Unavailable" at bounding box center [110, 332] width 83 height 19
click at [121, 355] on li "Available" at bounding box center [110, 362] width 81 height 14
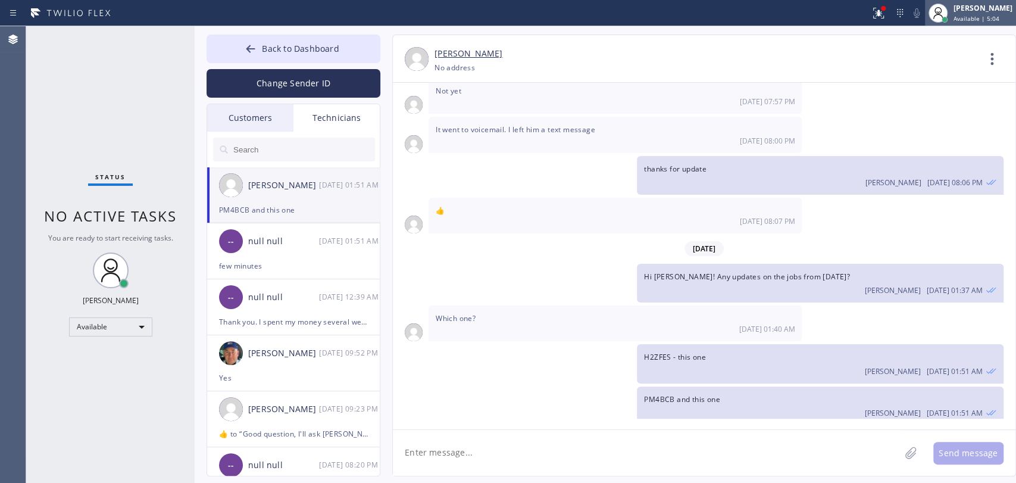
click at [957, 8] on div "[PERSON_NAME]" at bounding box center [982, 8] width 59 height 10
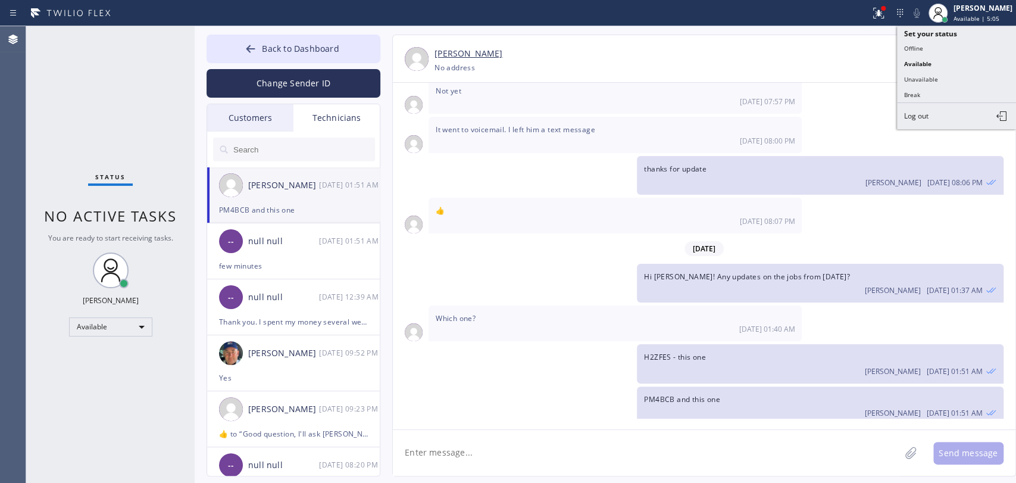
click at [775, 143] on div "It went to voicemail. I left him a text message [DATE] 08:00 PM" at bounding box center [615, 135] width 373 height 36
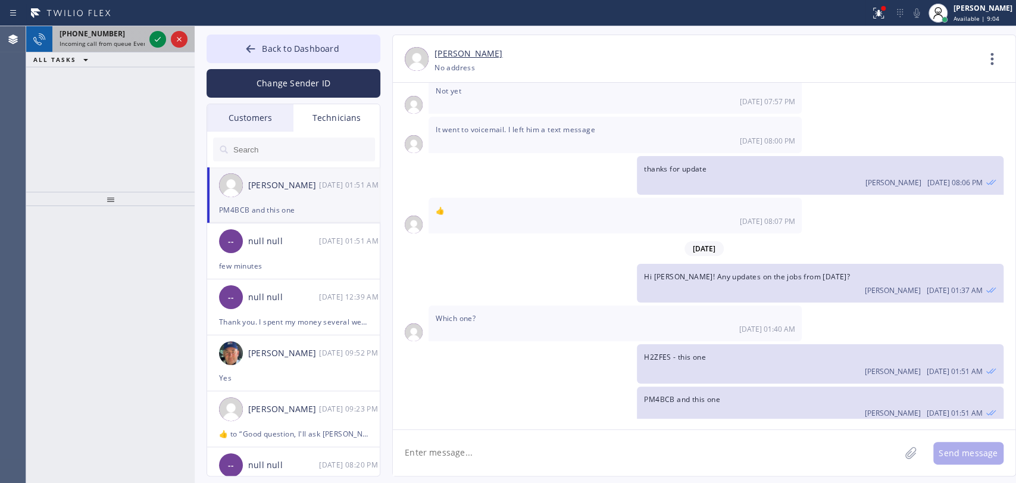
click at [107, 46] on div "[PHONE_NUMBER] Incoming call from queue Everybody" at bounding box center [99, 39] width 95 height 26
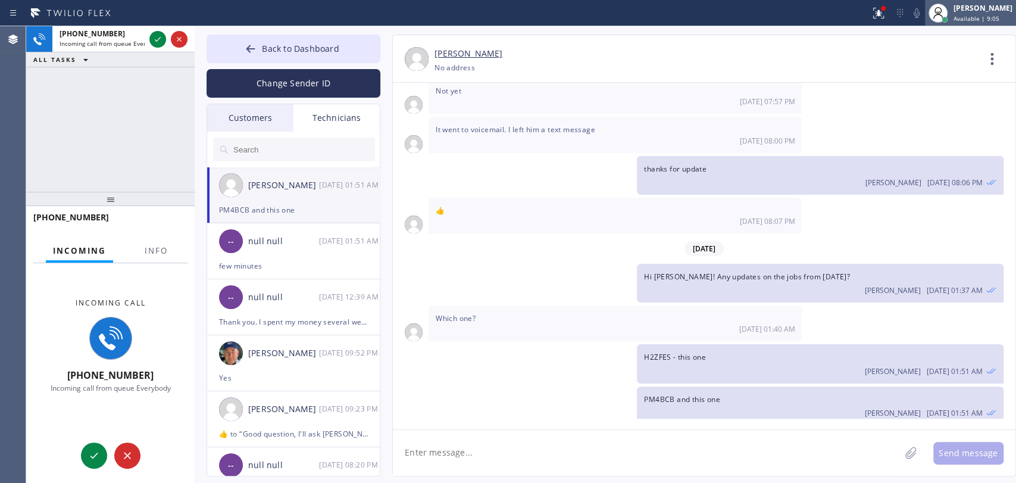
click at [951, 12] on div "[PERSON_NAME] Available | 9:05" at bounding box center [983, 12] width 65 height 21
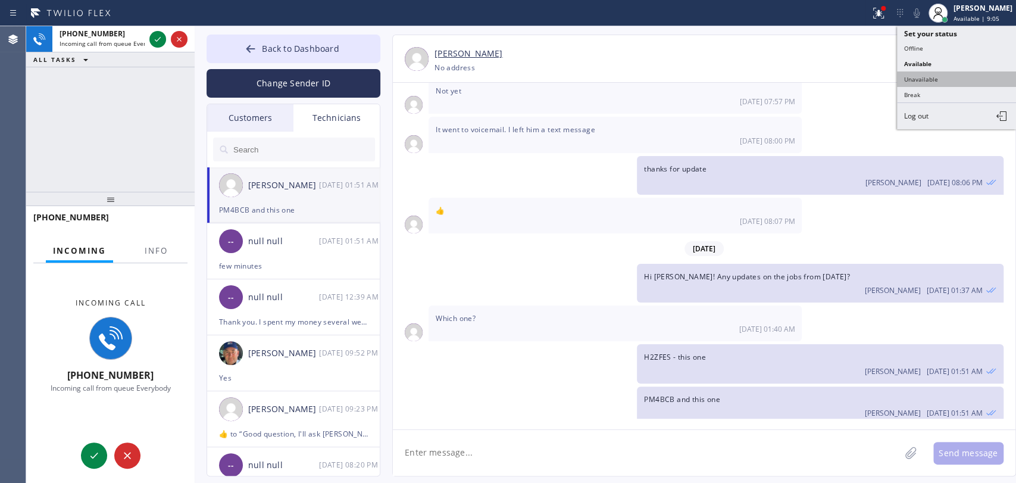
click at [934, 74] on button "Unavailable" at bounding box center [956, 78] width 119 height 15
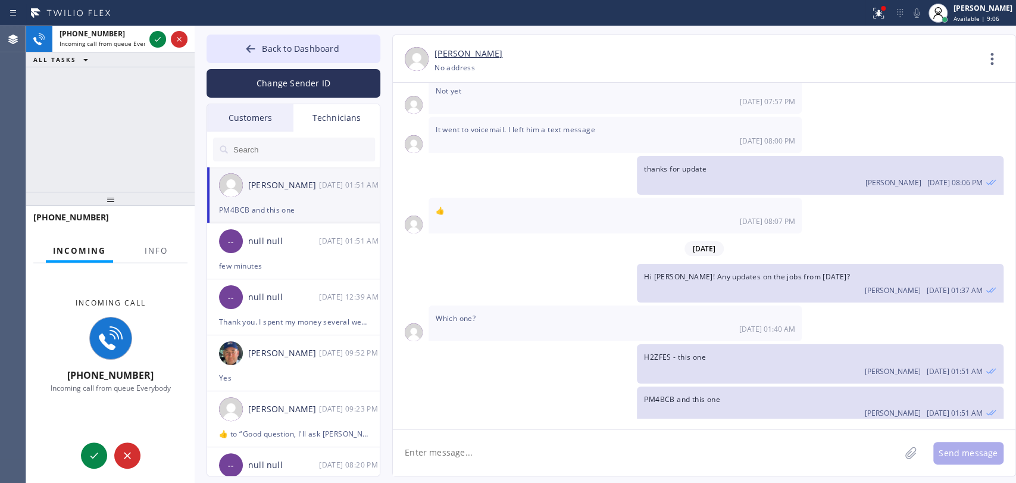
click at [856, 122] on div "It went to voicemail. I left him a text message [DATE] 08:00 PM" at bounding box center [704, 135] width 623 height 36
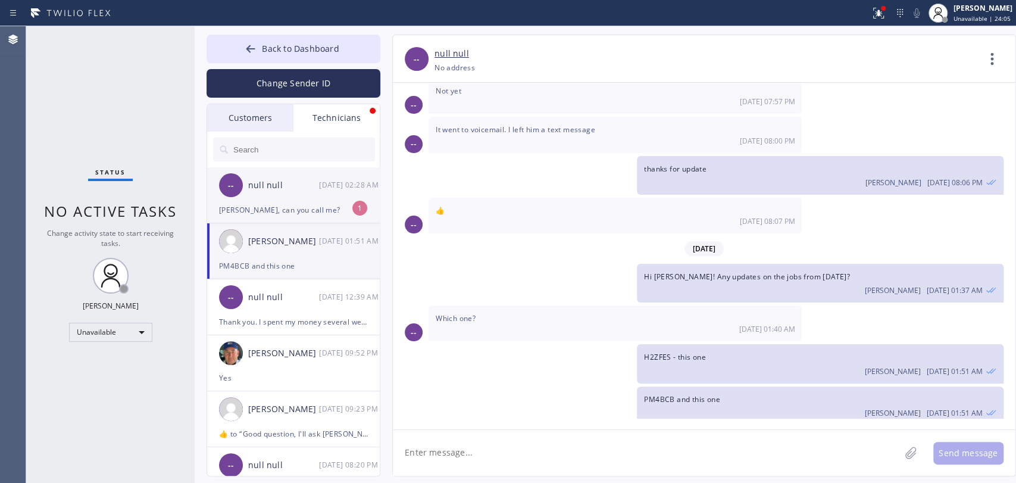
click at [292, 192] on div "-- null null [DATE] 02:28 AM" at bounding box center [294, 185] width 174 height 36
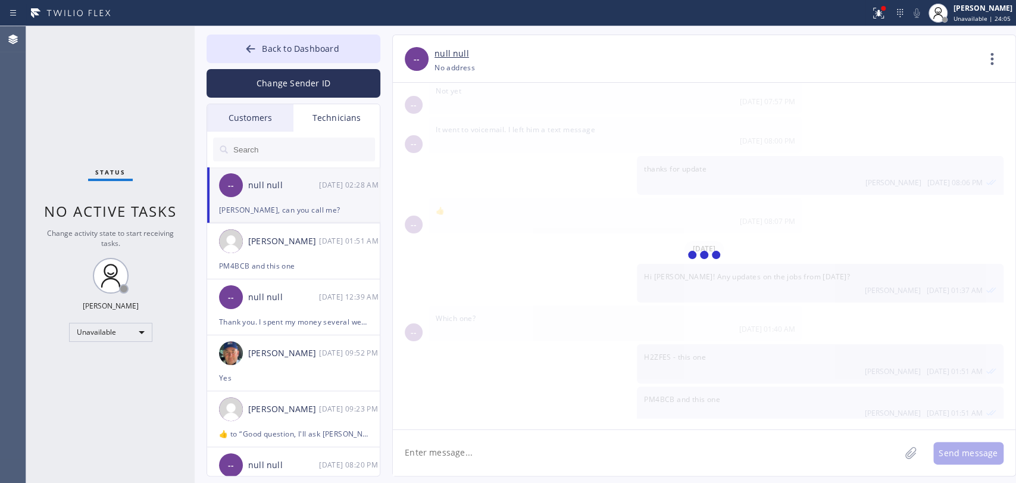
click at [460, 454] on textarea at bounding box center [646, 453] width 507 height 46
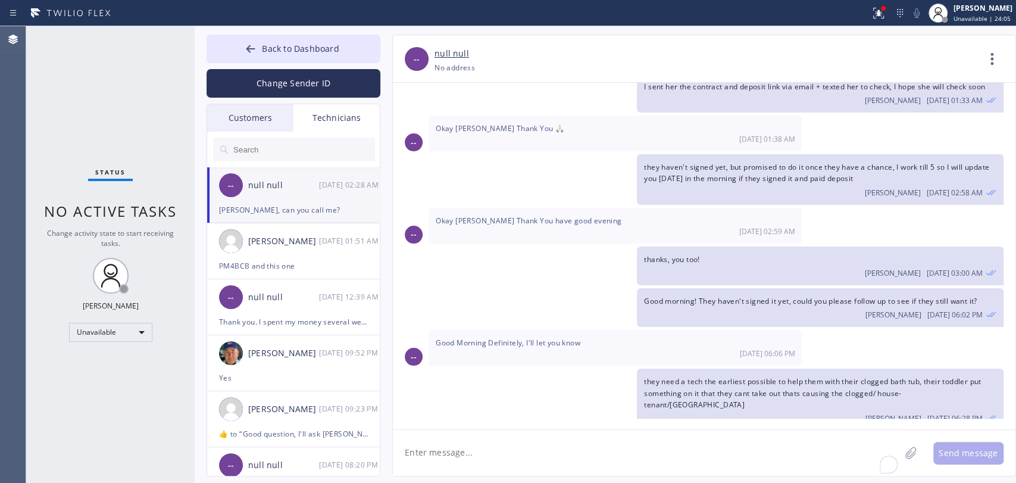
click at [460, 454] on textarea "To enrich screen reader interactions, please activate Accessibility in Grammarl…" at bounding box center [646, 453] width 507 height 46
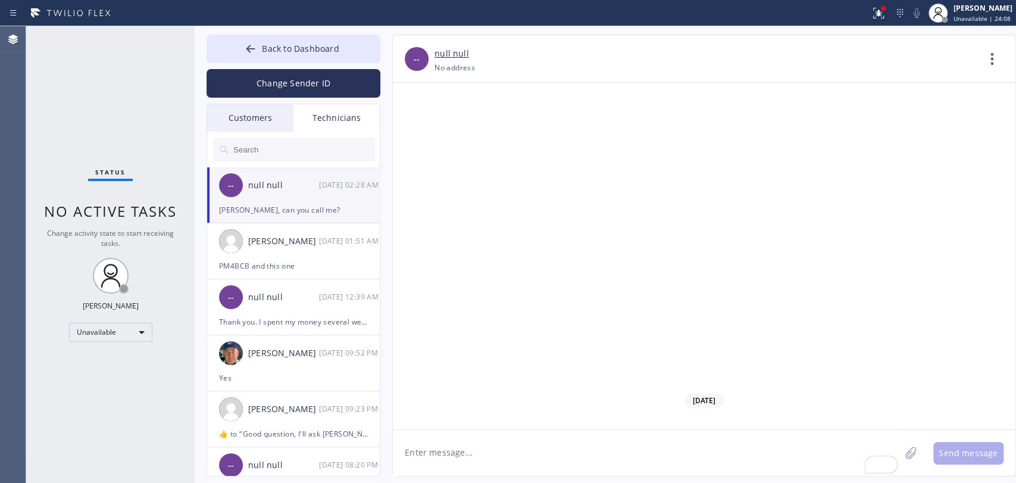
click at [454, 464] on textarea "To enrich screen reader interactions, please activate Accessibility in Grammarl…" at bounding box center [646, 453] width 507 height 46
click at [462, 444] on textarea "To enrich screen reader interactions, please activate Accessibility in Grammarl…" at bounding box center [646, 453] width 507 height 46
type textarea "w"
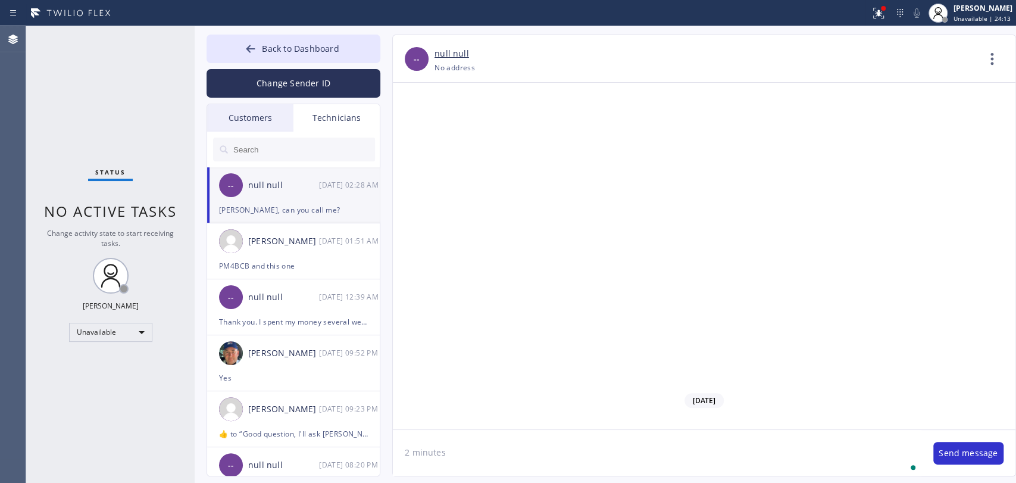
type textarea "2 minutes"
click at [456, 450] on textarea "To enrich screen reader interactions, please activate Accessibility in Grammarl…" at bounding box center [646, 453] width 507 height 46
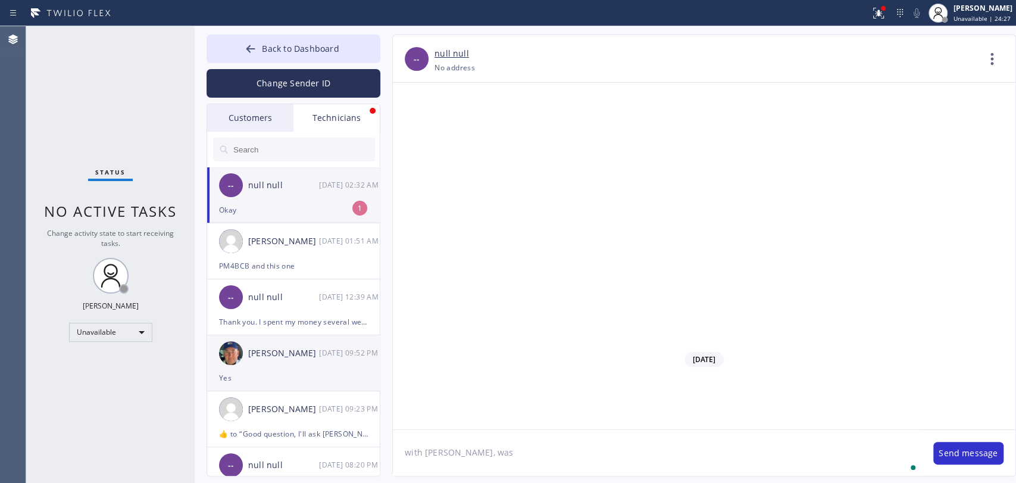
scroll to position [100599, 0]
type textarea "with [PERSON_NAME], was"
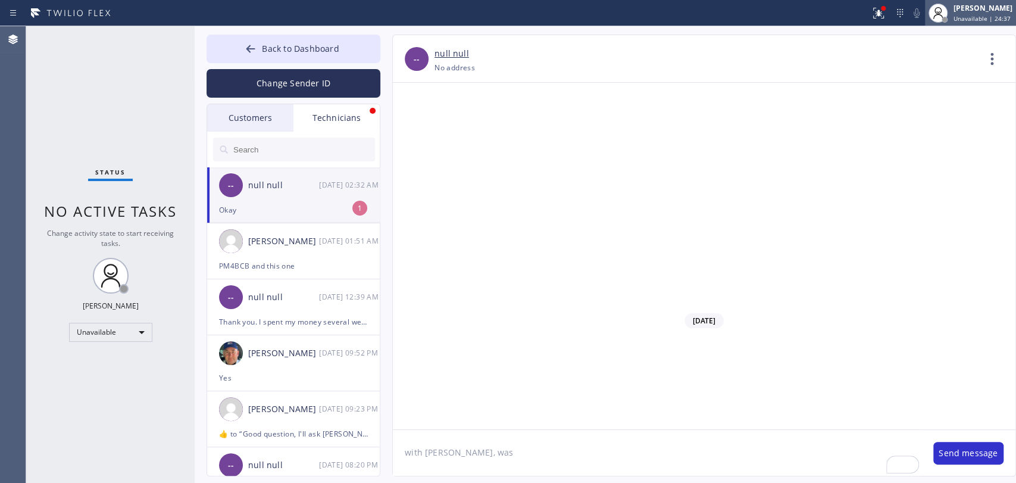
drag, startPoint x: 248, startPoint y: 57, endPoint x: 1015, endPoint y: 18, distance: 768.2
click at [248, 57] on button "Back to Dashboard" at bounding box center [294, 49] width 174 height 29
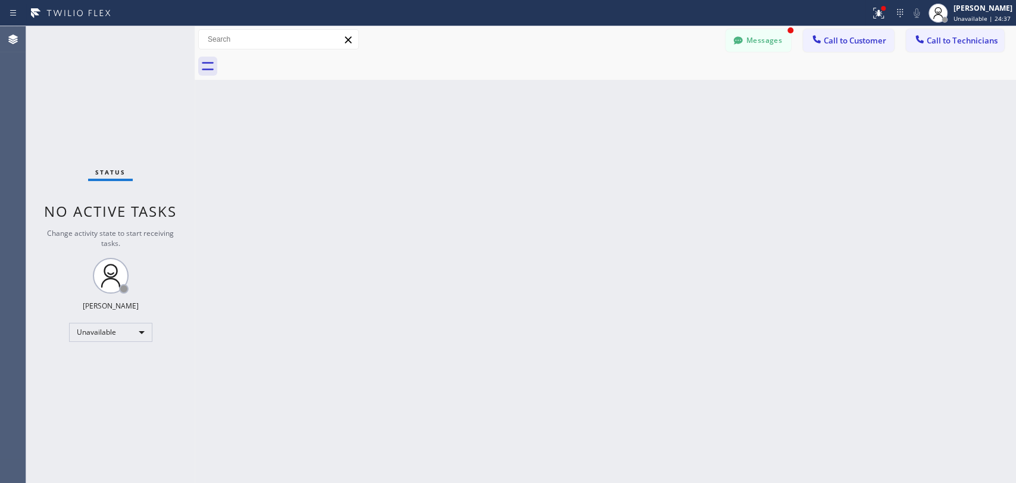
click at [993, 43] on span "Call to Technicians" at bounding box center [962, 40] width 71 height 11
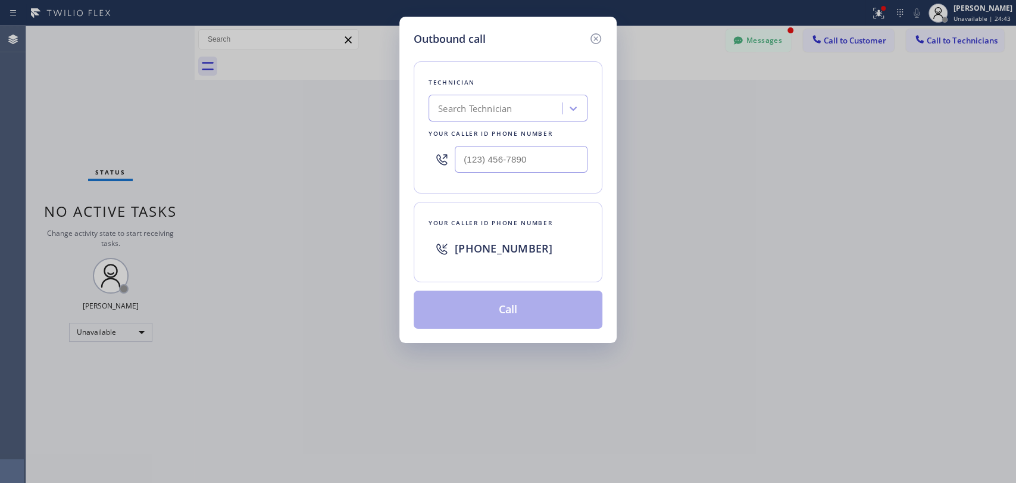
click at [534, 98] on div "Search Technician" at bounding box center [497, 108] width 130 height 21
click at [509, 104] on div "Search Technician" at bounding box center [475, 109] width 74 height 14
type input "Hovik"
click at [500, 104] on div "Search Technician [GEOGRAPHIC_DATA]" at bounding box center [497, 108] width 130 height 21
click at [473, 121] on div "Technician option [PERSON_NAME] , selected. 0 results available. Select is focu…" at bounding box center [508, 127] width 189 height 132
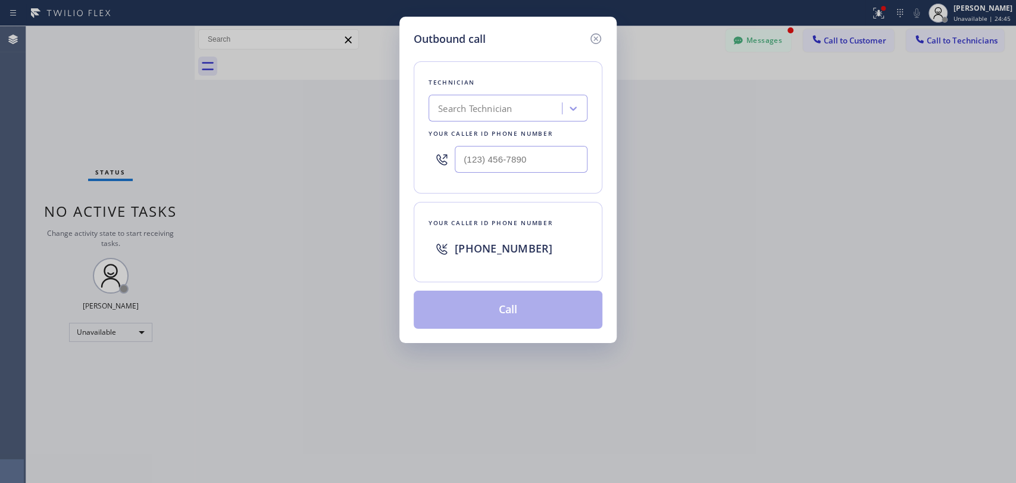
click at [473, 114] on div "Search Technician" at bounding box center [475, 109] width 74 height 14
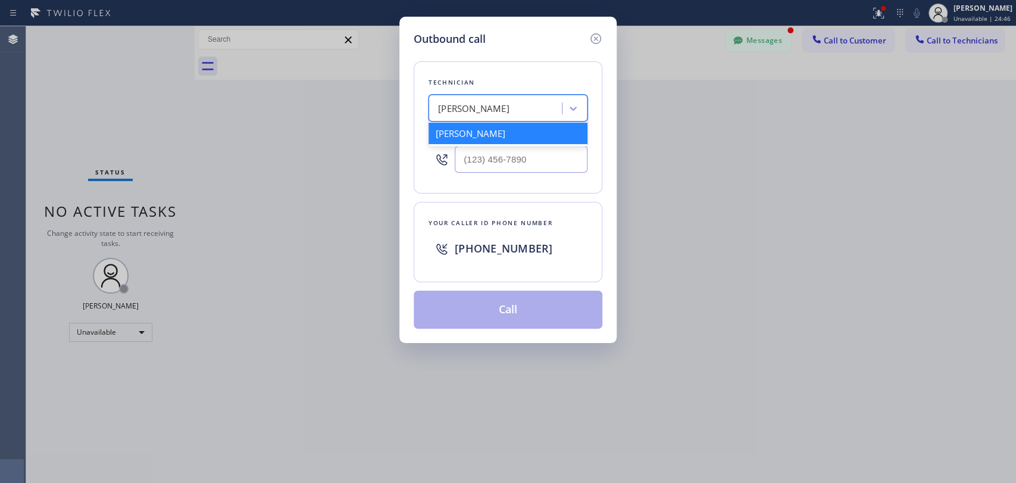
click at [453, 129] on div "[PERSON_NAME]" at bounding box center [508, 133] width 159 height 21
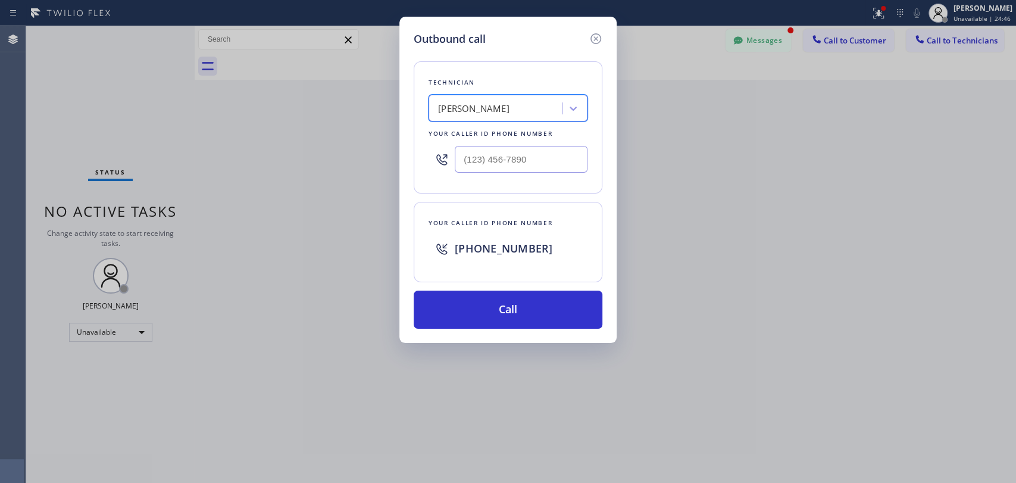
type input "[PHONE_NUMBER]"
click at [493, 298] on button "Call" at bounding box center [508, 309] width 189 height 38
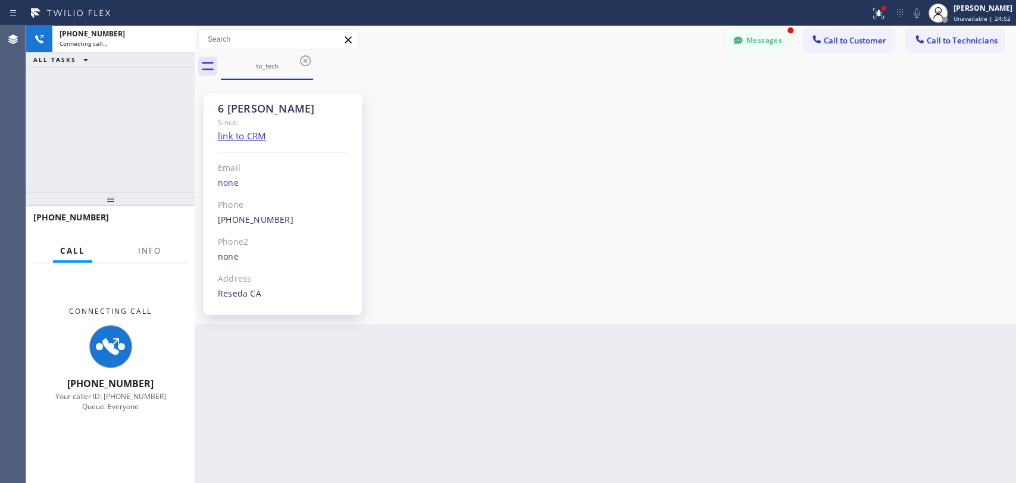
scroll to position [100599, 0]
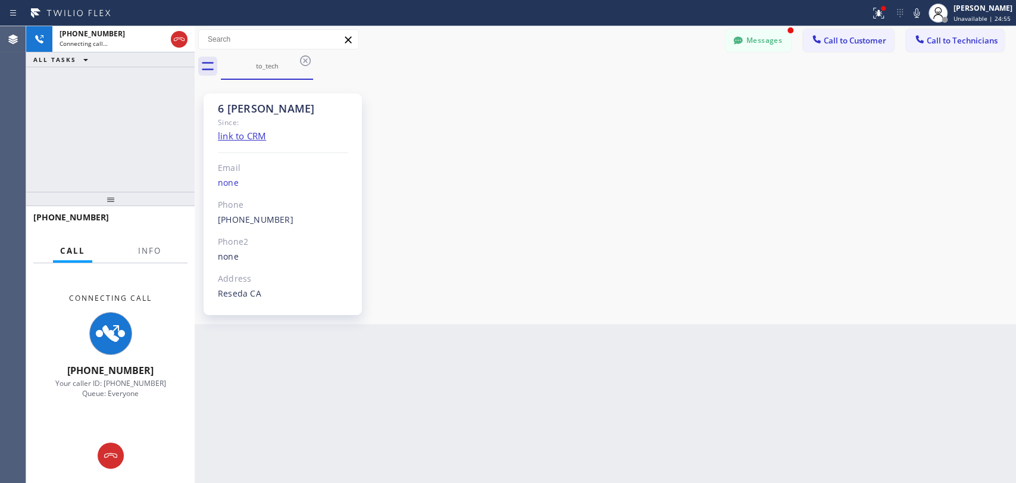
drag, startPoint x: 758, startPoint y: 32, endPoint x: 464, endPoint y: 155, distance: 318.2
click at [758, 32] on button "Messages" at bounding box center [758, 40] width 65 height 23
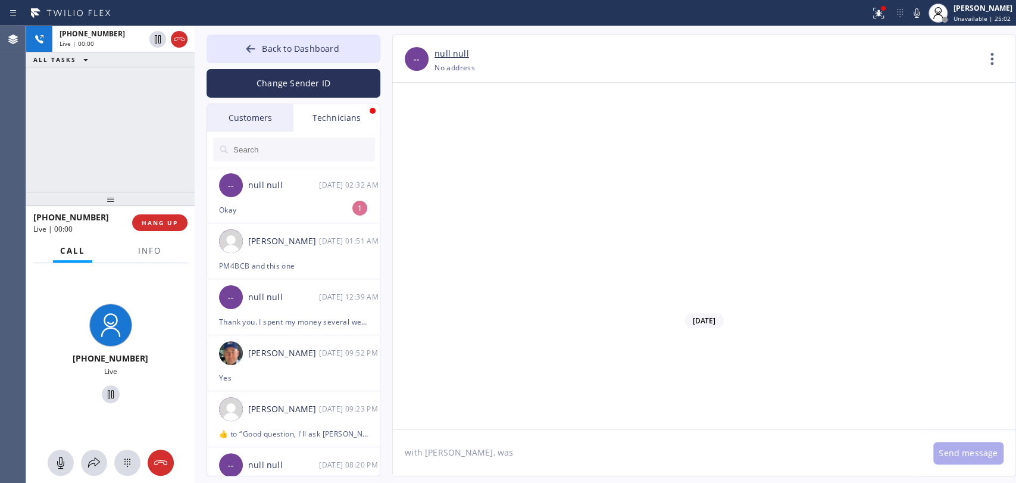
click at [306, 215] on div "Okay" at bounding box center [293, 210] width 149 height 14
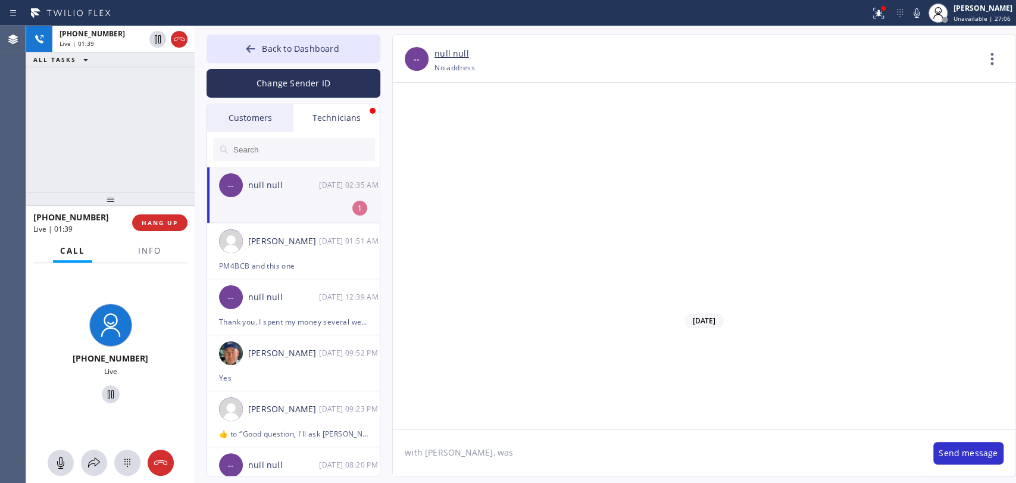
scroll to position [100697, 0]
click at [312, 208] on li "-- null null 09/24 02:35 AM 1" at bounding box center [294, 195] width 174 height 56
click at [170, 218] on button "HANG UP" at bounding box center [159, 222] width 55 height 17
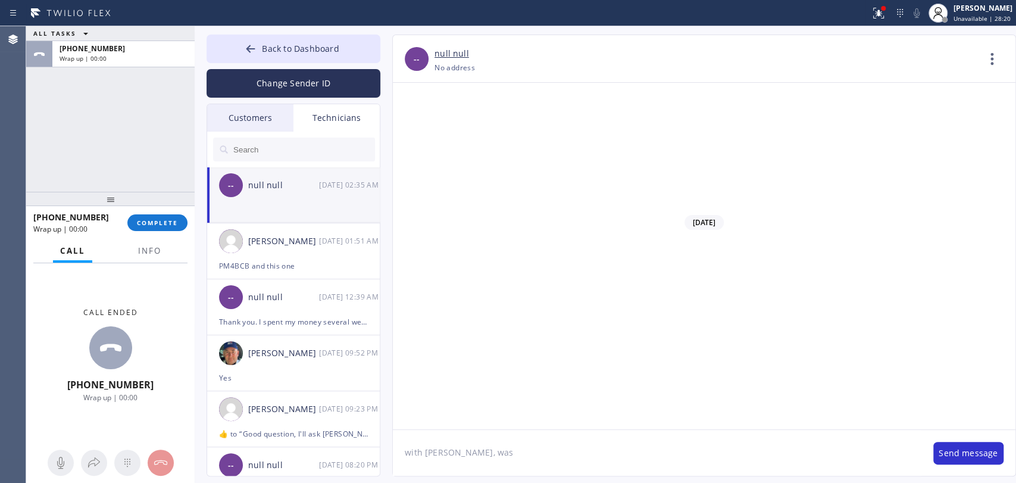
click at [140, 211] on div "+18189669606 Wrap up | 00:00 COMPLETE" at bounding box center [110, 222] width 154 height 31
click at [140, 218] on span "COMPLETE" at bounding box center [157, 222] width 41 height 8
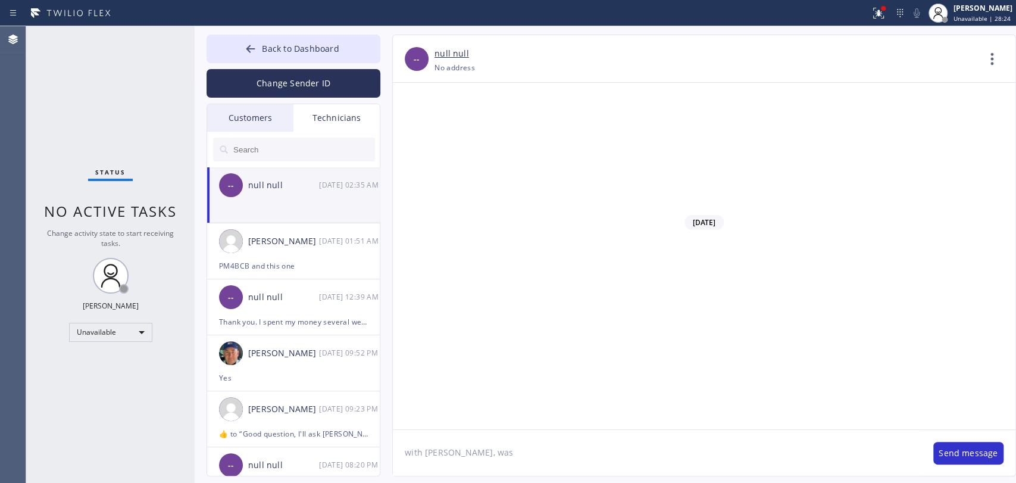
click at [289, 46] on span "Back to Dashboard" at bounding box center [300, 48] width 77 height 11
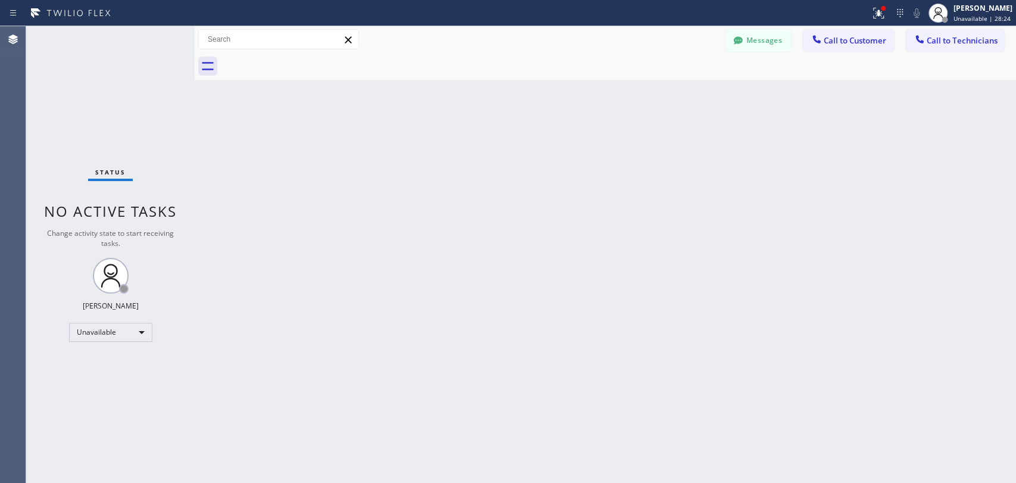
click at [886, 43] on span "Call to Customer" at bounding box center [855, 40] width 62 height 11
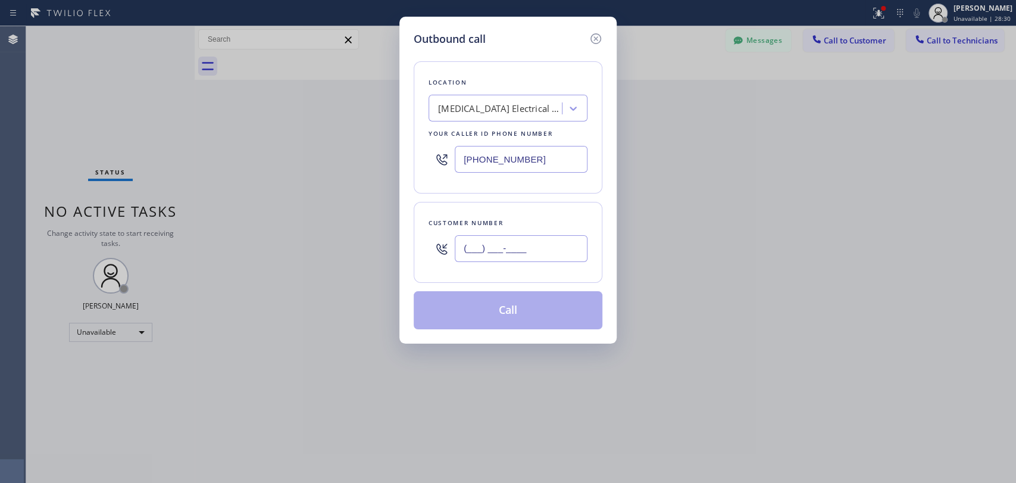
click at [497, 242] on input "(___) ___-____" at bounding box center [521, 248] width 133 height 27
paste input "909) 344-9016"
type input "(909) 344-9016"
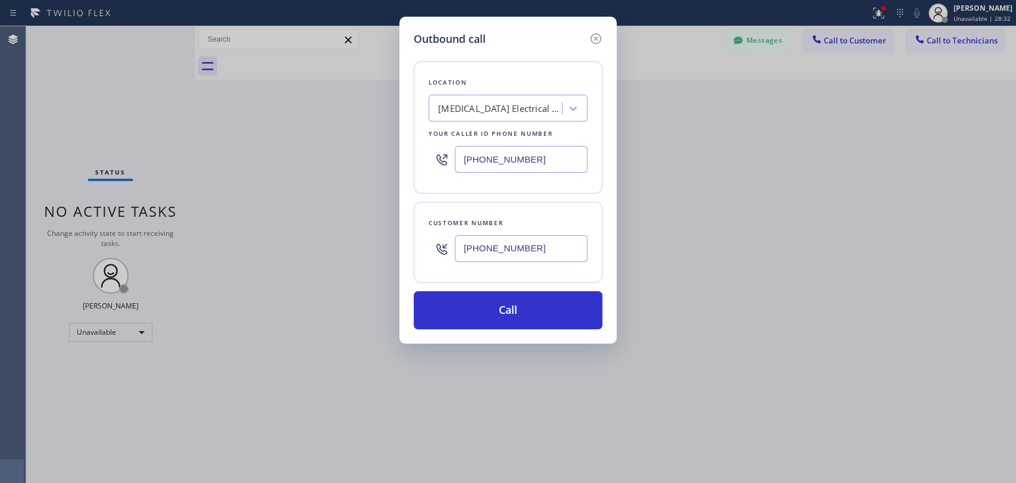
click at [453, 96] on div "[MEDICAL_DATA] Electrical Arcadia" at bounding box center [508, 108] width 159 height 27
paste input "Porter Ranch Plumbing Services"
type input "Porter Ranch Plumbing Services"
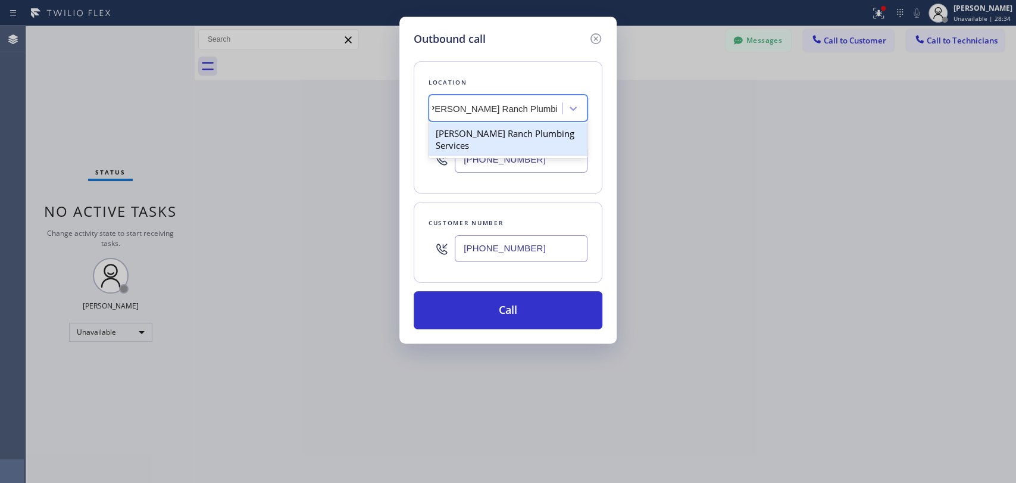
click at [483, 133] on div "Porter Ranch Plumbing Services" at bounding box center [508, 139] width 159 height 33
type input "(818) 210-4024"
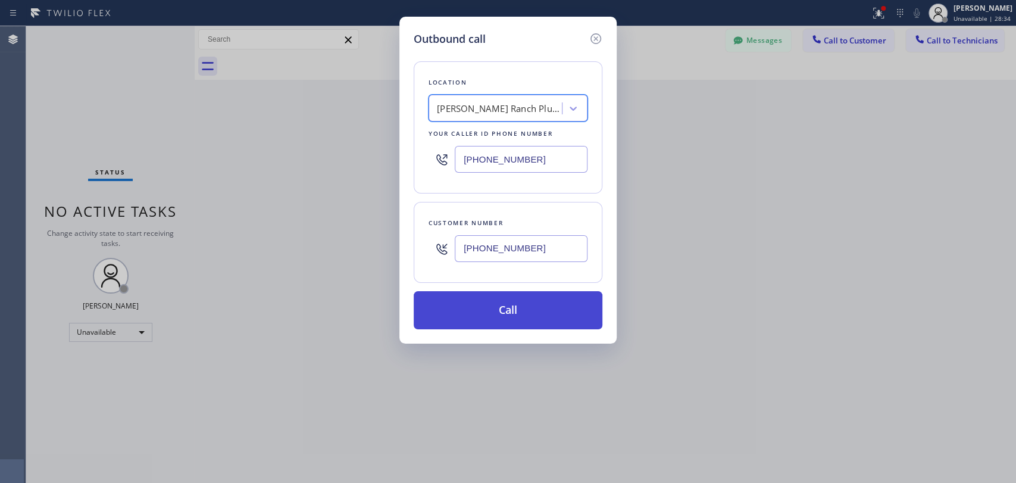
scroll to position [0, 1]
click at [514, 304] on button "Call" at bounding box center [508, 310] width 189 height 38
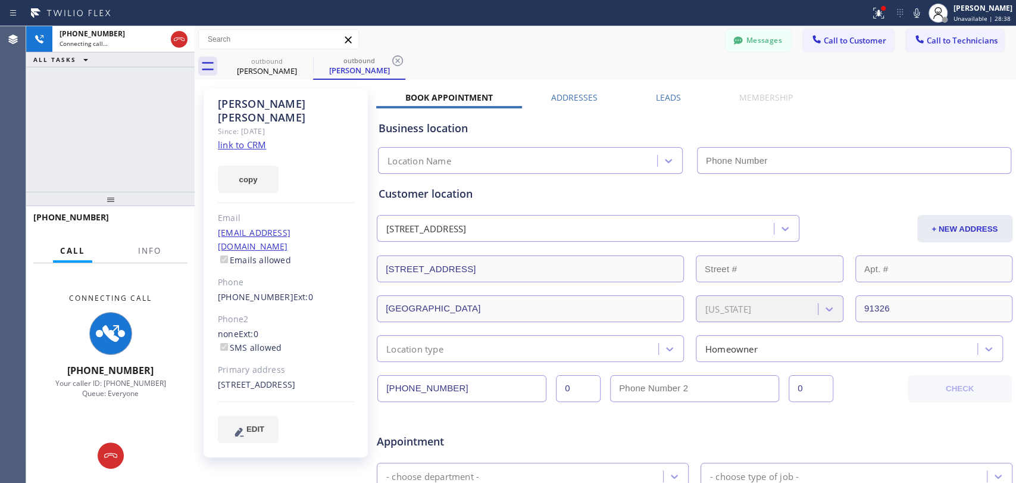
type input "(818) 210-4024"
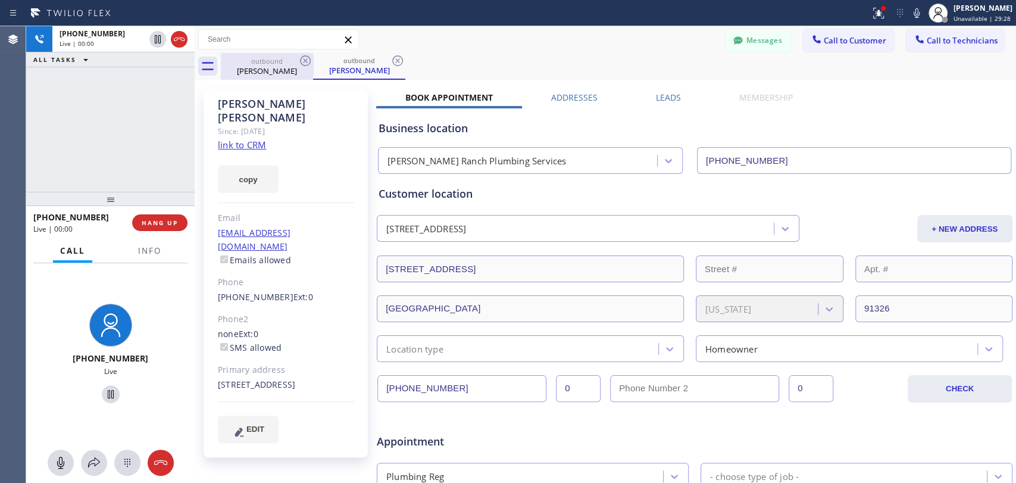
click at [292, 66] on div "Cathie Lee" at bounding box center [267, 70] width 90 height 11
click at [301, 61] on icon at bounding box center [305, 61] width 14 height 14
click at [246, 105] on div "Cathie Lee" at bounding box center [286, 110] width 136 height 27
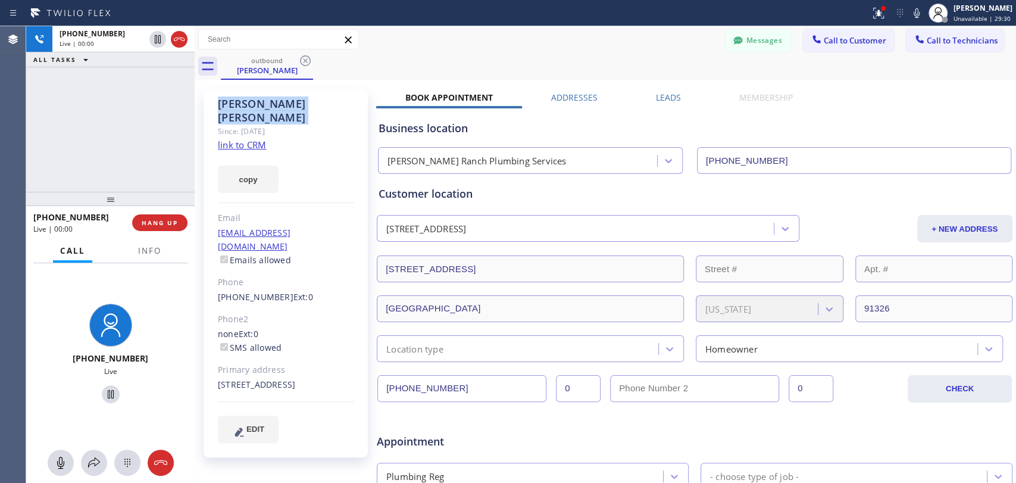
click at [246, 105] on div "Cathie Lee" at bounding box center [286, 110] width 136 height 27
click at [243, 105] on div "Cathie Lee" at bounding box center [286, 110] width 136 height 27
click at [60, 465] on icon at bounding box center [61, 462] width 14 height 14
click at [60, 457] on icon at bounding box center [60, 462] width 7 height 12
click at [159, 215] on button "HANG UP" at bounding box center [159, 222] width 55 height 17
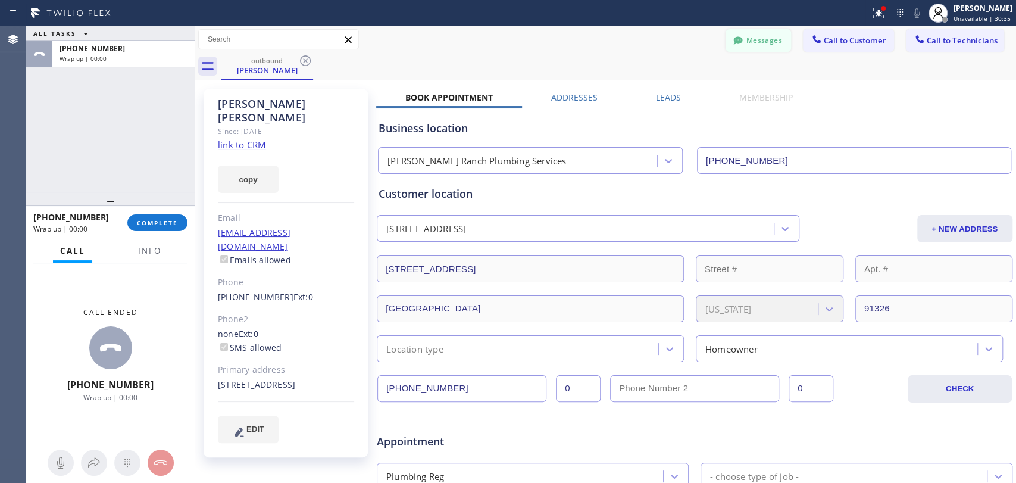
click at [757, 39] on button "Messages" at bounding box center [758, 40] width 65 height 23
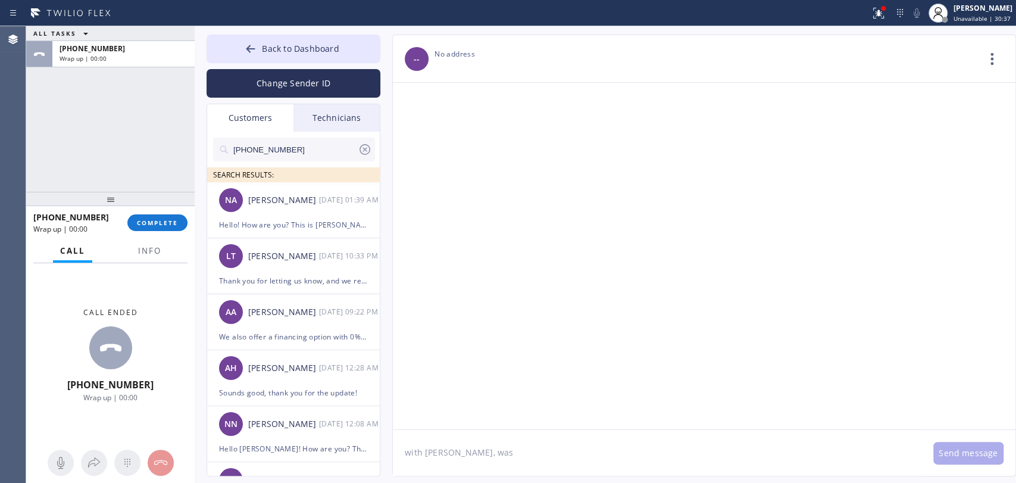
click at [318, 132] on div "(714) 345-0658 SEARCH RESULTS:" at bounding box center [294, 157] width 174 height 51
click at [324, 120] on div "Technicians" at bounding box center [336, 117] width 86 height 27
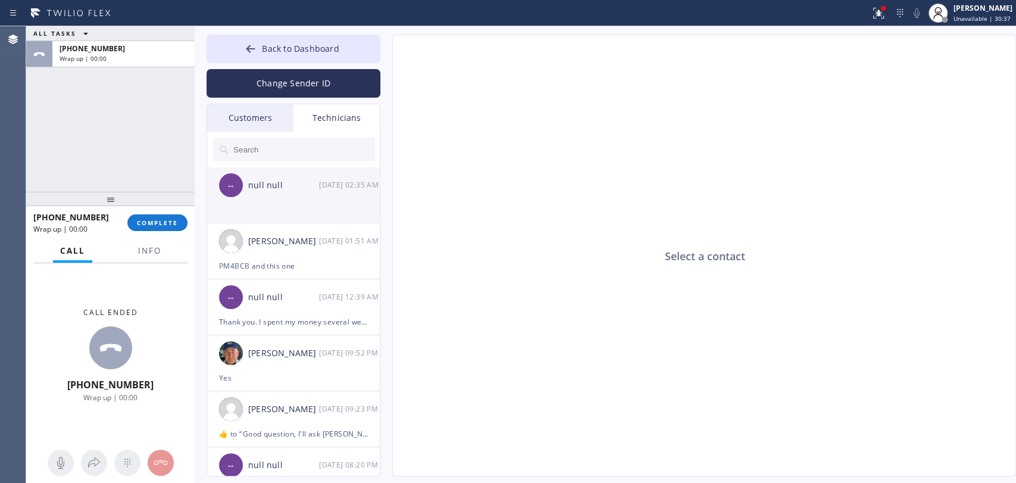
click at [257, 210] on li "-- null null 09/24 02:35 AM" at bounding box center [294, 195] width 174 height 56
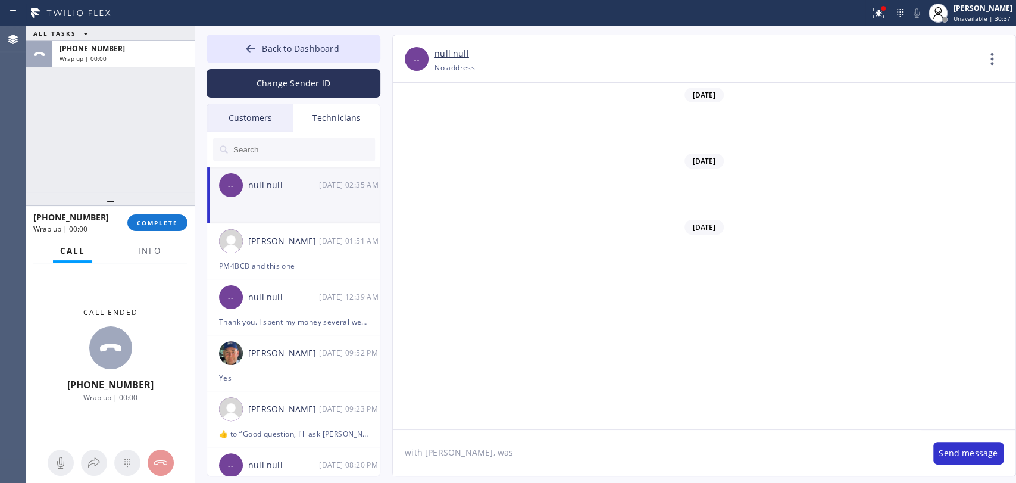
click at [459, 449] on textarea "with [PERSON_NAME], was" at bounding box center [657, 453] width 529 height 46
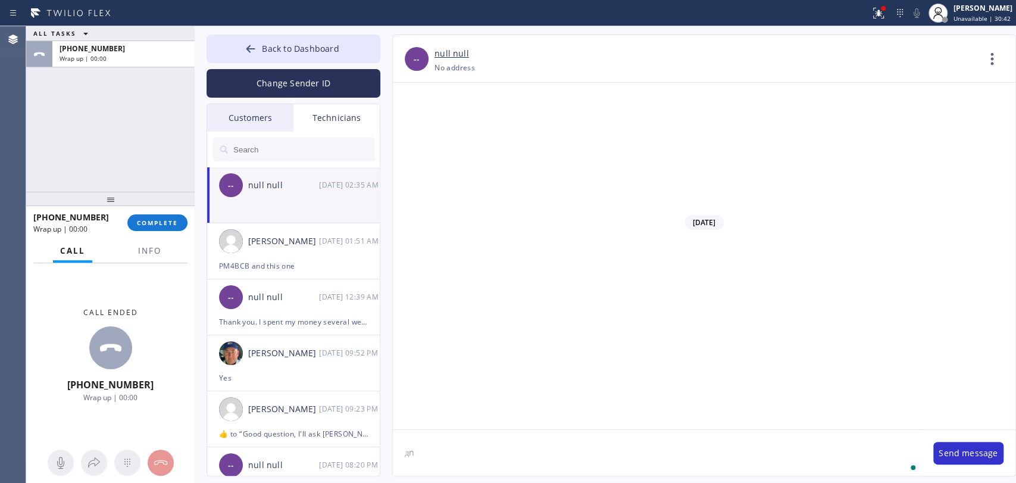
type textarea "д"
type textarea "not answering, left a vm"
click at [149, 230] on div "+19093449016 Wrap up | 00:00 COMPLETE" at bounding box center [110, 222] width 154 height 31
click at [148, 227] on button "COMPLETE" at bounding box center [157, 222] width 60 height 17
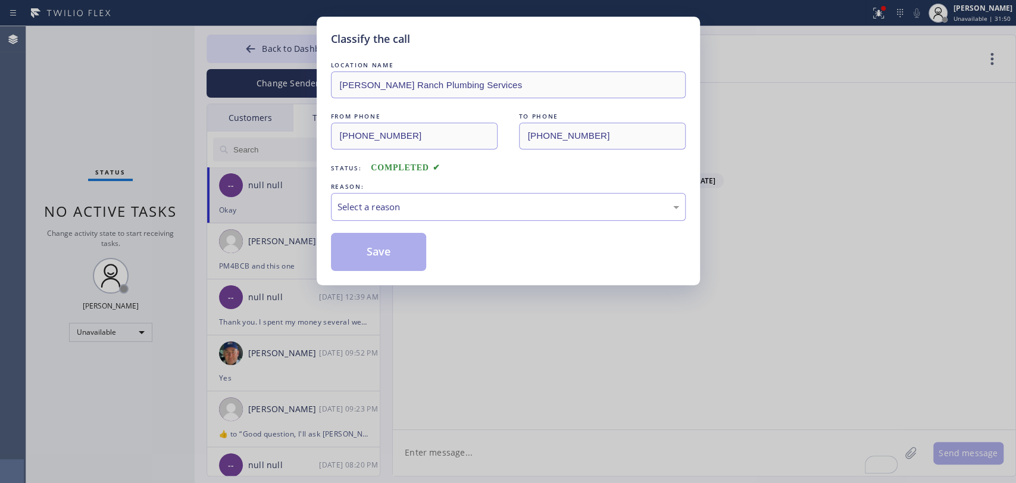
scroll to position [100777, 0]
click at [405, 205] on div "Select a reason" at bounding box center [508, 207] width 342 height 14
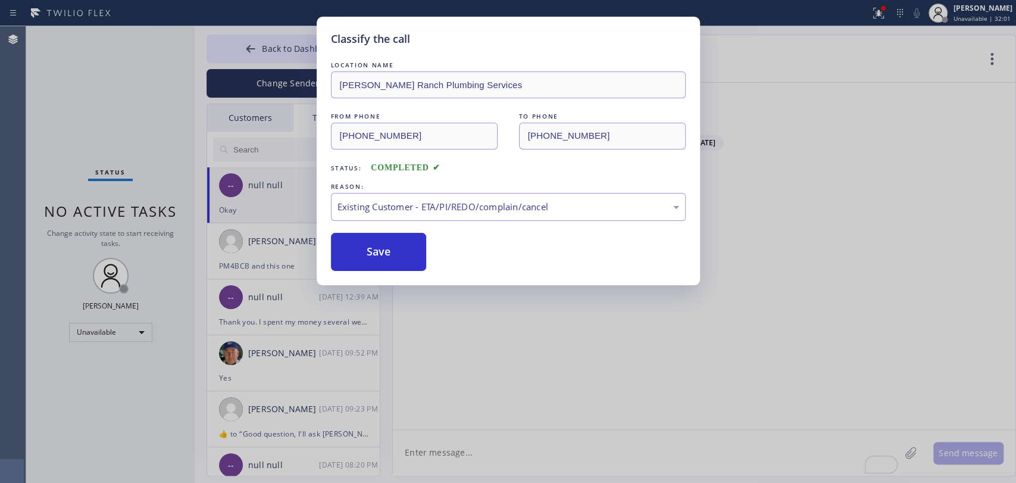
click at [381, 262] on button "Save" at bounding box center [379, 252] width 96 height 38
click at [134, 317] on div "Classify the call LOCATION NAME Porter Ranch Plumbing Services FROM PHONE (818)…" at bounding box center [508, 241] width 1016 height 483
click at [132, 324] on div "Classify the call LOCATION NAME Porter Ranch Plumbing Services FROM PHONE (818)…" at bounding box center [508, 241] width 1016 height 483
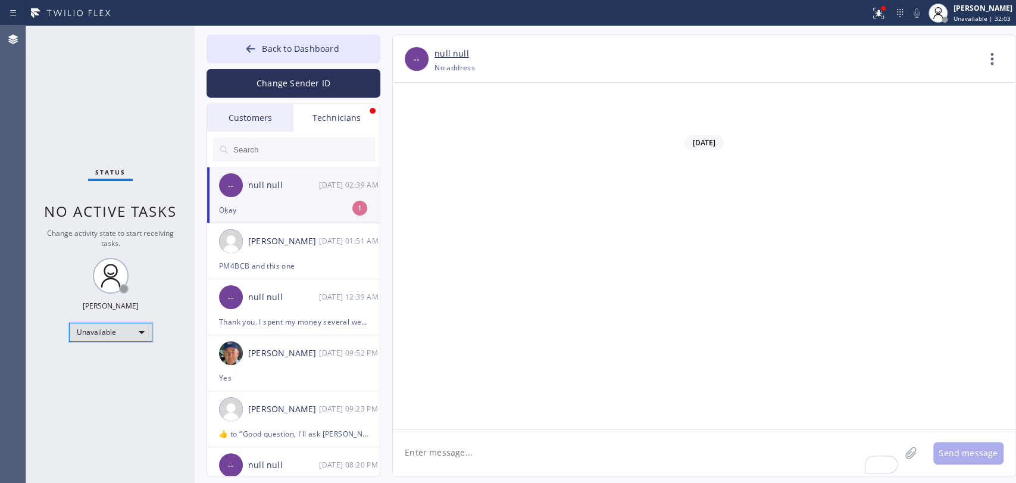
click at [129, 329] on div "Unavailable" at bounding box center [110, 332] width 83 height 19
click at [121, 357] on li "Available" at bounding box center [110, 362] width 81 height 14
click at [344, 202] on div "-- null null 09/24 02:39 AM" at bounding box center [294, 185] width 174 height 36
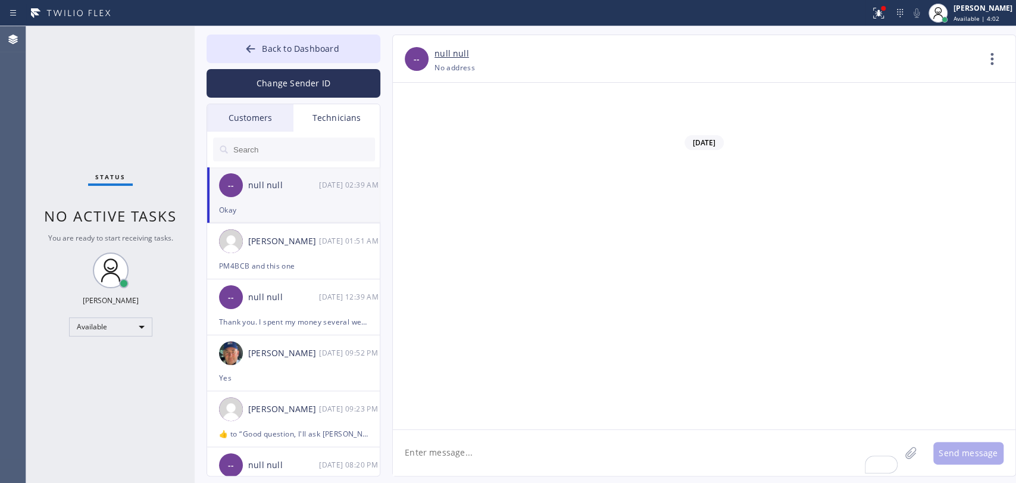
click at [275, 44] on span "Back to Dashboard" at bounding box center [300, 48] width 77 height 11
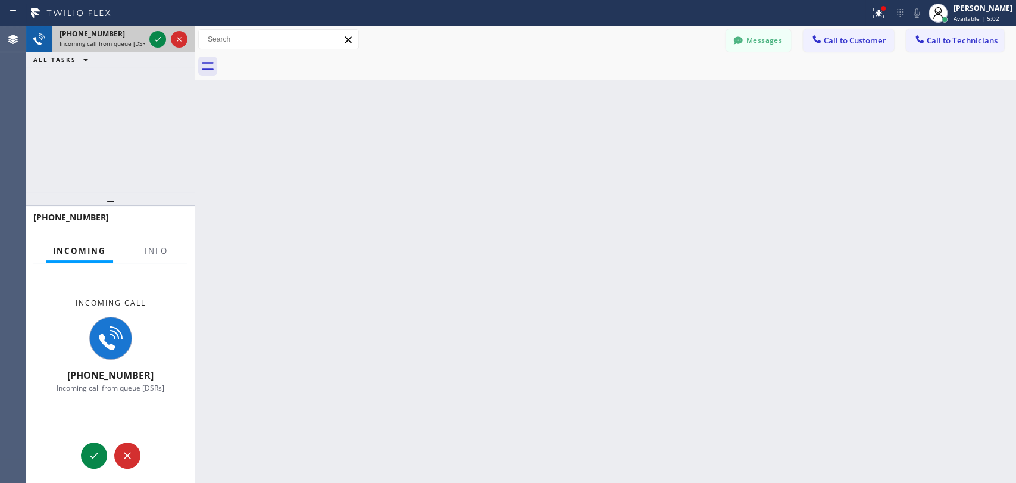
click at [55, 37] on div "+18183090098 Incoming call from queue [DSRs]" at bounding box center [99, 39] width 95 height 26
click at [148, 235] on div "+18183090098" at bounding box center [110, 222] width 154 height 31
click at [151, 251] on span "Info" at bounding box center [156, 250] width 23 height 11
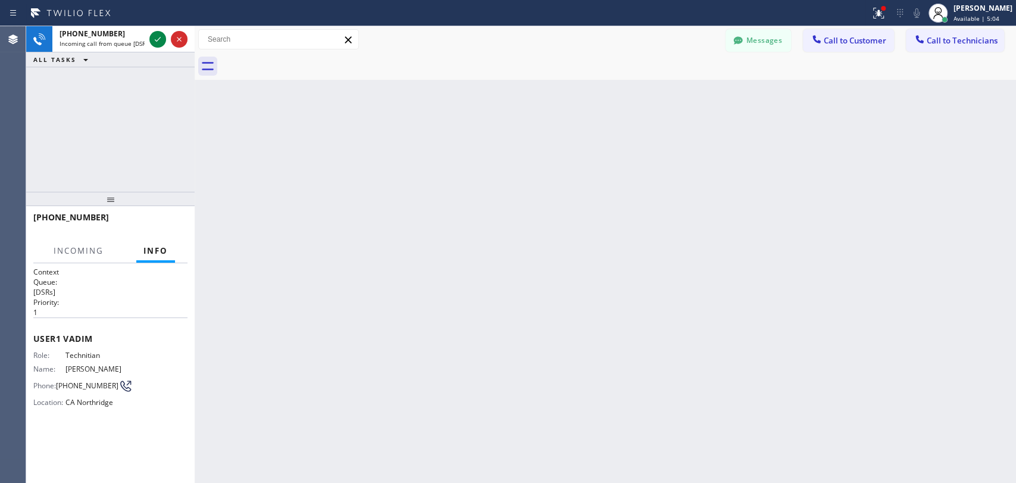
click at [953, 18] on span "Available | 5:04" at bounding box center [976, 18] width 46 height 8
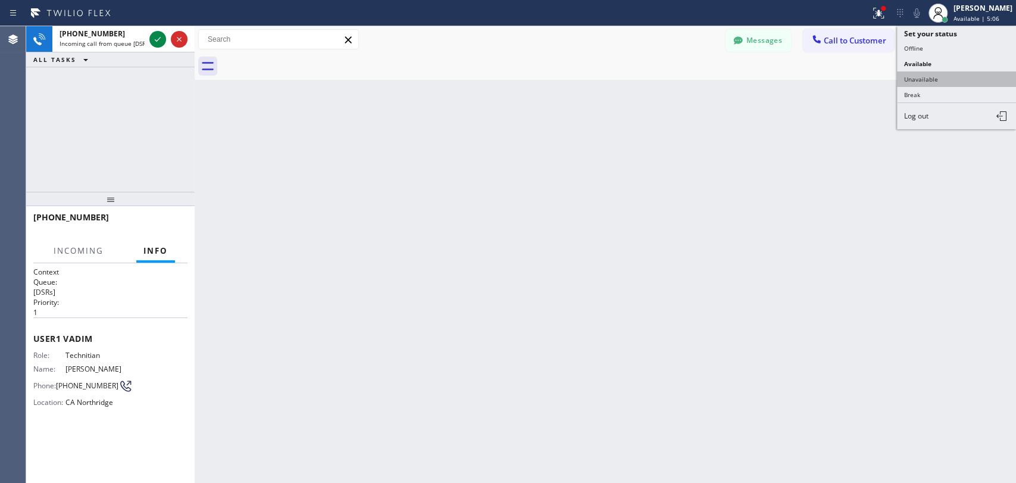
click at [913, 78] on button "Unavailable" at bounding box center [956, 78] width 119 height 15
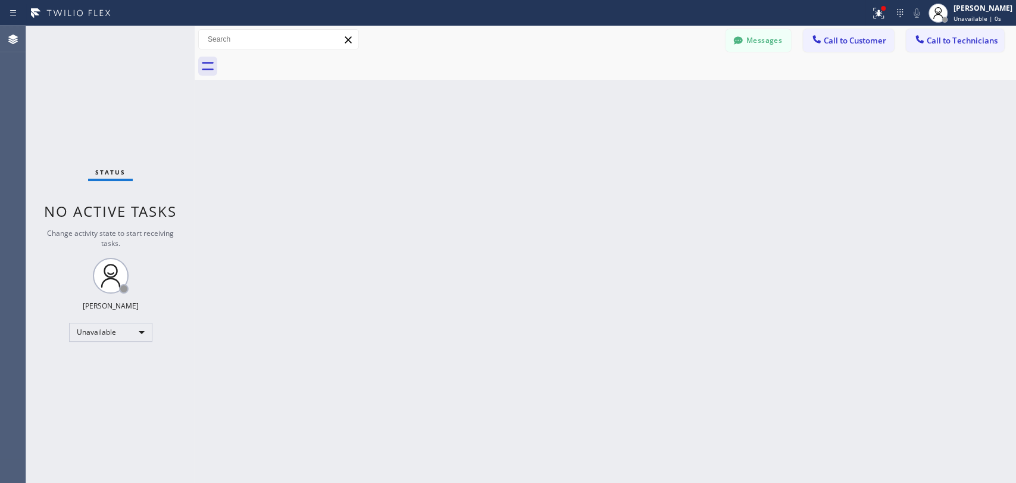
drag, startPoint x: 373, startPoint y: 129, endPoint x: 21, endPoint y: 139, distance: 351.9
click at [373, 129] on div "Back to Dashboard Change Sender ID Customers Technicians (714) 345-0658 SEARCH …" at bounding box center [605, 254] width 821 height 456
click at [694, 290] on div "Back to Dashboard Change Sender ID Customers Technicians (714) 345-0658 SEARCH …" at bounding box center [605, 254] width 821 height 456
click at [154, 238] on div "Change activity state to start receiving tasks." at bounding box center [110, 238] width 145 height 20
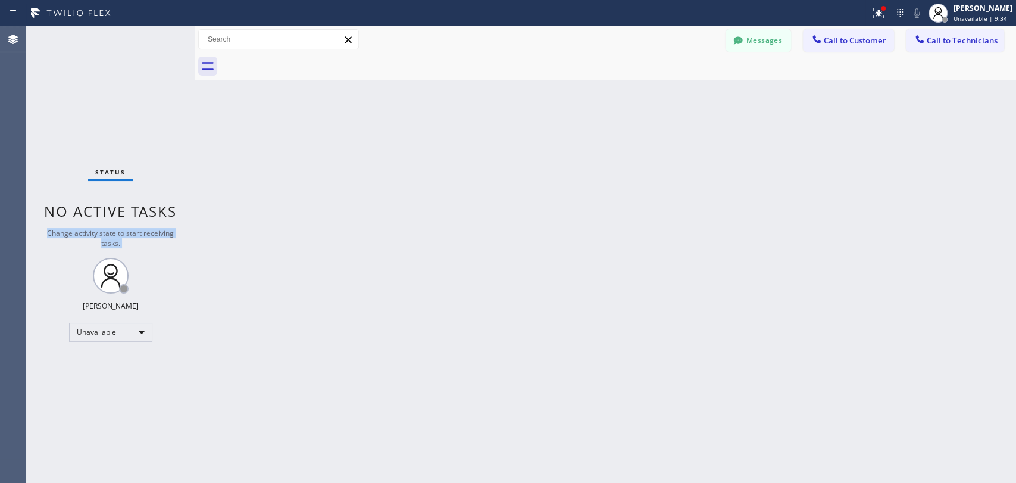
click at [154, 238] on div "Change activity state to start receiving tasks." at bounding box center [110, 238] width 145 height 20
click at [143, 227] on div "Status No active tasks Change activity state to start receiving tasks. [PERSON_…" at bounding box center [110, 254] width 168 height 456
click at [83, 225] on div "Status No active tasks Change activity state to start receiving tasks. [PERSON_…" at bounding box center [110, 254] width 168 height 456
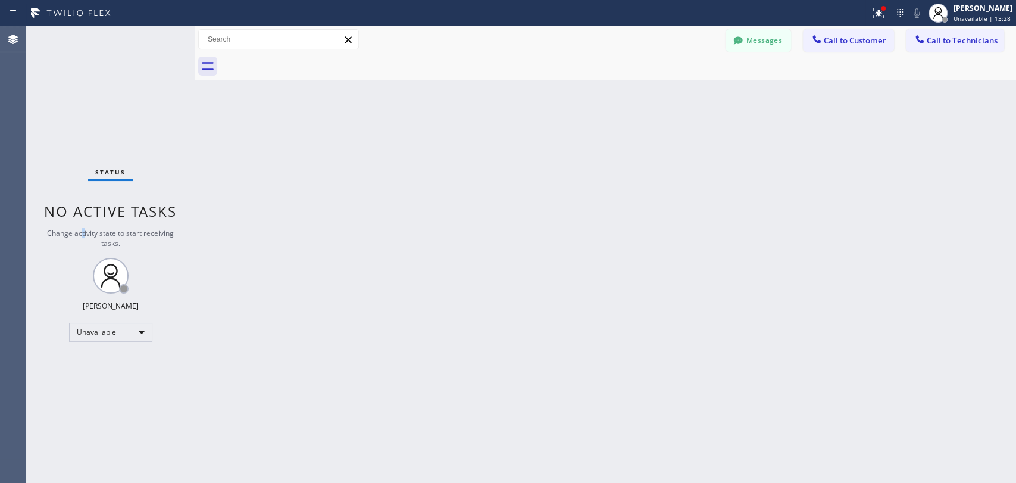
click at [83, 225] on div "Status No active tasks Change activity state to start receiving tasks. [PERSON_…" at bounding box center [110, 254] width 168 height 456
click at [75, 214] on span "No active tasks" at bounding box center [110, 211] width 133 height 20
drag, startPoint x: 72, startPoint y: 212, endPoint x: 137, endPoint y: 208, distance: 65.0
click at [137, 208] on span "No active tasks" at bounding box center [110, 211] width 133 height 20
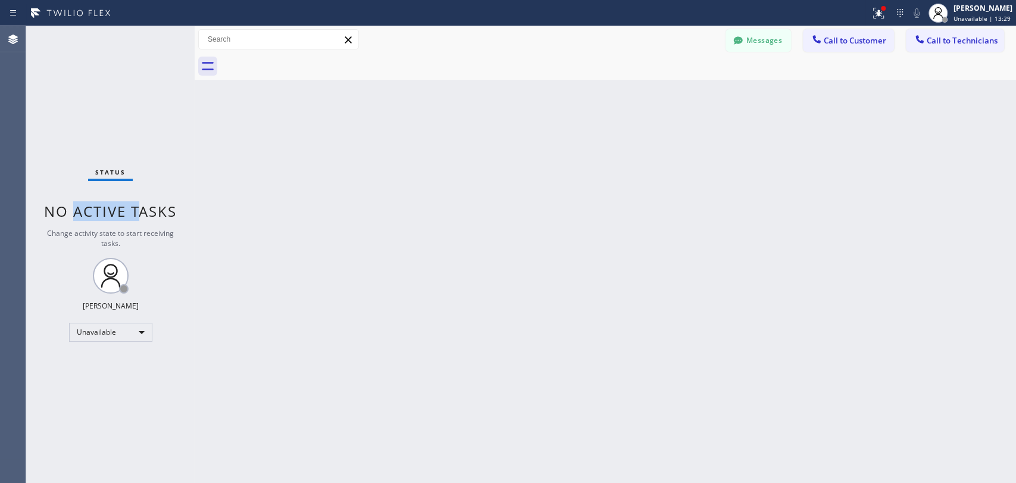
click at [137, 208] on span "No active tasks" at bounding box center [110, 211] width 133 height 20
drag, startPoint x: 137, startPoint y: 208, endPoint x: 49, endPoint y: 212, distance: 87.6
click at [49, 212] on span "No active tasks" at bounding box center [110, 211] width 133 height 20
drag, startPoint x: 49, startPoint y: 212, endPoint x: 180, endPoint y: 220, distance: 131.2
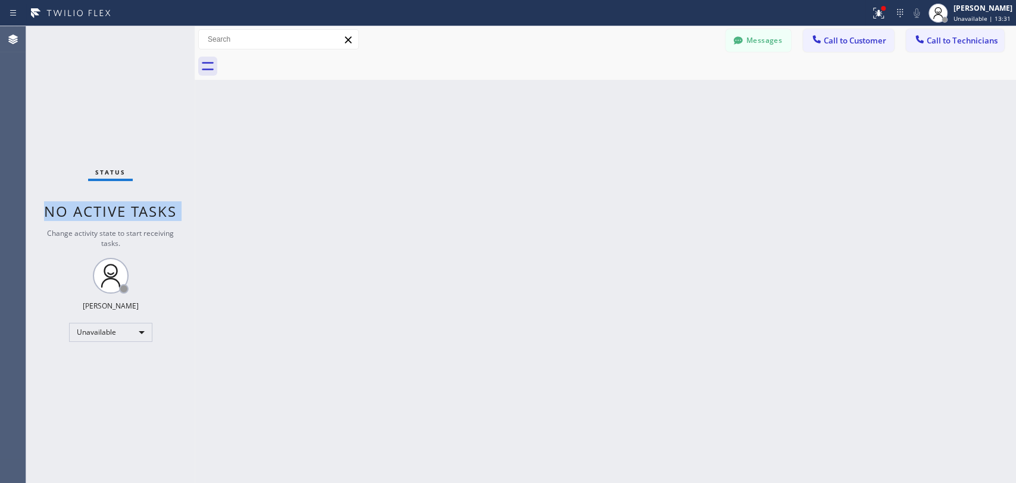
click at [180, 220] on div "Status No active tasks Change activity state to start receiving tasks. [PERSON_…" at bounding box center [110, 254] width 168 height 456
drag, startPoint x: 178, startPoint y: 212, endPoint x: 36, endPoint y: 208, distance: 141.7
click at [36, 208] on div "Status No active tasks Change activity state to start receiving tasks. [PERSON_…" at bounding box center [110, 254] width 168 height 456
click at [40, 208] on div "Status No active tasks Change activity state to start receiving tasks. [PERSON_…" at bounding box center [110, 254] width 168 height 456
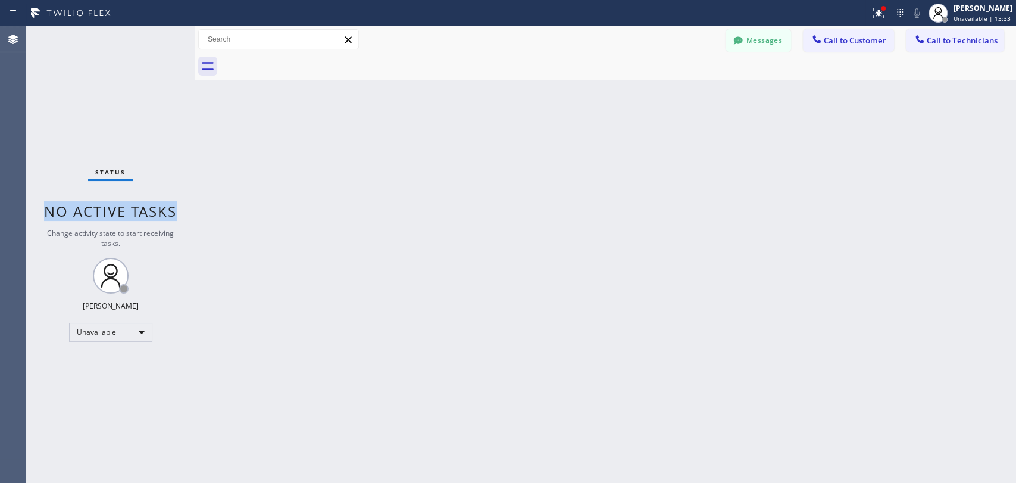
drag, startPoint x: 45, startPoint y: 208, endPoint x: 163, endPoint y: 221, distance: 118.6
click at [163, 221] on div "Status No active tasks Change activity state to start receiving tasks. [PERSON_…" at bounding box center [110, 254] width 168 height 456
click at [120, 215] on span "No active tasks" at bounding box center [110, 211] width 133 height 20
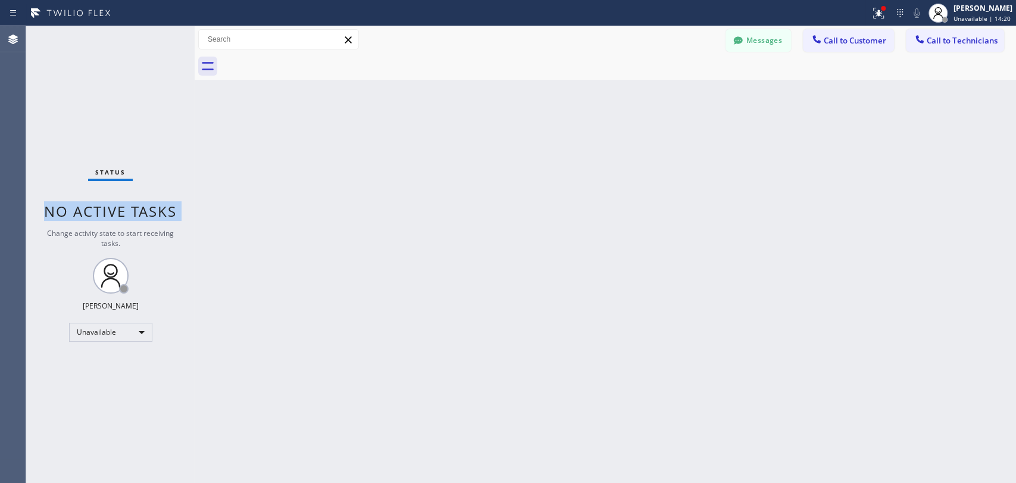
click at [120, 215] on span "No active tasks" at bounding box center [110, 211] width 133 height 20
click at [114, 217] on span "No active tasks" at bounding box center [110, 211] width 133 height 20
click at [115, 214] on span "No active tasks" at bounding box center [110, 211] width 133 height 20
click at [105, 212] on span "No active tasks" at bounding box center [110, 211] width 133 height 20
drag, startPoint x: 100, startPoint y: 212, endPoint x: 176, endPoint y: 210, distance: 75.6
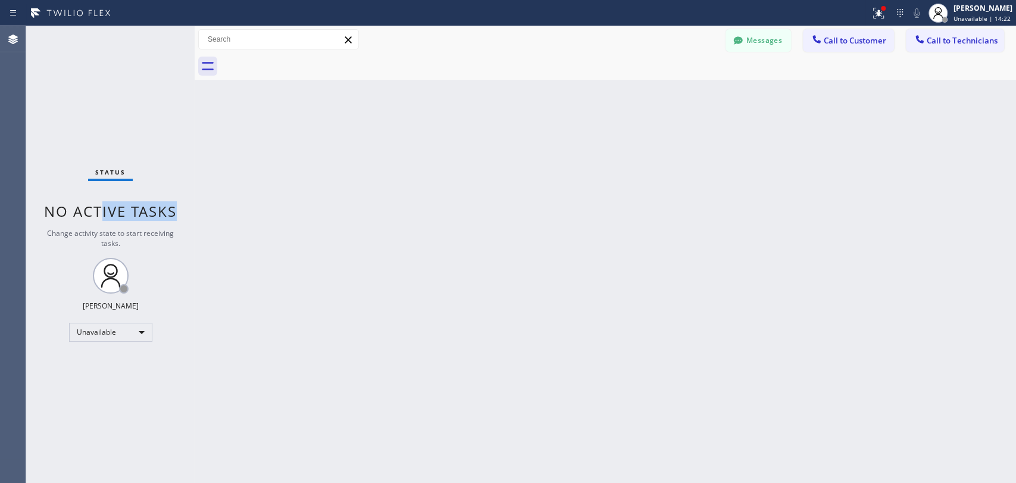
click at [176, 210] on span "No active tasks" at bounding box center [110, 211] width 133 height 20
drag, startPoint x: 176, startPoint y: 210, endPoint x: 108, endPoint y: 208, distance: 67.9
click at [108, 208] on span "No active tasks" at bounding box center [110, 211] width 133 height 20
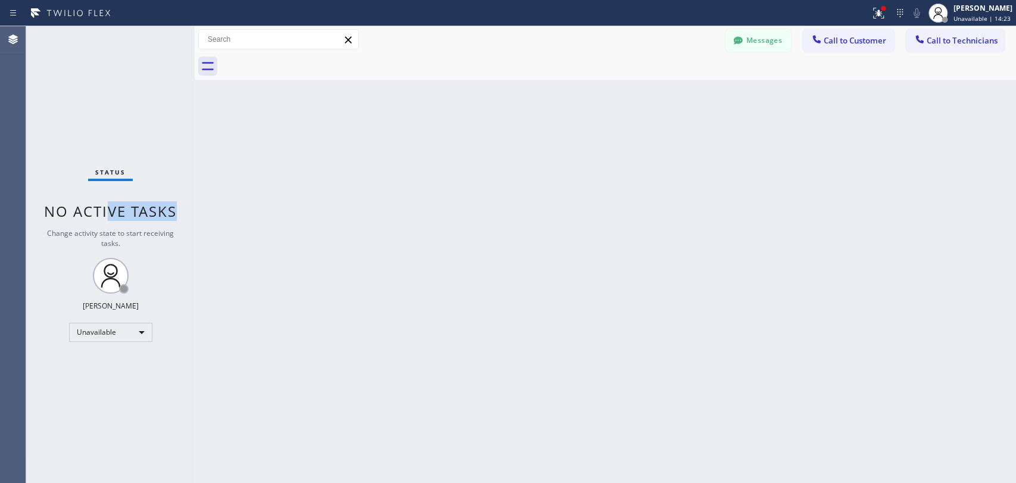
drag, startPoint x: 105, startPoint y: 208, endPoint x: 190, endPoint y: 209, distance: 85.1
click at [190, 209] on div "Status No active tasks Change activity state to start receiving tasks. [PERSON_…" at bounding box center [110, 254] width 168 height 456
drag, startPoint x: 180, startPoint y: 209, endPoint x: 104, endPoint y: 214, distance: 76.4
click at [104, 214] on div "Status No active tasks Change activity state to start receiving tasks. [PERSON_…" at bounding box center [110, 254] width 168 height 456
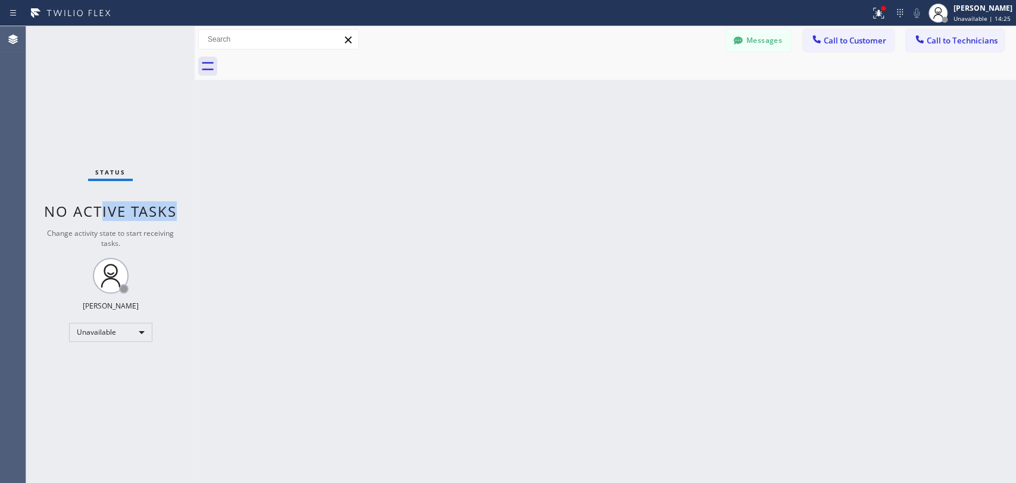
click at [104, 214] on span "No active tasks" at bounding box center [110, 211] width 133 height 20
drag, startPoint x: 104, startPoint y: 213, endPoint x: 85, endPoint y: 213, distance: 19.6
click at [85, 213] on span "No active tasks" at bounding box center [110, 211] width 133 height 20
drag, startPoint x: 36, startPoint y: 210, endPoint x: 106, endPoint y: 210, distance: 70.2
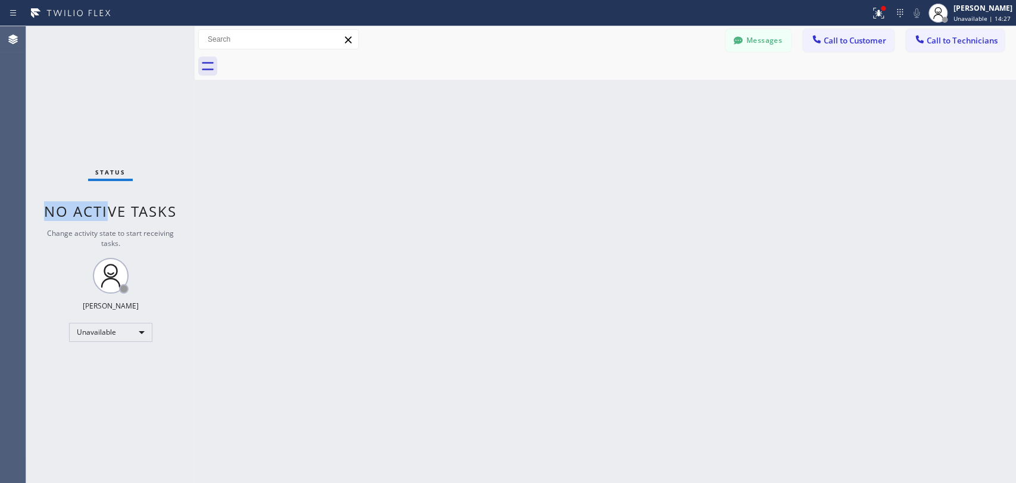
click at [106, 210] on div "Status No active tasks Change activity state to start receiving tasks. [PERSON_…" at bounding box center [110, 254] width 168 height 456
click at [106, 210] on span "No active tasks" at bounding box center [110, 211] width 133 height 20
drag, startPoint x: 104, startPoint y: 210, endPoint x: 171, endPoint y: 211, distance: 67.9
click at [171, 211] on span "No active tasks" at bounding box center [110, 211] width 133 height 20
click at [179, 211] on div "Status No active tasks Change activity state to start receiving tasks. [PERSON_…" at bounding box center [110, 254] width 168 height 456
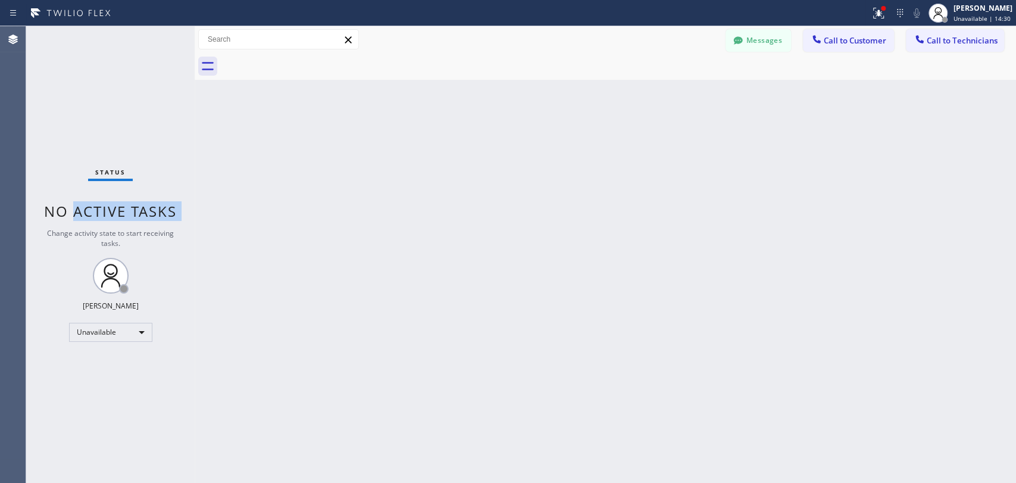
drag, startPoint x: 179, startPoint y: 211, endPoint x: 104, endPoint y: 204, distance: 75.9
click at [104, 204] on div "Status No active tasks Change activity state to start receiving tasks. [PERSON_…" at bounding box center [110, 254] width 168 height 456
click at [122, 334] on div "Unavailable" at bounding box center [110, 332] width 83 height 19
click at [743, 50] on div at bounding box center [508, 241] width 1016 height 483
click at [743, 39] on icon at bounding box center [738, 41] width 12 height 12
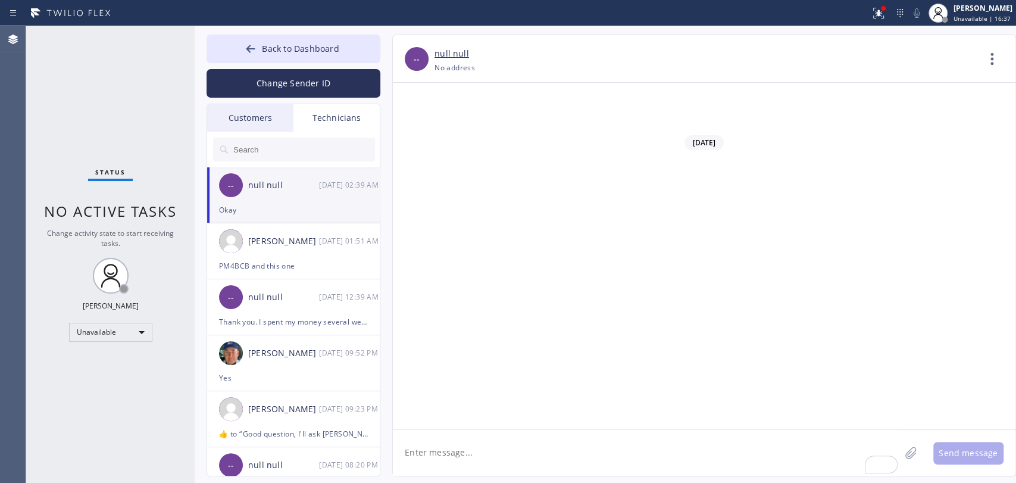
click at [265, 139] on input "text" at bounding box center [303, 149] width 143 height 24
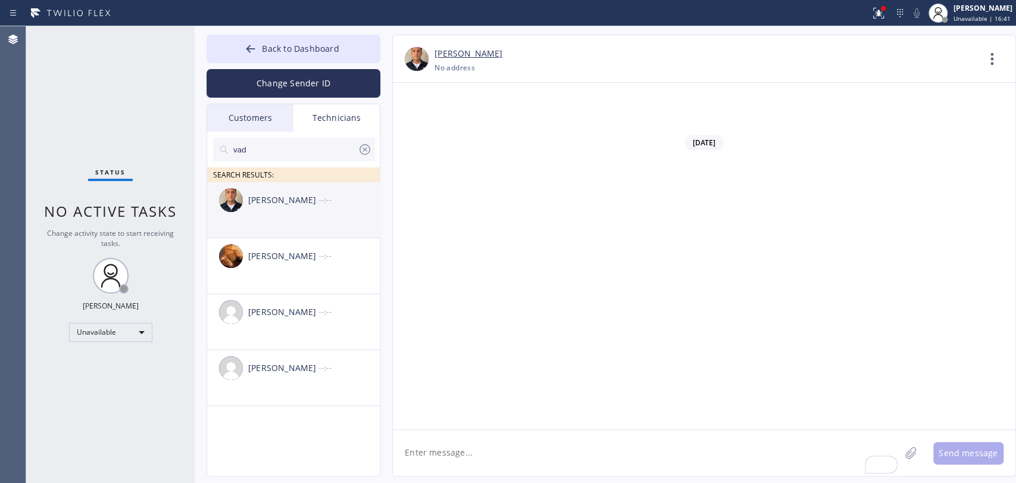
type input "vad"
click at [263, 214] on div "Vadim Kartunov --:--" at bounding box center [294, 200] width 174 height 36
click at [482, 449] on textarea "To enrich screen reader interactions, please activate Accessibility in Grammarl…" at bounding box center [646, 453] width 507 height 46
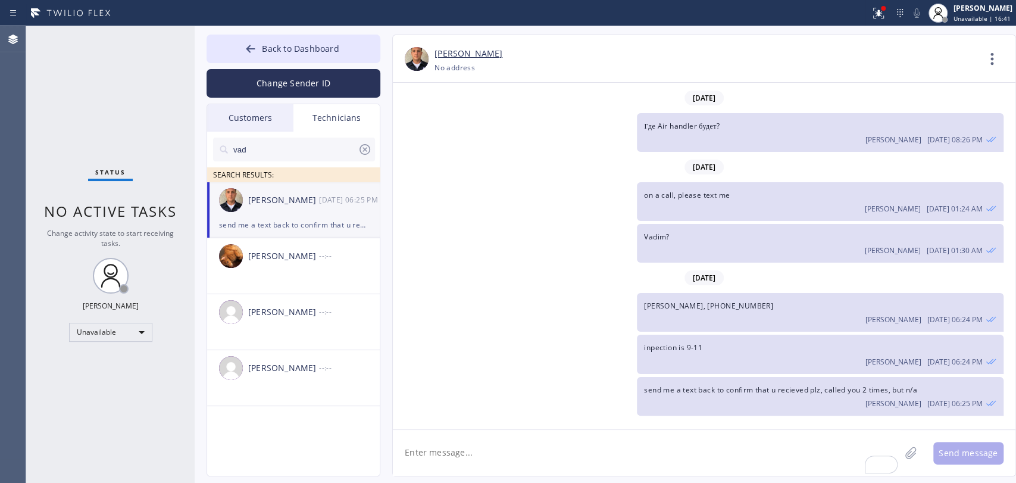
scroll to position [4472, 0]
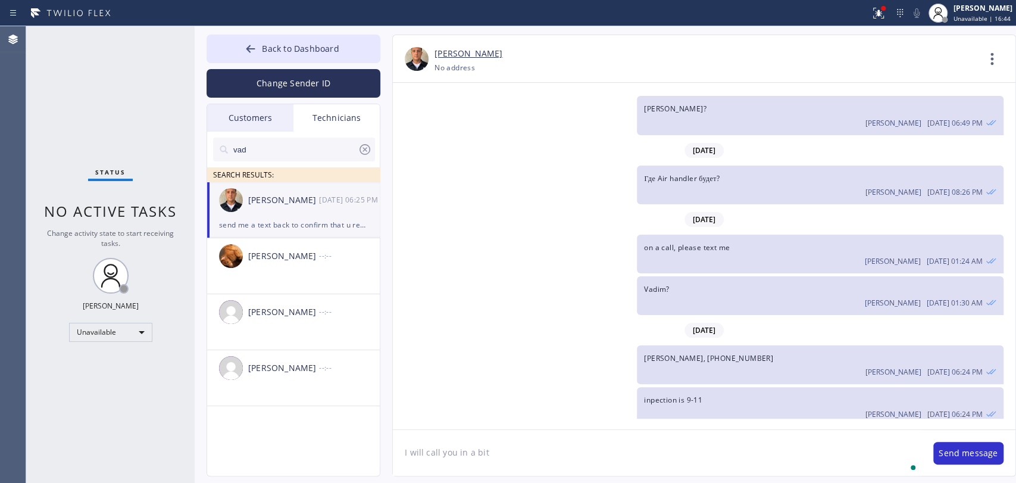
type textarea "I will call you in a bit"
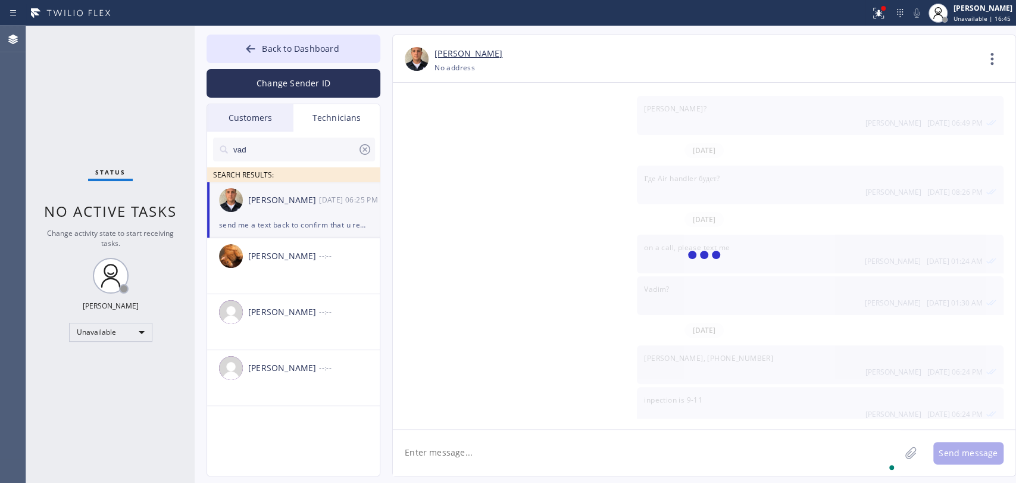
scroll to position [4541, 0]
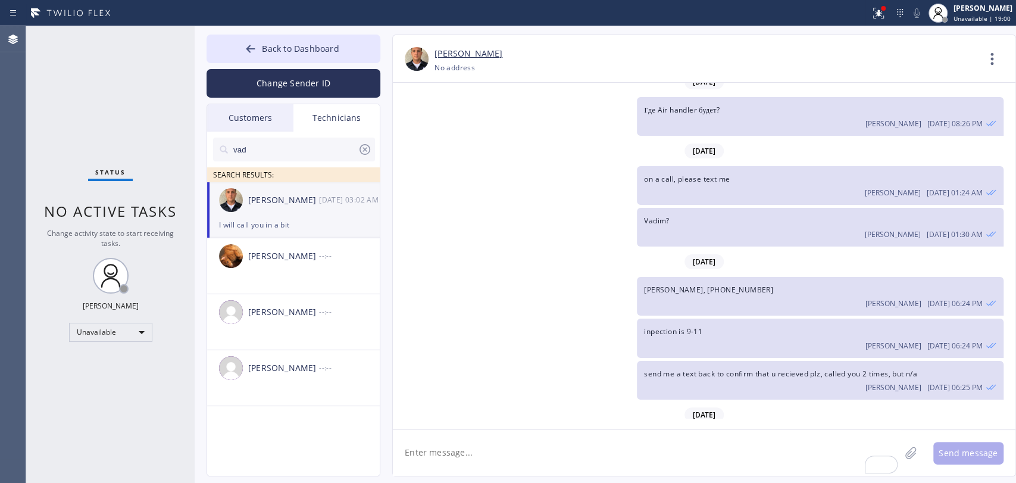
click at [167, 236] on span "Change activity state to start receiving tasks." at bounding box center [110, 238] width 127 height 20
click at [152, 239] on div "Change activity state to start receiving tasks." at bounding box center [110, 238] width 145 height 20
drag, startPoint x: 151, startPoint y: 239, endPoint x: 69, endPoint y: 209, distance: 87.6
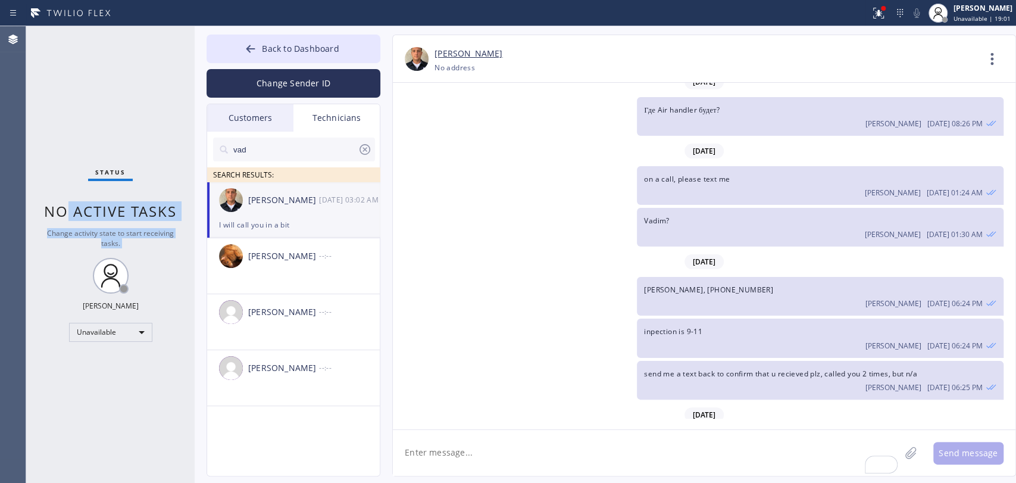
click at [69, 209] on div "Status No active tasks Change activity state to start receiving tasks. [PERSON_…" at bounding box center [110, 254] width 168 height 456
click at [68, 209] on span "No active tasks" at bounding box center [110, 211] width 133 height 20
drag, startPoint x: 47, startPoint y: 211, endPoint x: 143, endPoint y: 242, distance: 100.9
click at [143, 242] on div "Status No active tasks Change activity state to start receiving tasks. [PERSON_…" at bounding box center [110, 254] width 168 height 456
click at [143, 242] on div "Change activity state to start receiving tasks." at bounding box center [110, 238] width 145 height 20
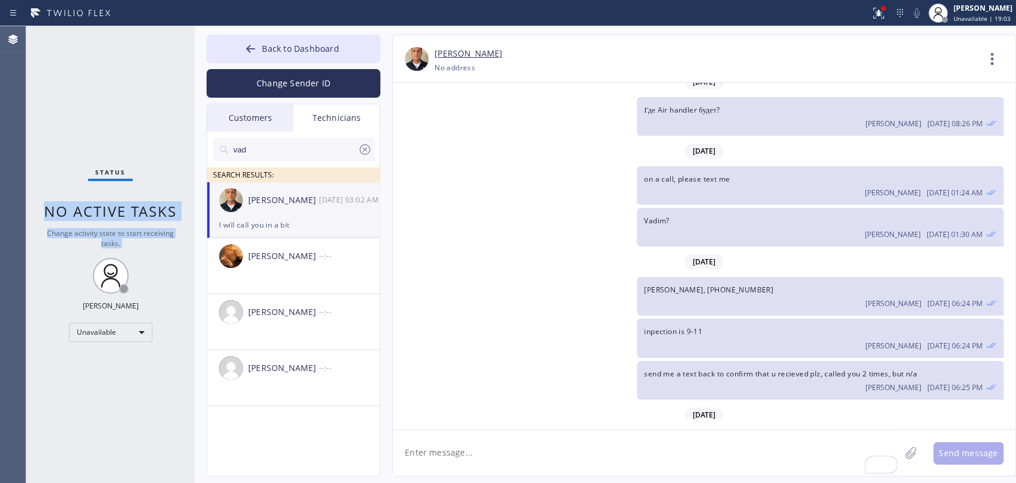
drag, startPoint x: 143, startPoint y: 242, endPoint x: 47, endPoint y: 215, distance: 99.5
click at [47, 215] on div "Status No active tasks Change activity state to start receiving tasks. [PERSON_…" at bounding box center [110, 254] width 168 height 456
click at [47, 215] on span "No active tasks" at bounding box center [110, 211] width 133 height 20
drag, startPoint x: 47, startPoint y: 215, endPoint x: 139, endPoint y: 246, distance: 97.3
click at [139, 246] on div "Status No active tasks Change activity state to start receiving tasks. [PERSON_…" at bounding box center [110, 254] width 168 height 456
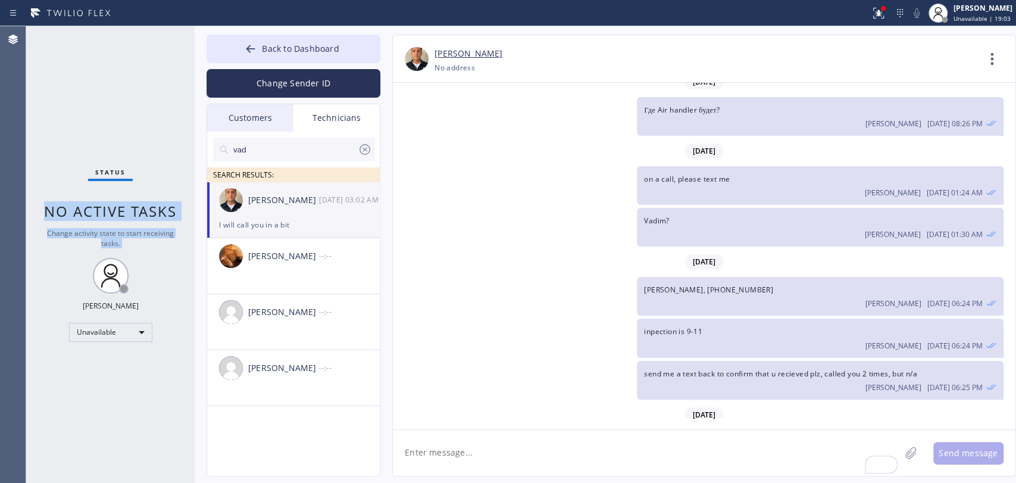
click at [139, 246] on div "Change activity state to start receiving tasks." at bounding box center [110, 238] width 145 height 20
click at [121, 236] on span "Change activity state to start receiving tasks." at bounding box center [110, 238] width 127 height 20
click at [119, 229] on span "Change activity state to start receiving tasks." at bounding box center [110, 238] width 127 height 20
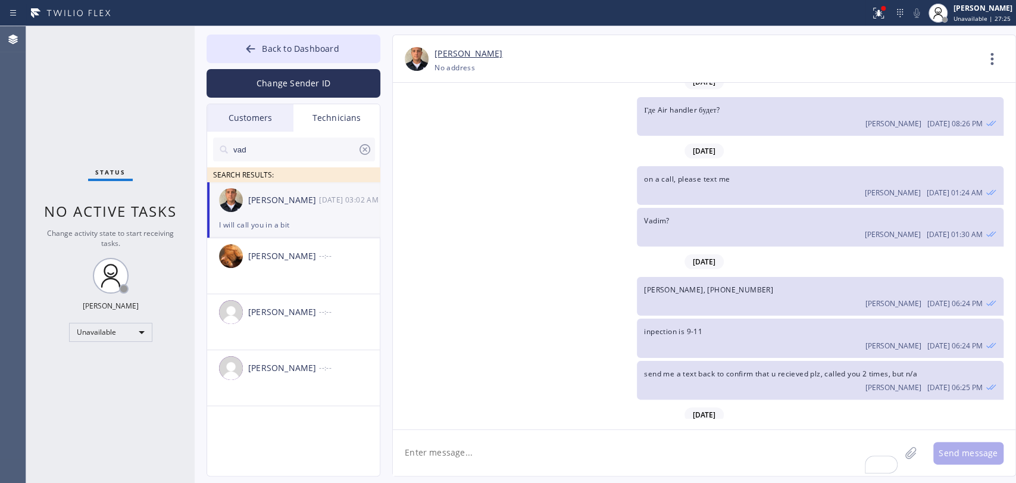
click at [120, 215] on span "No active tasks" at bounding box center [110, 211] width 133 height 20
click at [110, 215] on span "No active tasks" at bounding box center [110, 211] width 133 height 20
click at [654, 430] on div "I will call you in a bit Oleksiy Dmitriev 09/24 03:02 AM" at bounding box center [820, 449] width 366 height 39
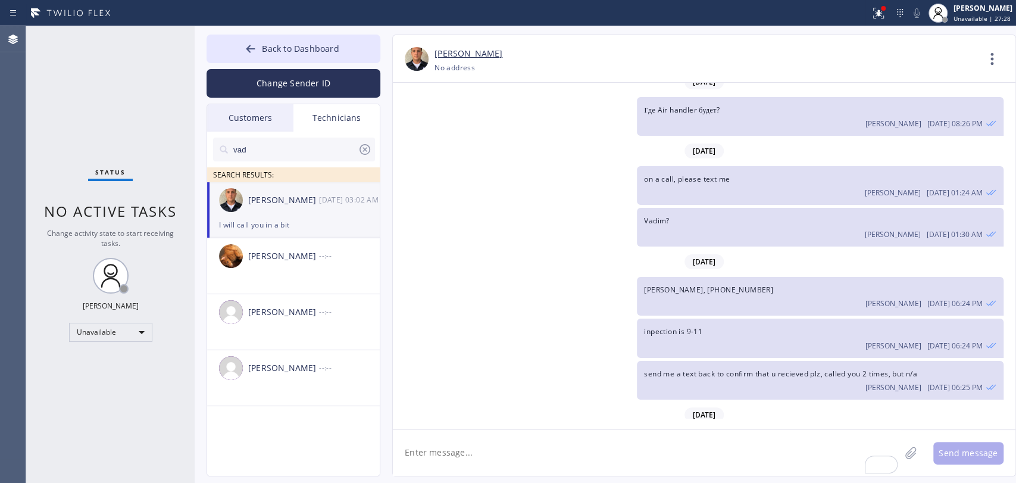
click at [654, 430] on div "I will call you in a bit Oleksiy Dmitriev 09/24 03:02 AM" at bounding box center [820, 449] width 366 height 39
click at [658, 437] on span "I will call you in a bit" at bounding box center [679, 442] width 71 height 10
drag, startPoint x: 133, startPoint y: 224, endPoint x: 69, endPoint y: 215, distance: 64.9
click at [69, 215] on div "Status No active tasks Change activity state to start receiving tasks. [PERSON_…" at bounding box center [110, 254] width 168 height 456
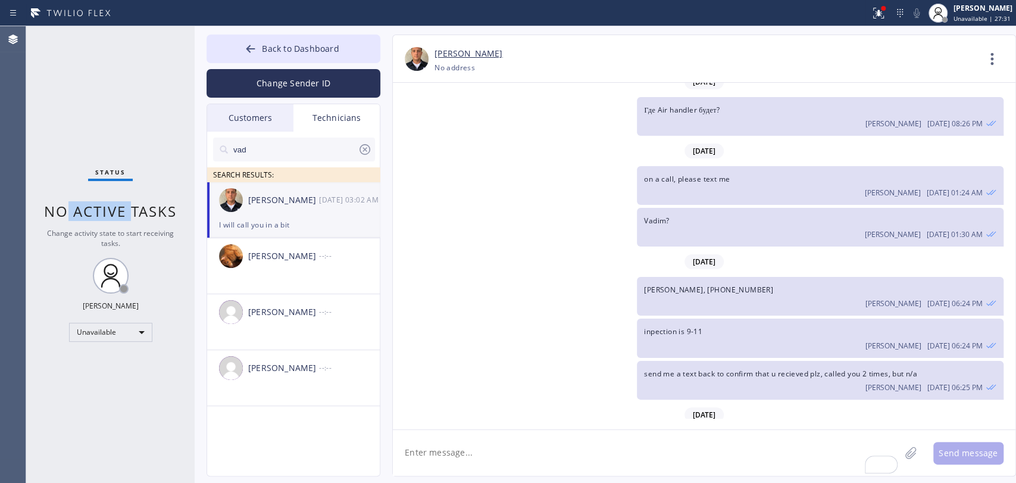
click at [69, 215] on span "No active tasks" at bounding box center [110, 211] width 133 height 20
drag, startPoint x: 64, startPoint y: 215, endPoint x: 132, endPoint y: 215, distance: 68.4
click at [132, 215] on span "No active tasks" at bounding box center [110, 211] width 133 height 20
click at [257, 40] on button "Back to Dashboard" at bounding box center [294, 49] width 174 height 29
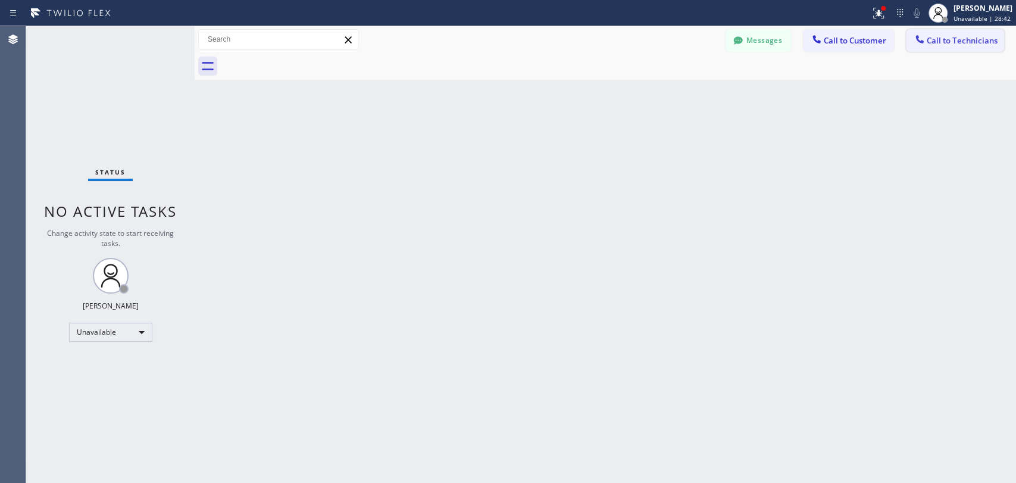
drag, startPoint x: 965, startPoint y: 65, endPoint x: 950, endPoint y: 46, distance: 24.2
click at [962, 61] on div at bounding box center [618, 66] width 795 height 27
click at [950, 46] on button "Call to Technicians" at bounding box center [955, 40] width 98 height 23
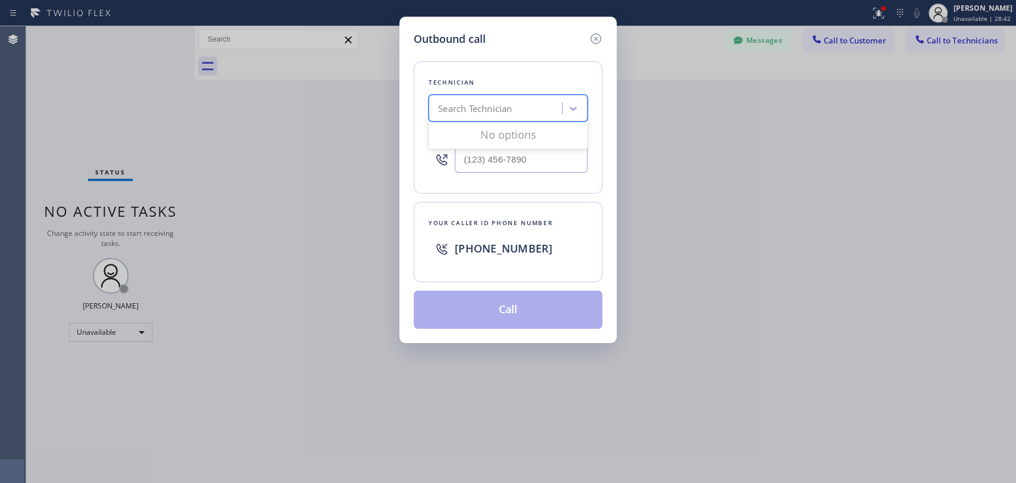
click at [477, 95] on div "Search Technician" at bounding box center [508, 108] width 159 height 27
type input "vad"
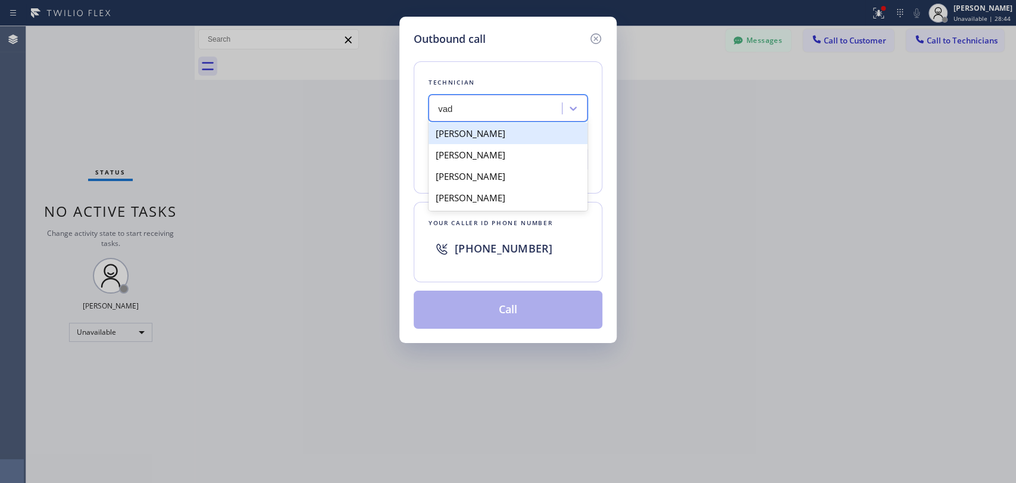
click at [467, 132] on div "[PERSON_NAME]" at bounding box center [508, 133] width 159 height 21
type input "(818) 309-0098"
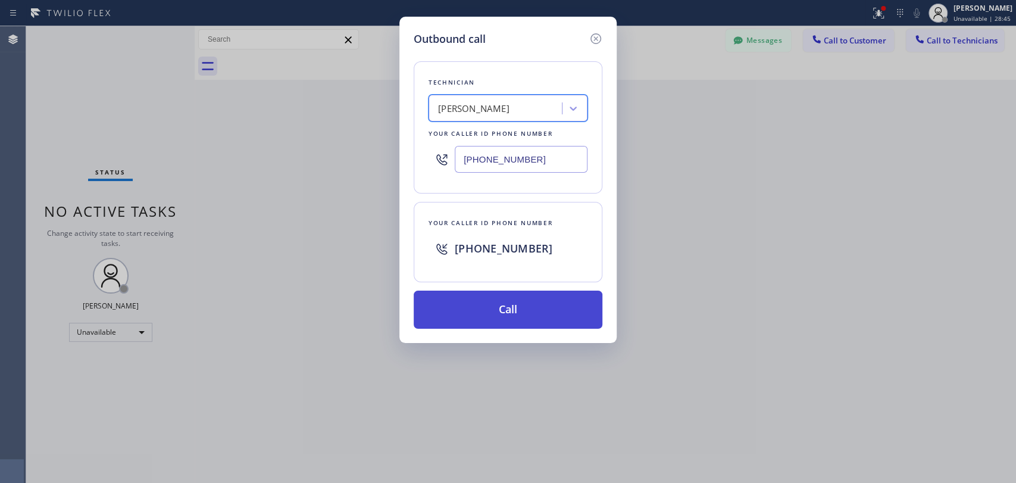
click at [476, 315] on button "Call" at bounding box center [508, 309] width 189 height 38
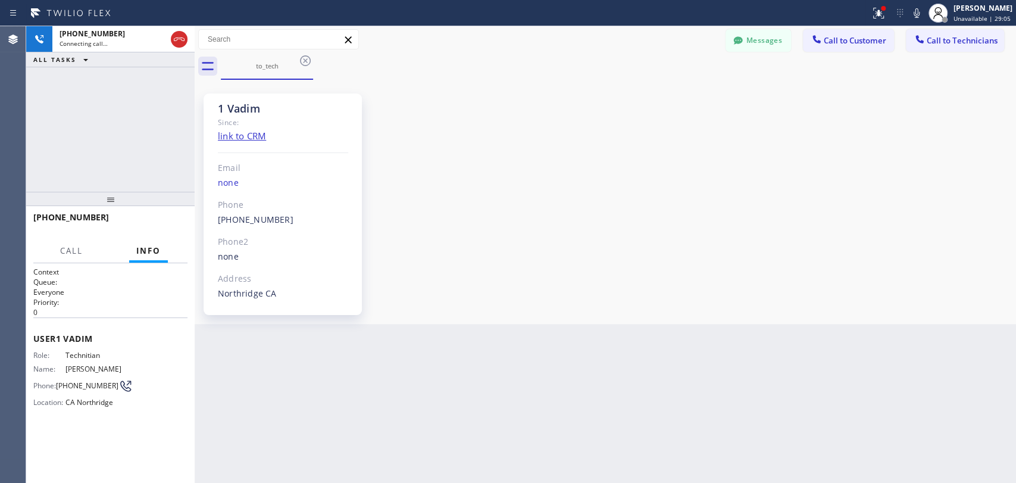
click at [221, 109] on div "1 Vadim" at bounding box center [283, 109] width 130 height 14
click at [230, 102] on div "1 Vadim" at bounding box center [283, 109] width 130 height 14
click at [245, 102] on div "1 Vadim" at bounding box center [283, 109] width 130 height 14
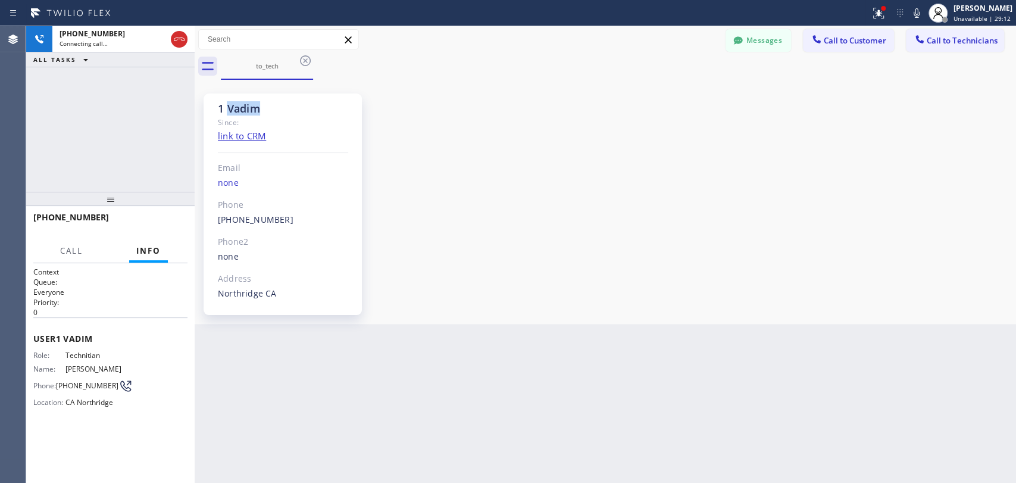
click at [245, 102] on div "1 Vadim" at bounding box center [283, 109] width 130 height 14
click at [241, 107] on div "1 Vadim" at bounding box center [283, 109] width 130 height 14
click at [762, 37] on button "Messages" at bounding box center [758, 40] width 65 height 23
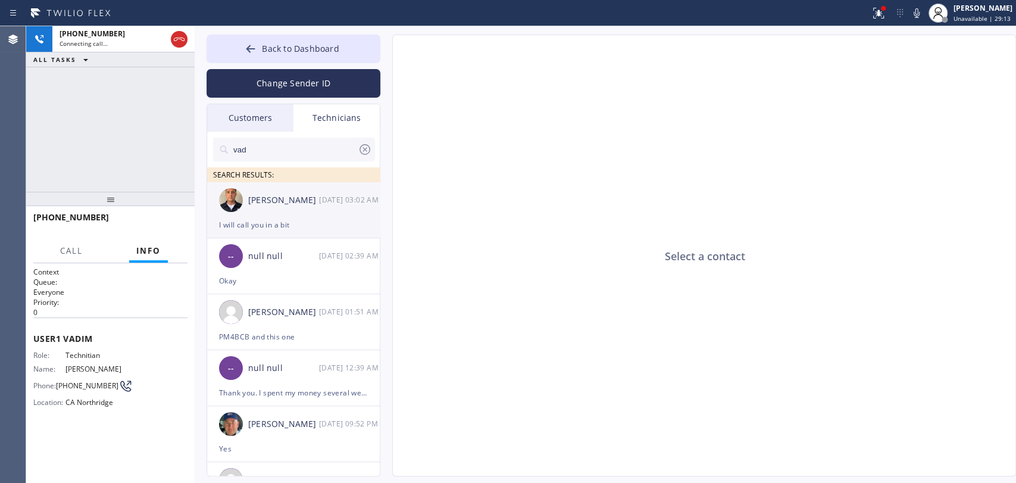
click at [293, 198] on div "[PERSON_NAME]" at bounding box center [283, 200] width 71 height 14
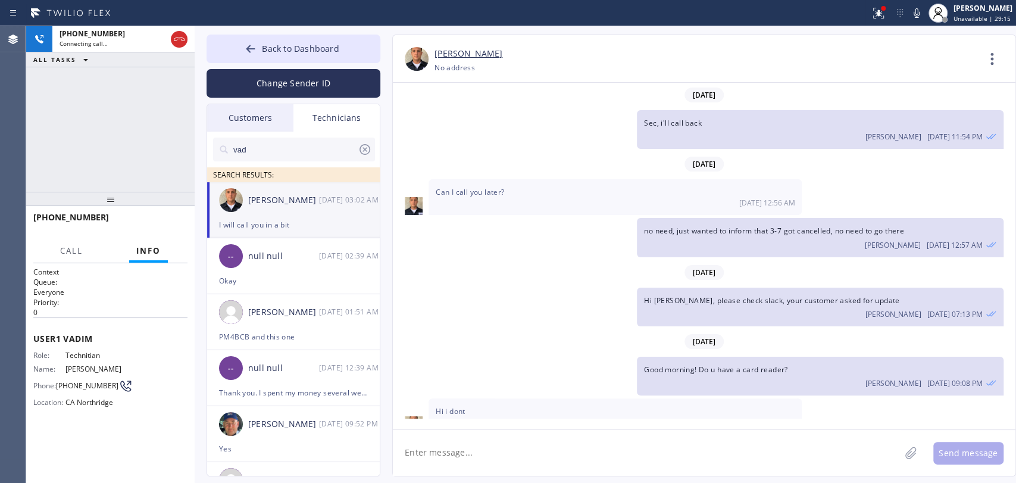
click at [474, 460] on textarea at bounding box center [646, 453] width 507 height 46
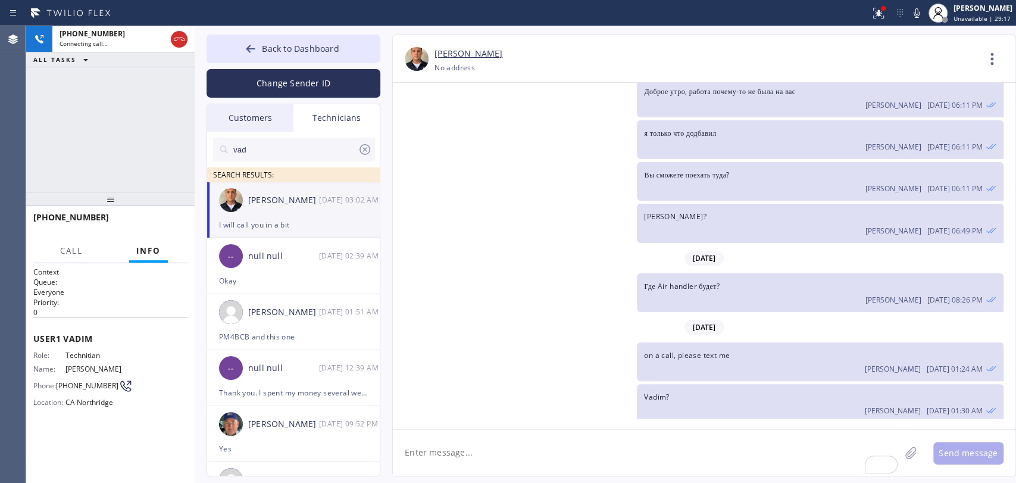
scroll to position [4541, 0]
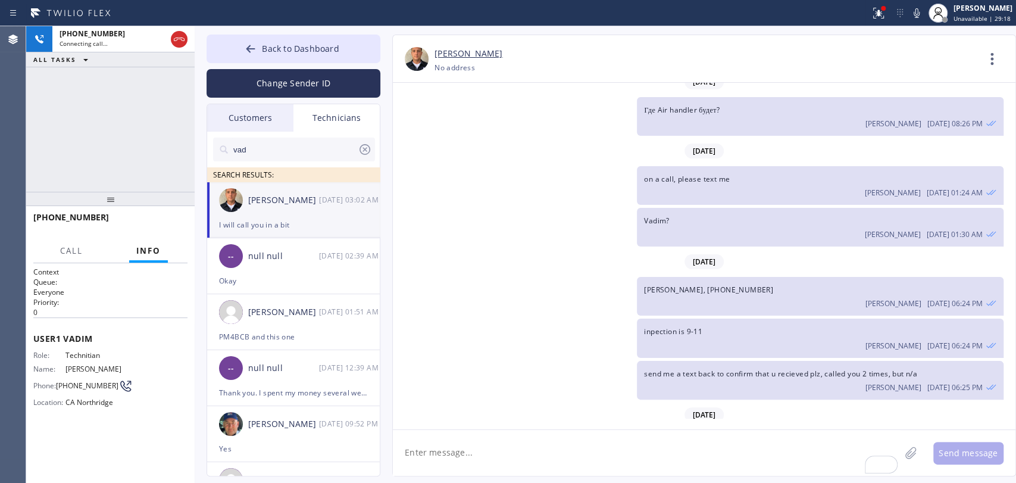
click at [544, 445] on textarea "To enrich screen reader interactions, please activate Accessibility in Grammarl…" at bounding box center [646, 453] width 507 height 46
click at [162, 220] on span "HANG UP" at bounding box center [160, 222] width 36 height 8
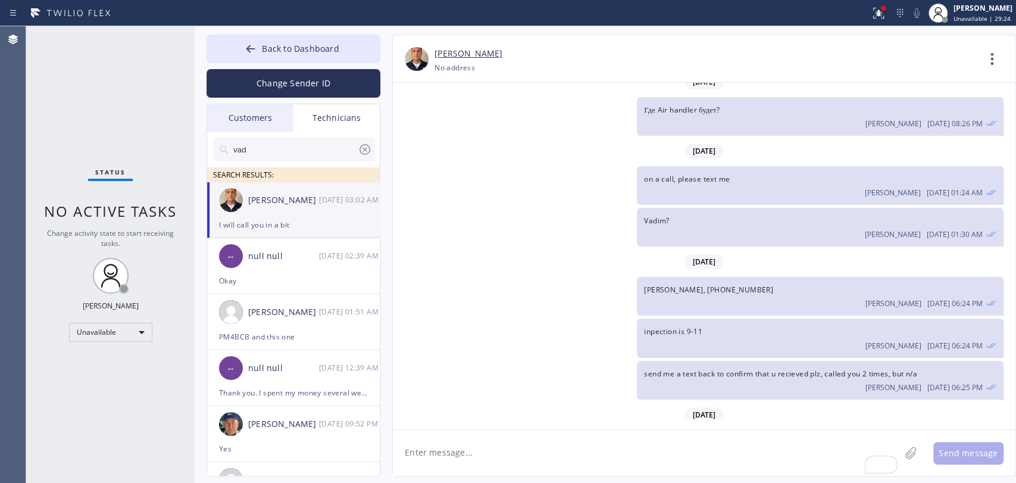
click at [457, 432] on textarea "To enrich screen reader interactions, please activate Accessibility in Grammarl…" at bounding box center [646, 453] width 507 height 46
type textarea "just called, but not availab"
click at [119, 335] on div "Unavailable" at bounding box center [110, 332] width 83 height 19
click at [101, 357] on li "Available" at bounding box center [110, 362] width 81 height 14
click at [506, 442] on textarea "just called, but not availab" at bounding box center [657, 453] width 529 height 46
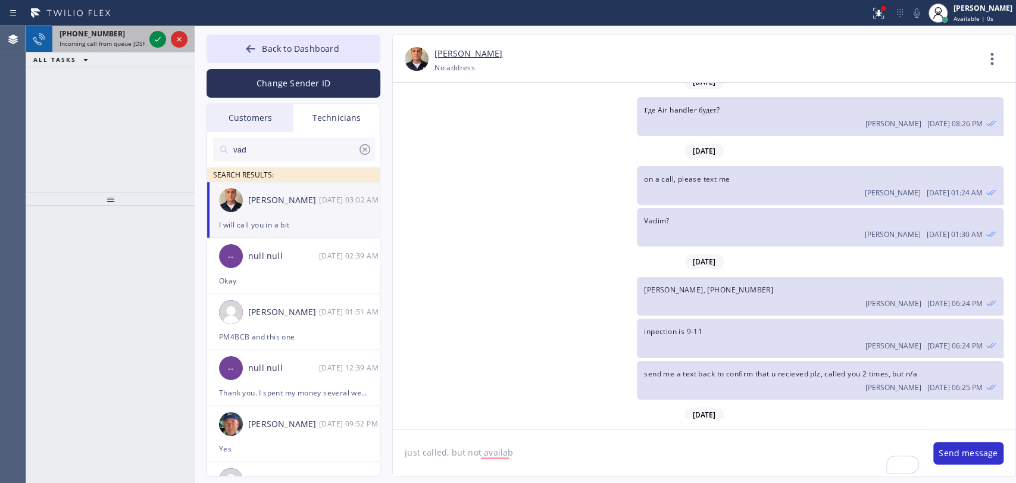
click at [89, 30] on span "+18183090098" at bounding box center [92, 34] width 65 height 10
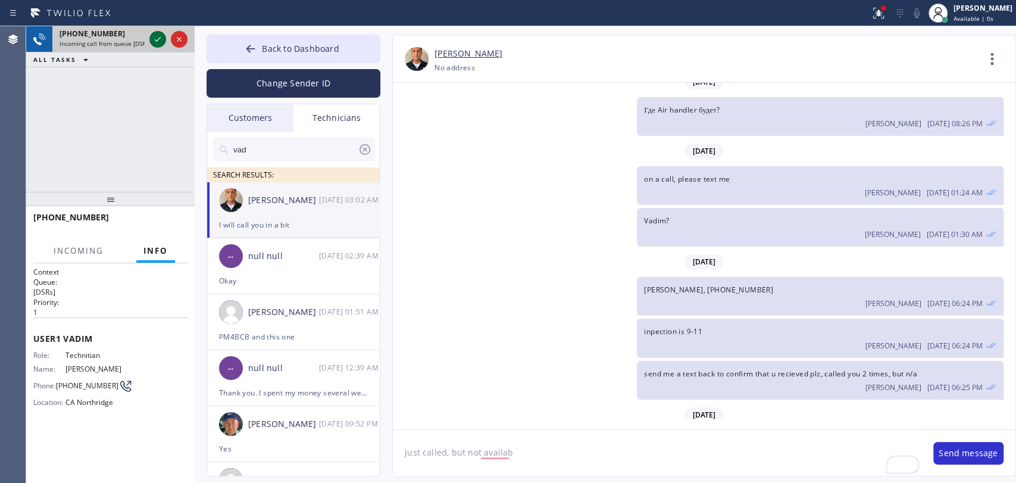
click at [155, 37] on icon at bounding box center [158, 39] width 14 height 14
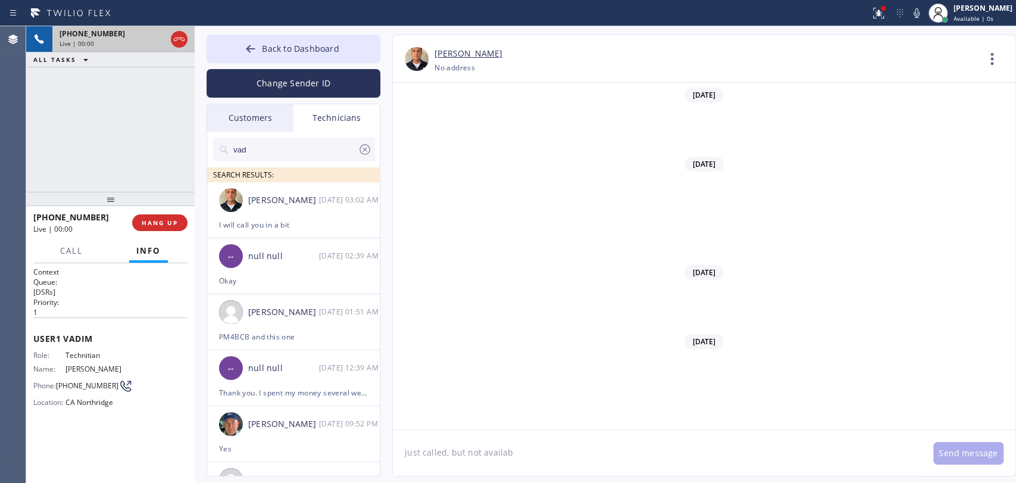
scroll to position [4541, 0]
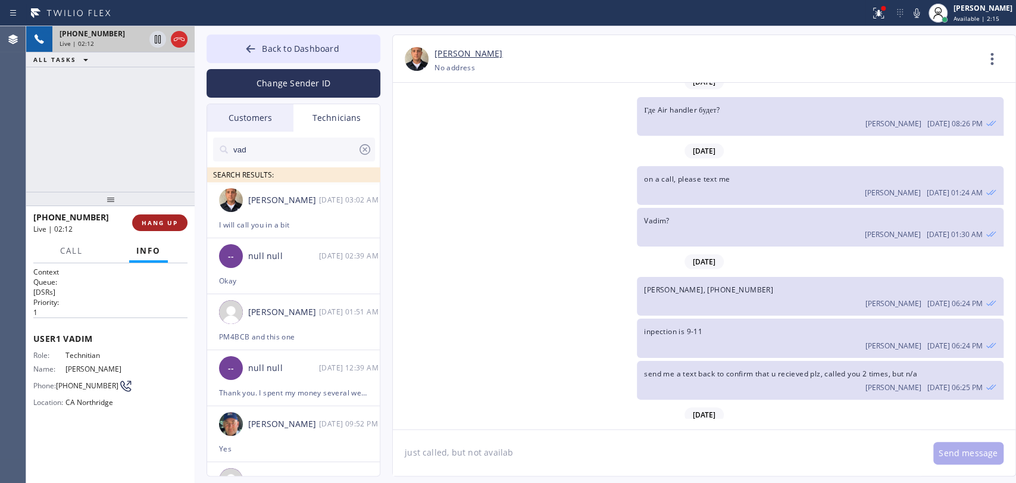
click at [154, 221] on span "HANG UP" at bounding box center [160, 222] width 36 height 8
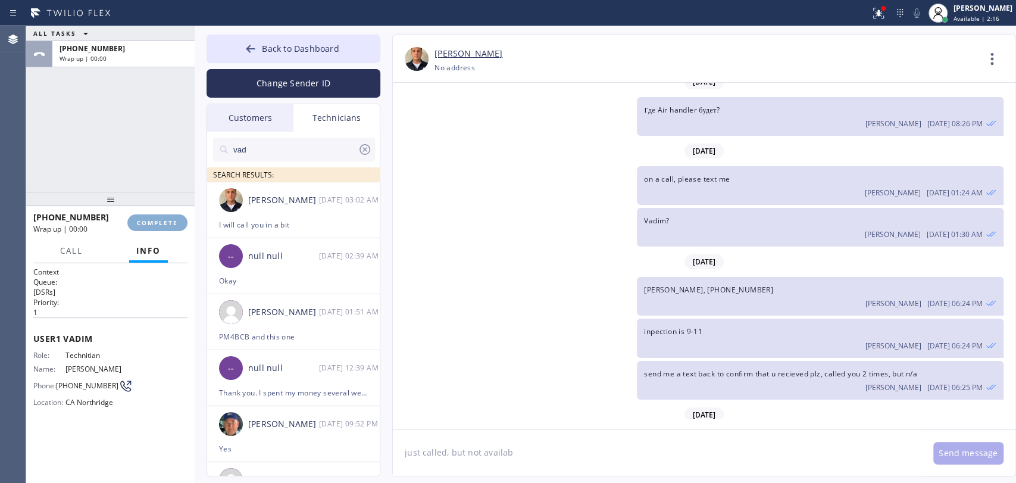
click at [154, 221] on span "COMPLETE" at bounding box center [157, 222] width 41 height 8
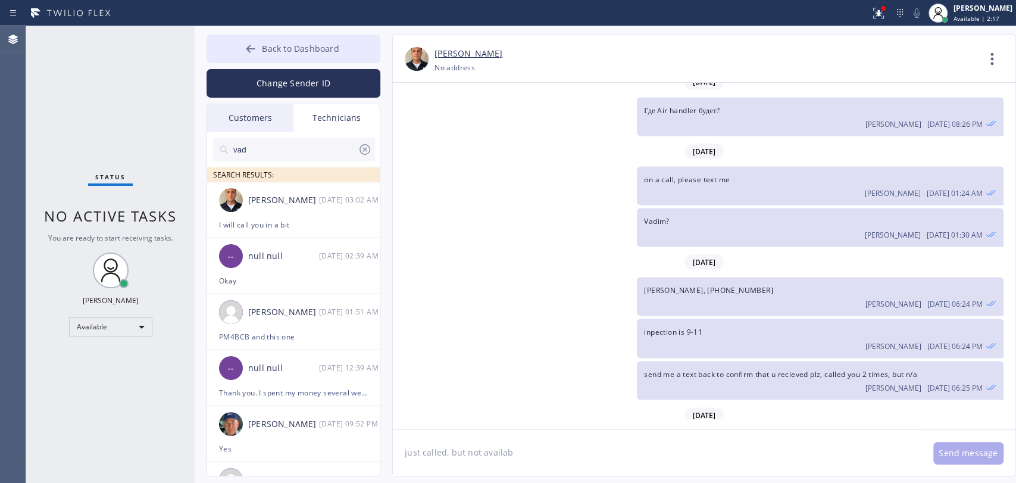
click at [231, 46] on button "Back to Dashboard" at bounding box center [294, 49] width 174 height 29
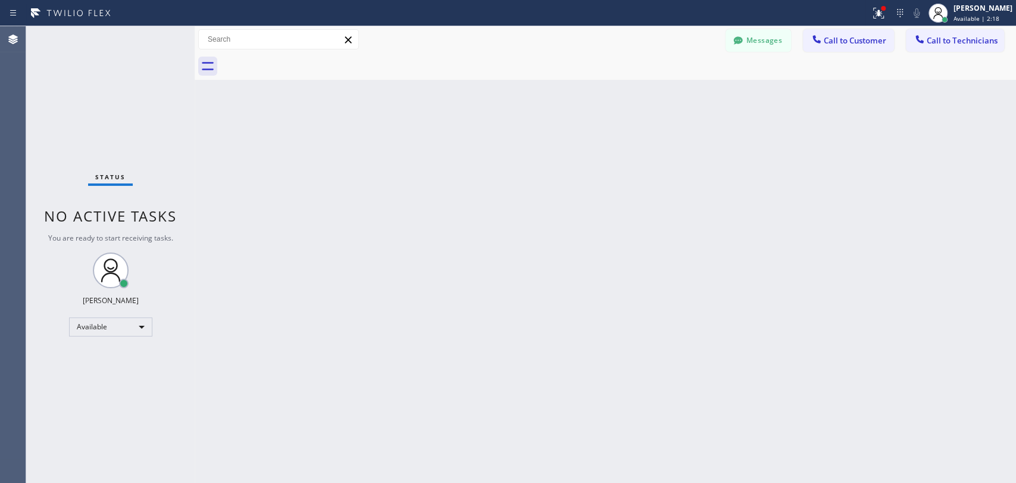
click at [138, 309] on div "Status No active tasks You are ready to start receiving tasks. Oleksiy Dmitriev…" at bounding box center [110, 254] width 168 height 456
click at [114, 328] on div "Available" at bounding box center [110, 326] width 83 height 19
click at [93, 345] on li "Offline" at bounding box center [110, 342] width 81 height 14
